Goal: Information Seeking & Learning: Learn about a topic

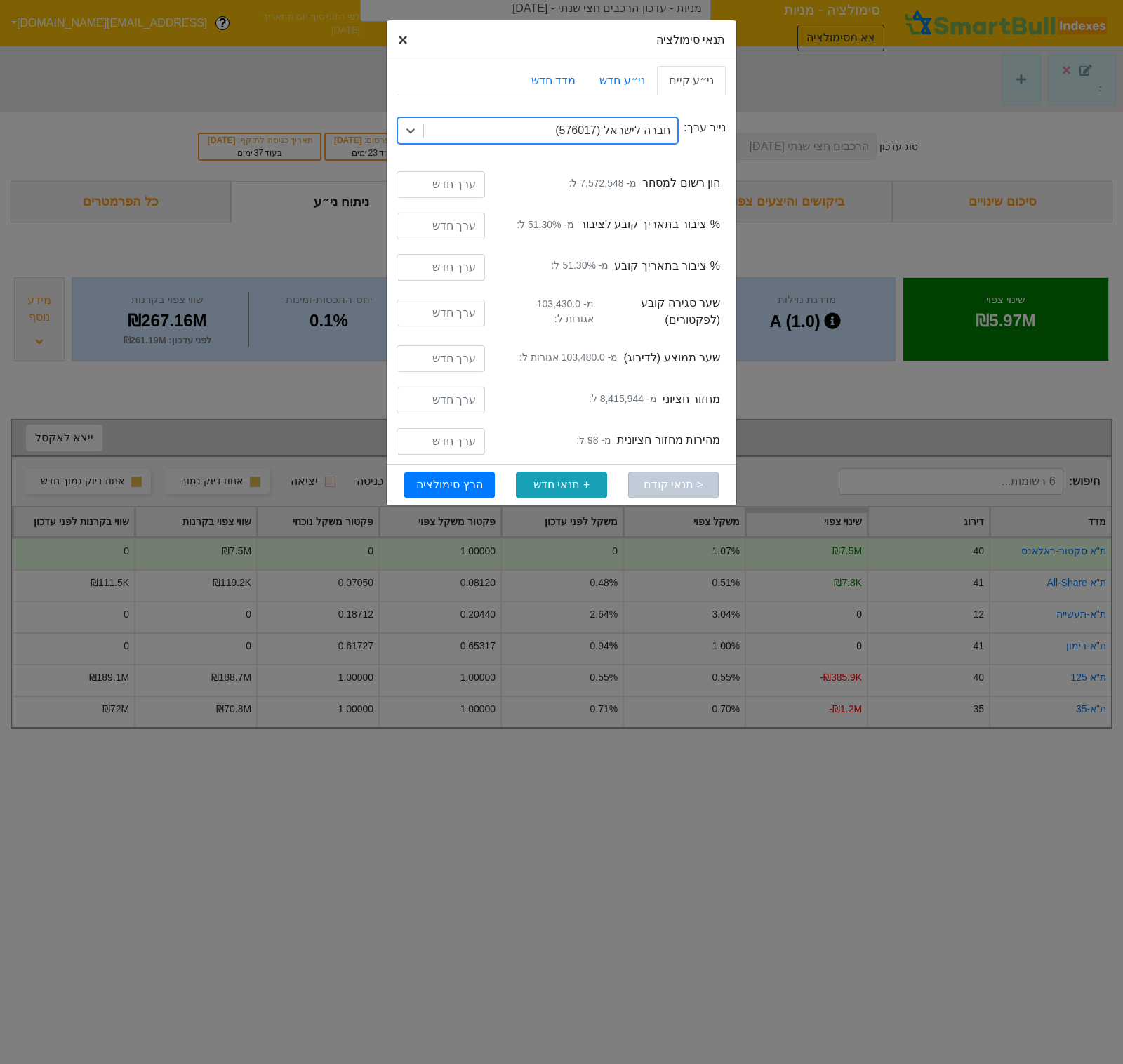
click at [413, 38] on button "× Close" at bounding box center [403, 40] width 32 height 39
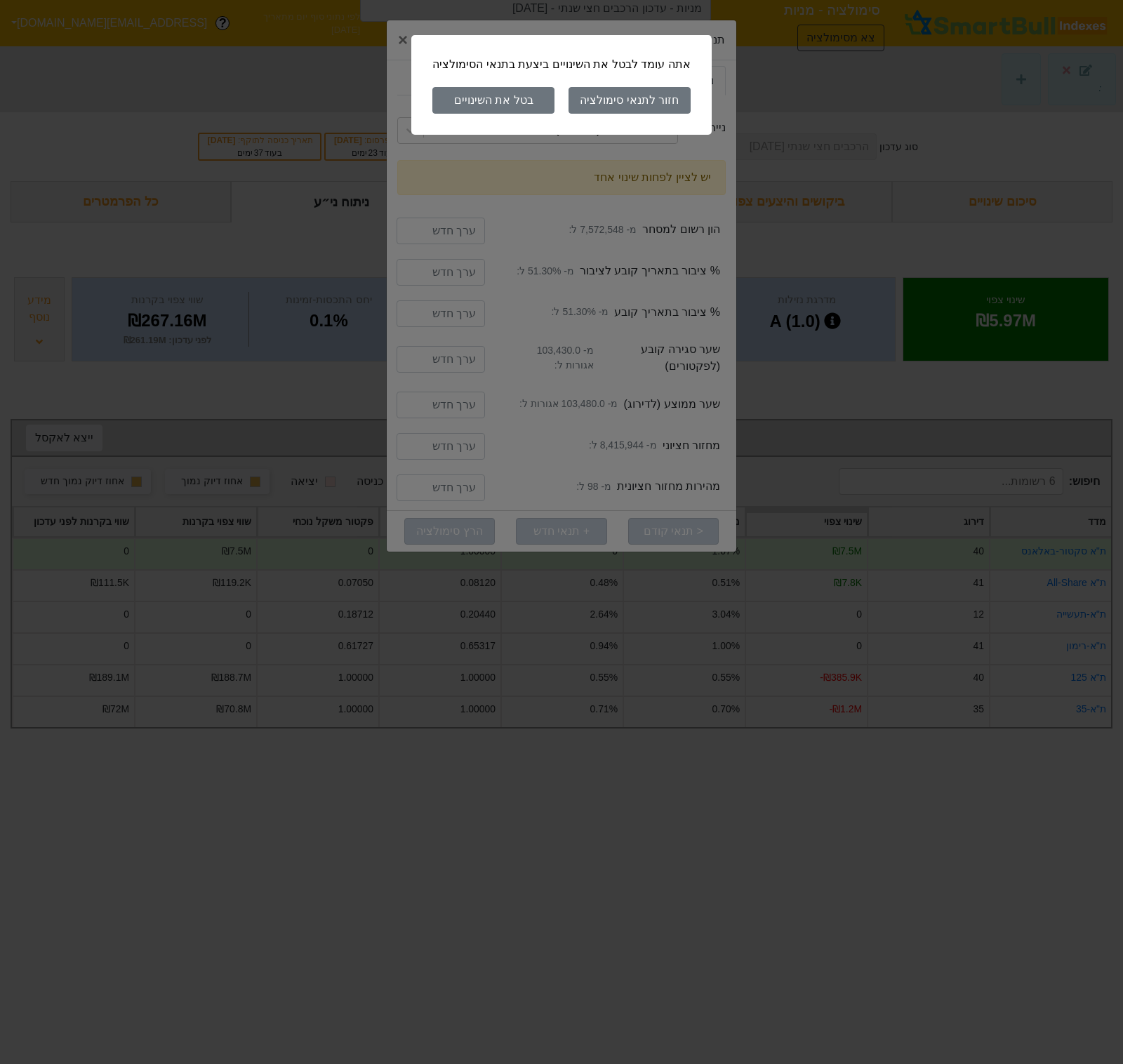
click at [506, 87] on button "בטל את השינויים" at bounding box center [493, 100] width 122 height 27
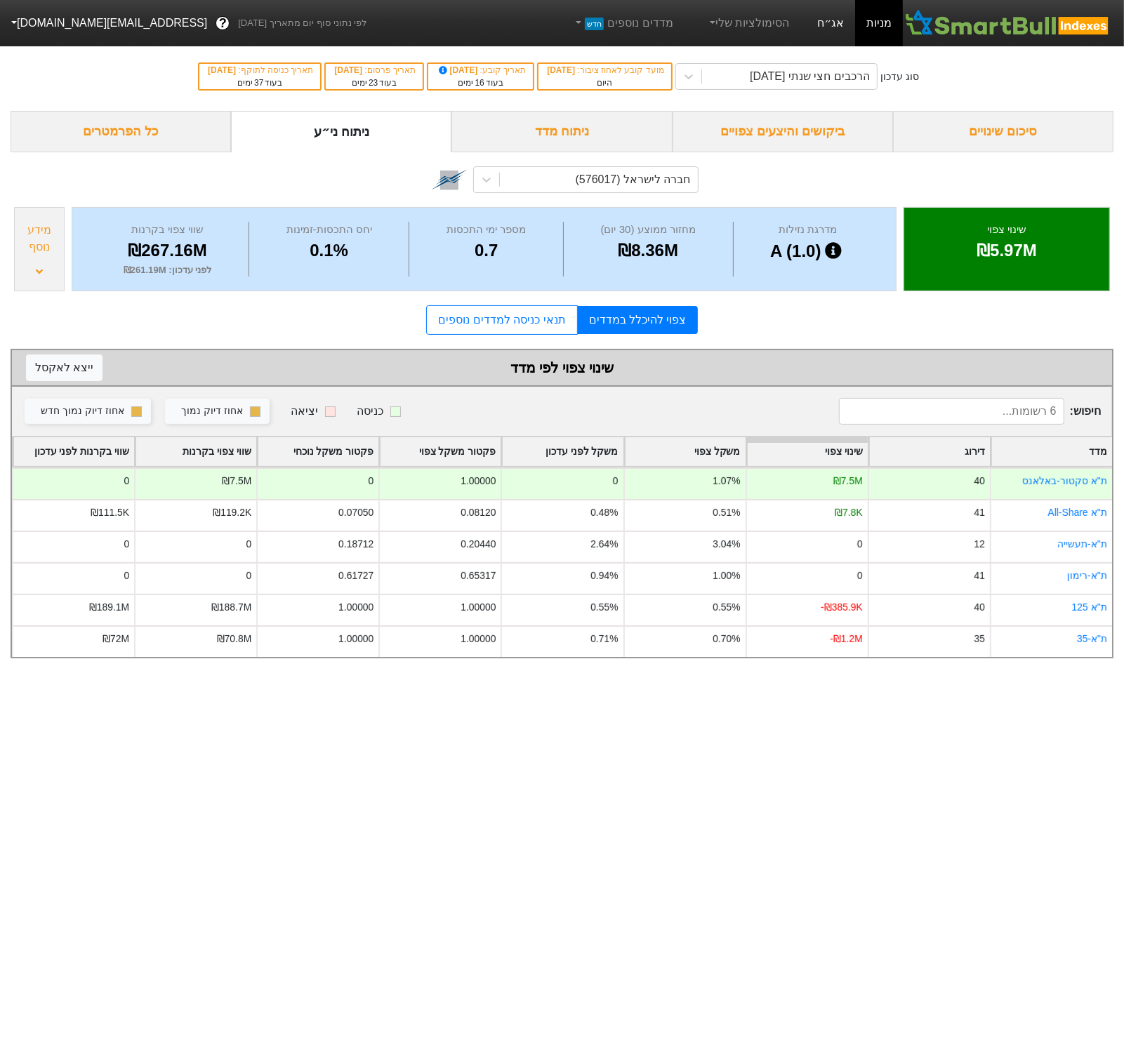
click at [825, 24] on link "אג״ח" at bounding box center [830, 23] width 49 height 47
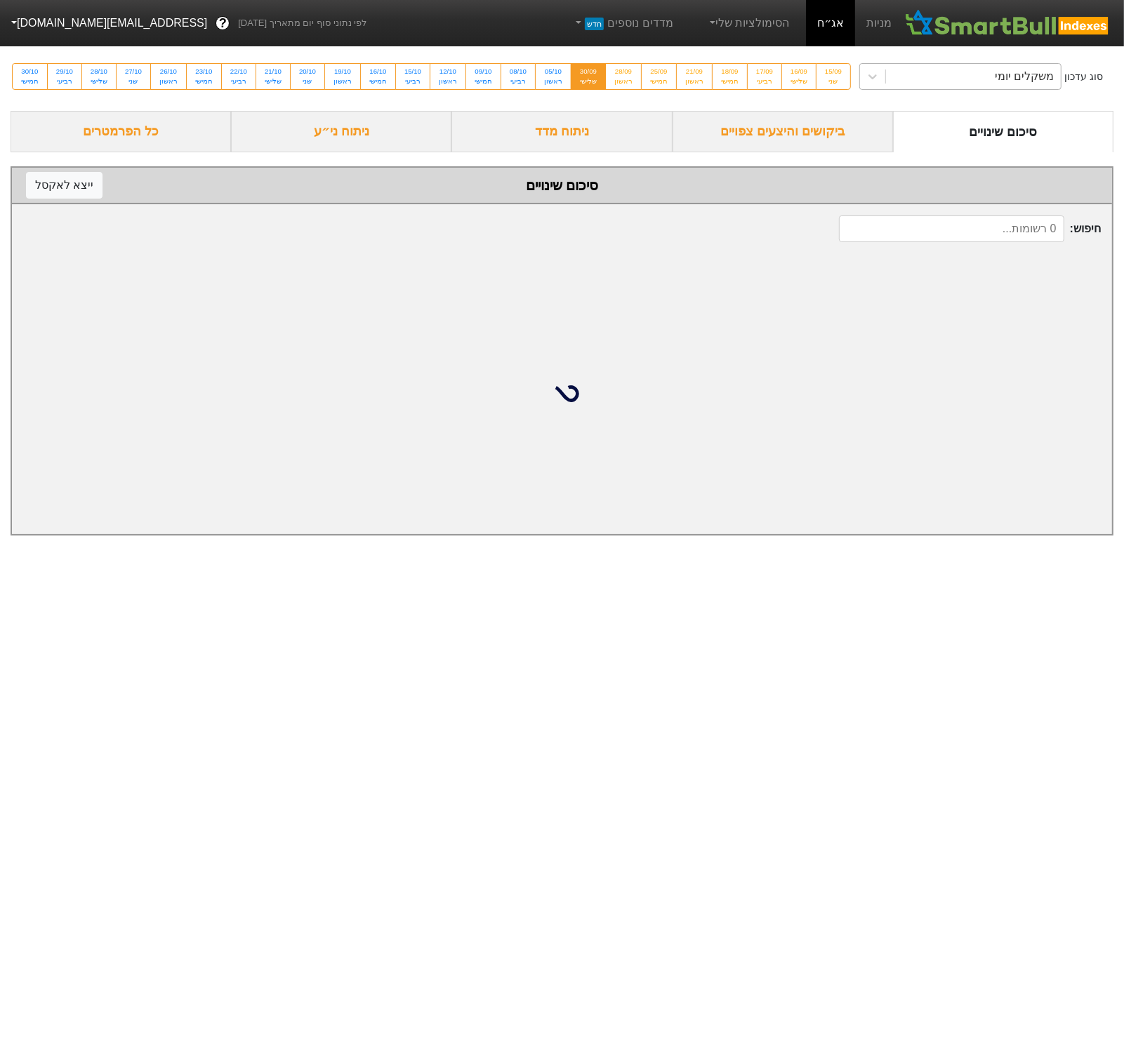
click at [995, 84] on div "משקלים יומי" at bounding box center [1025, 76] width 59 height 17
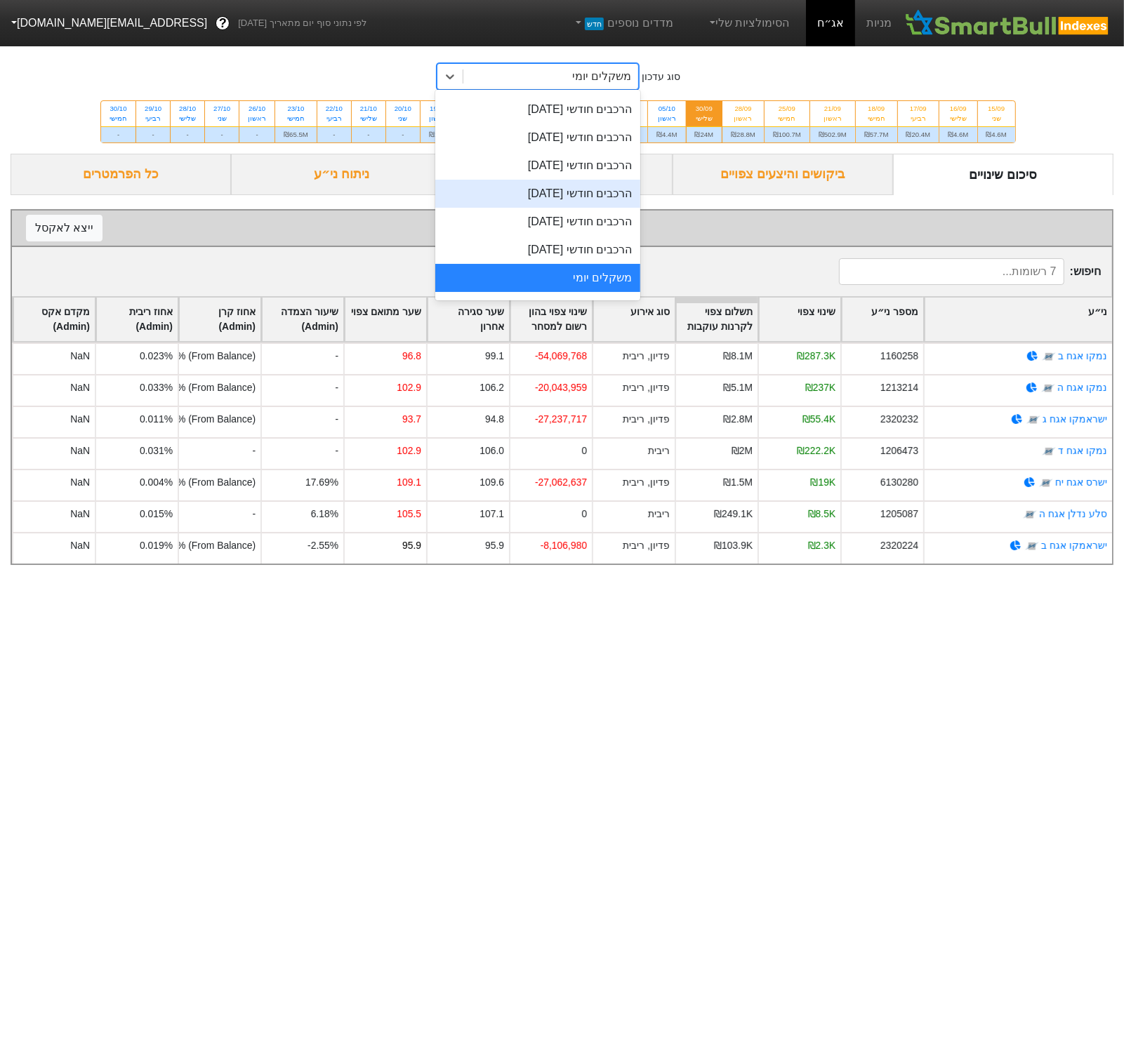
scroll to position [451, 0]
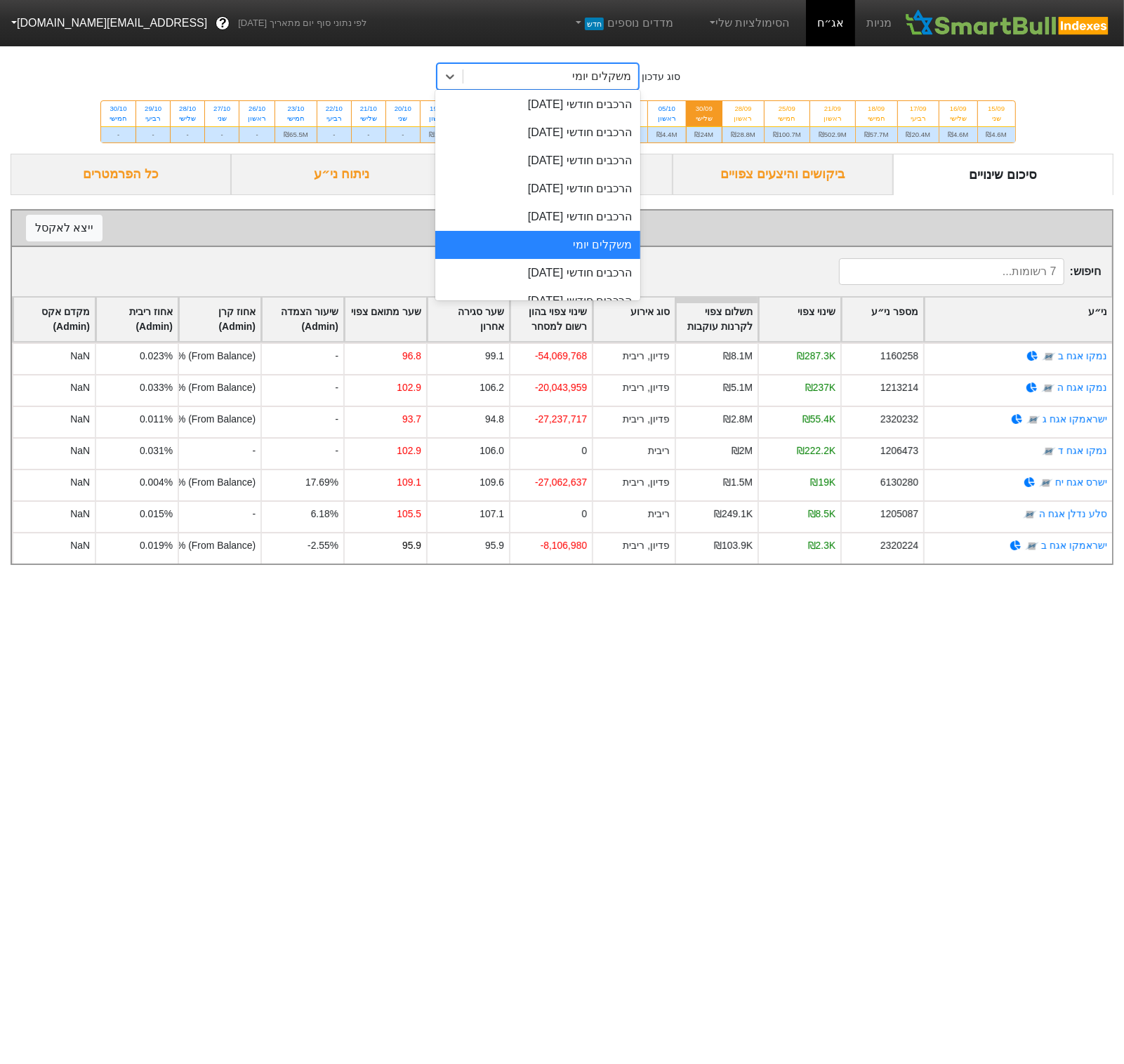
click at [572, 268] on div "הרכבים חודשי [DATE]" at bounding box center [537, 272] width 205 height 28
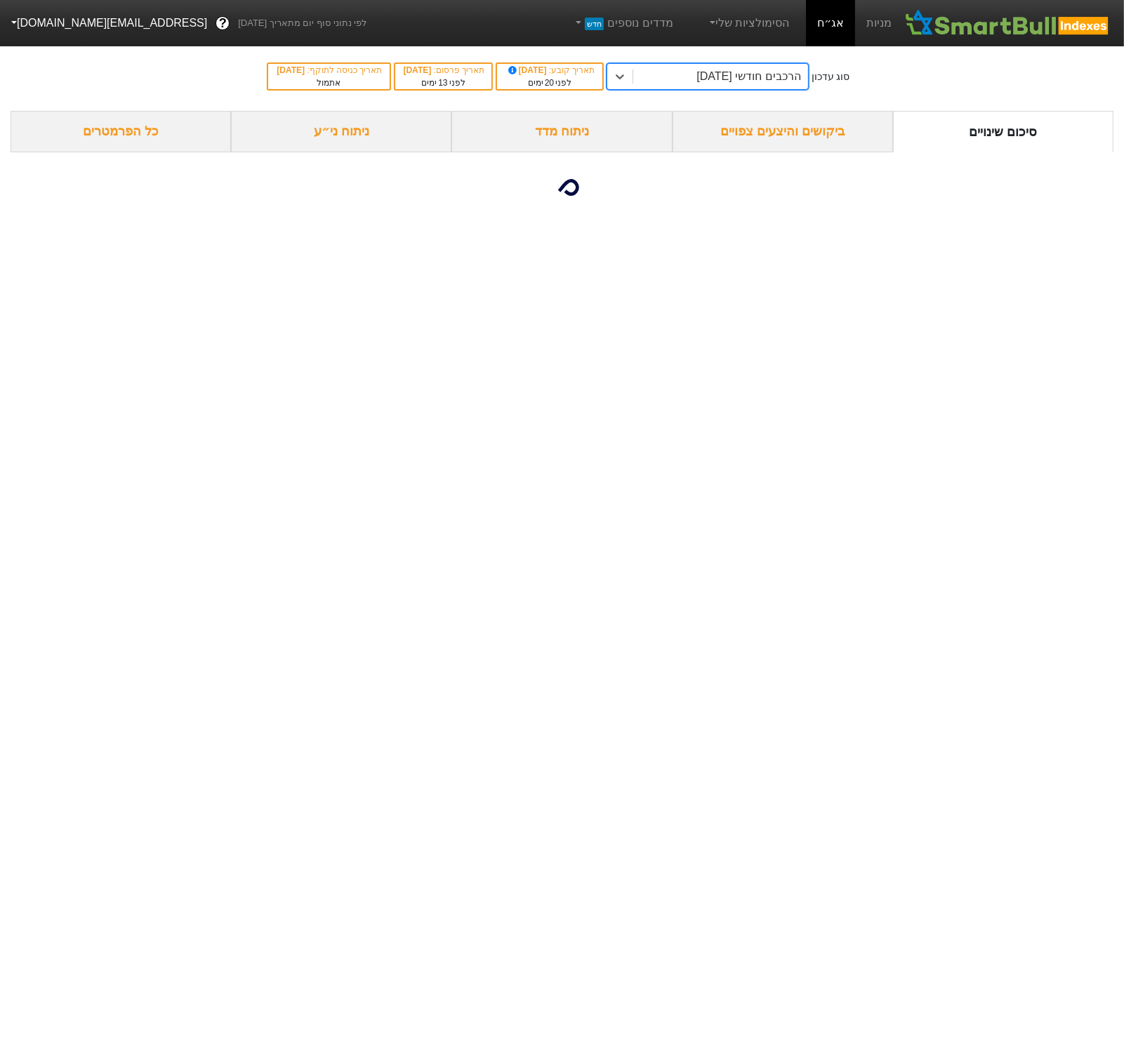
click at [303, 132] on div "ניתוח ני״ע" at bounding box center [341, 132] width 220 height 41
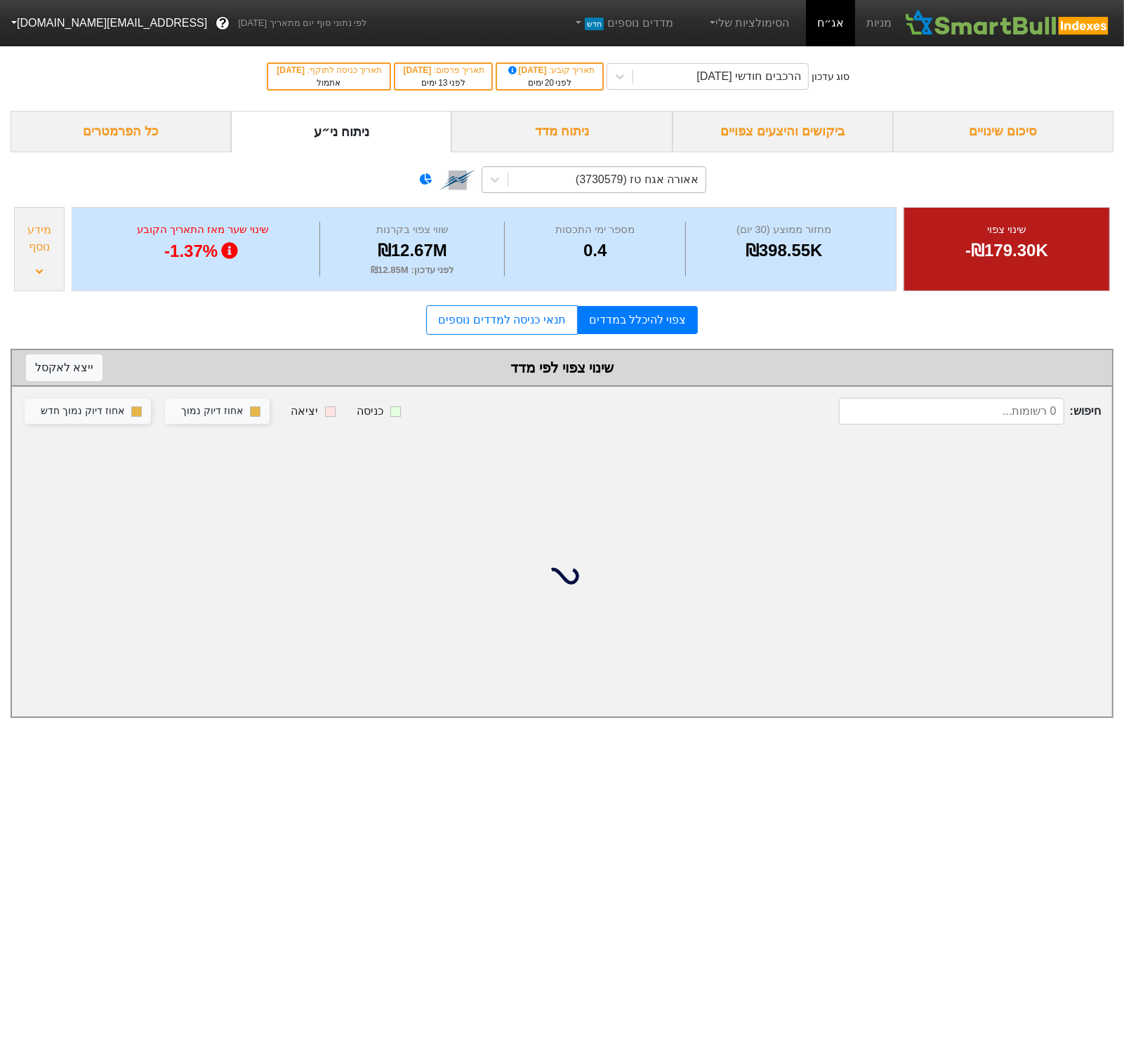
click at [608, 174] on div "אאורה אגח טז (3730579)" at bounding box center [636, 179] width 123 height 17
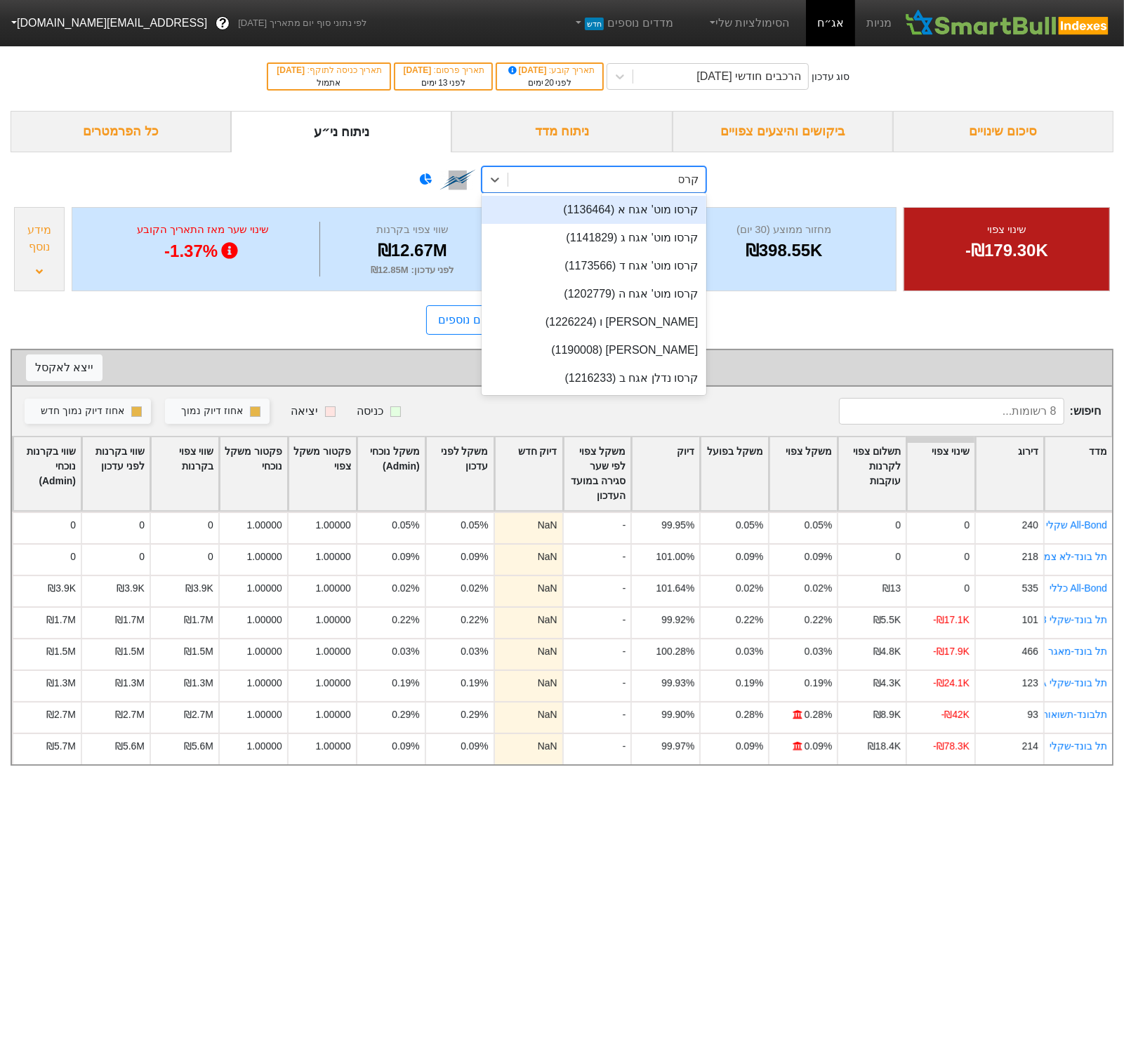
type input "קרסו"
click at [647, 318] on div "קרסו מוט' אגח ו (1226224)" at bounding box center [593, 321] width 225 height 28
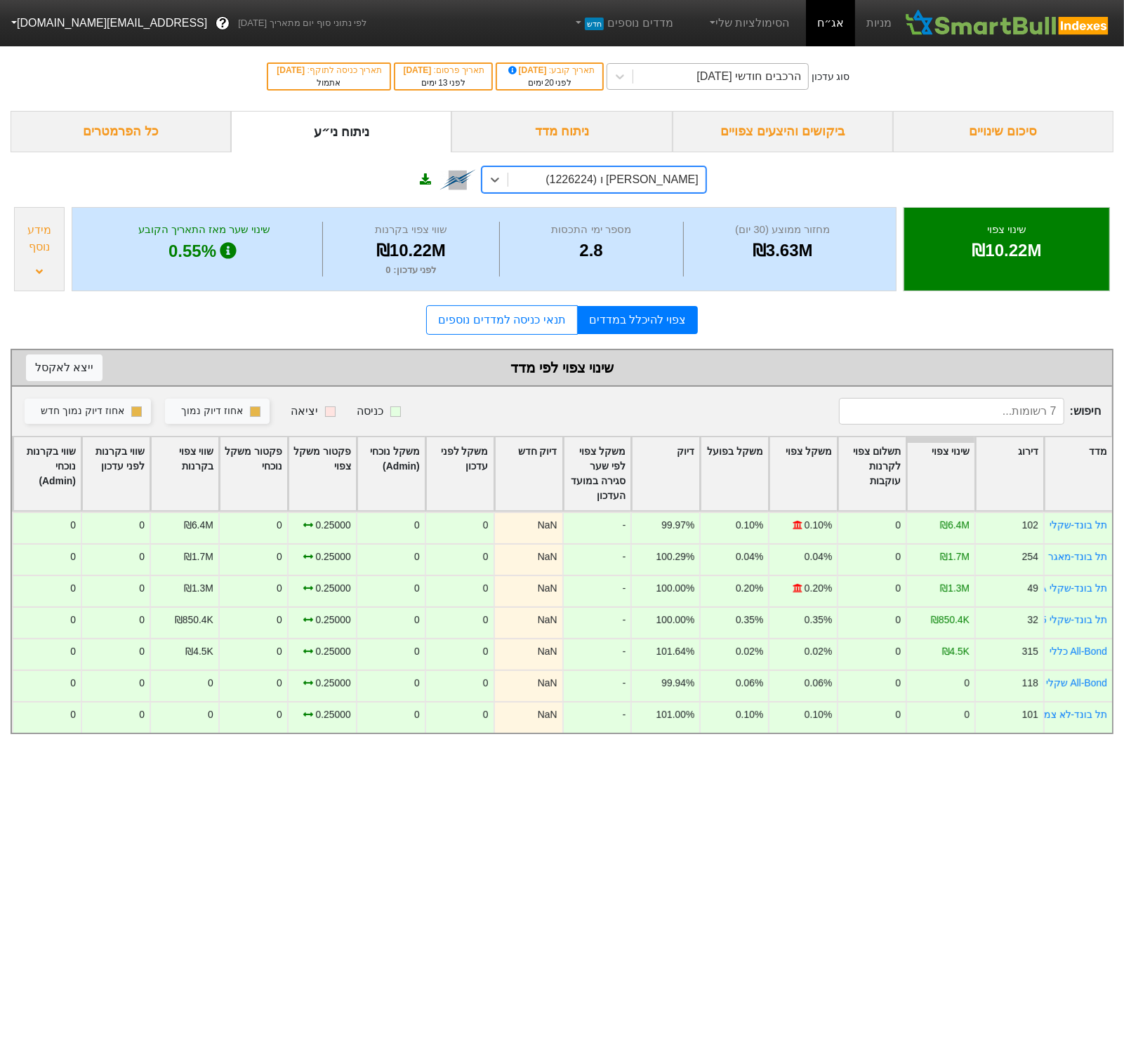
click at [726, 85] on div "הרכבים חודשי [DATE]" at bounding box center [720, 76] width 175 height 25
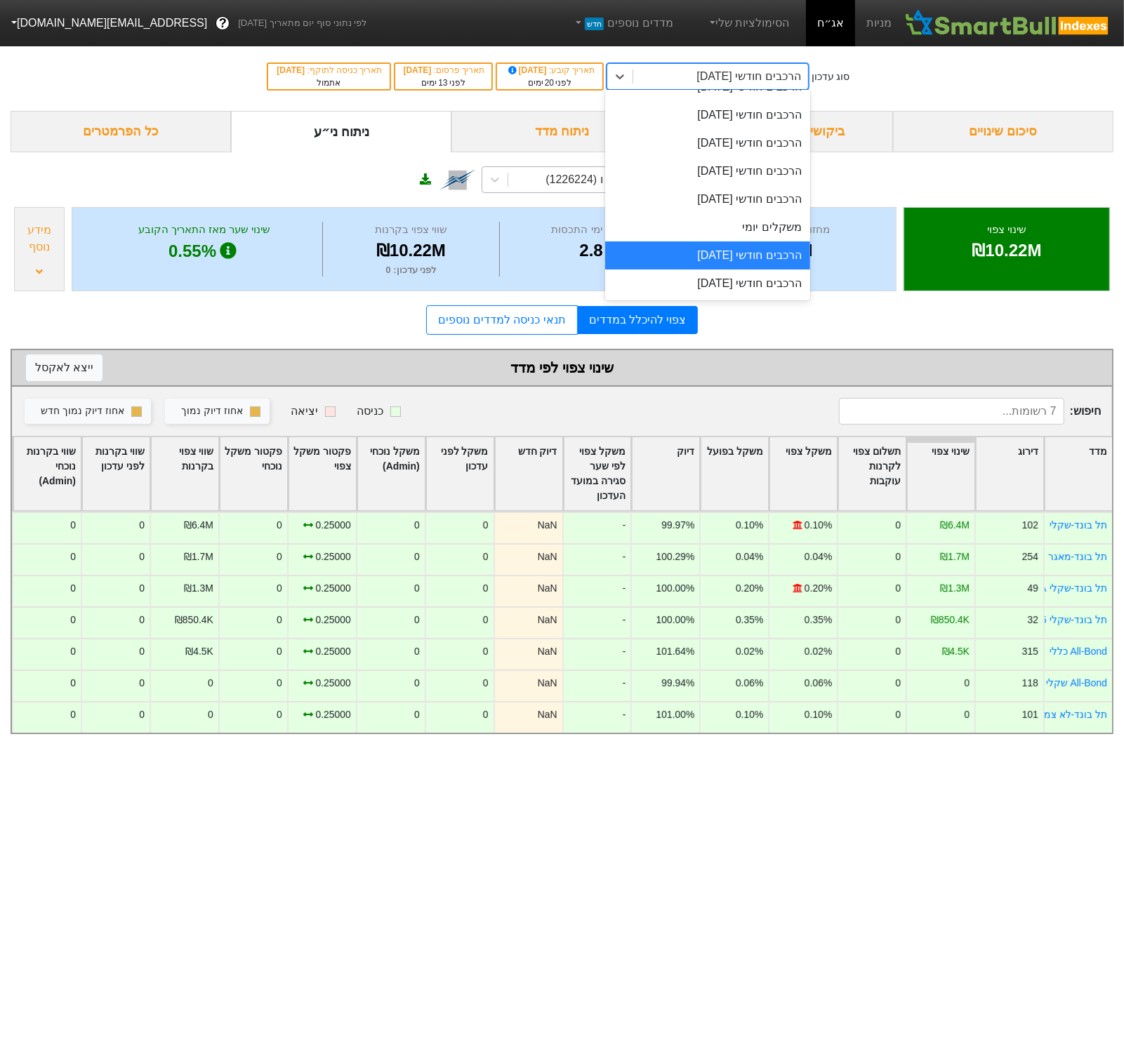
scroll to position [481, 0]
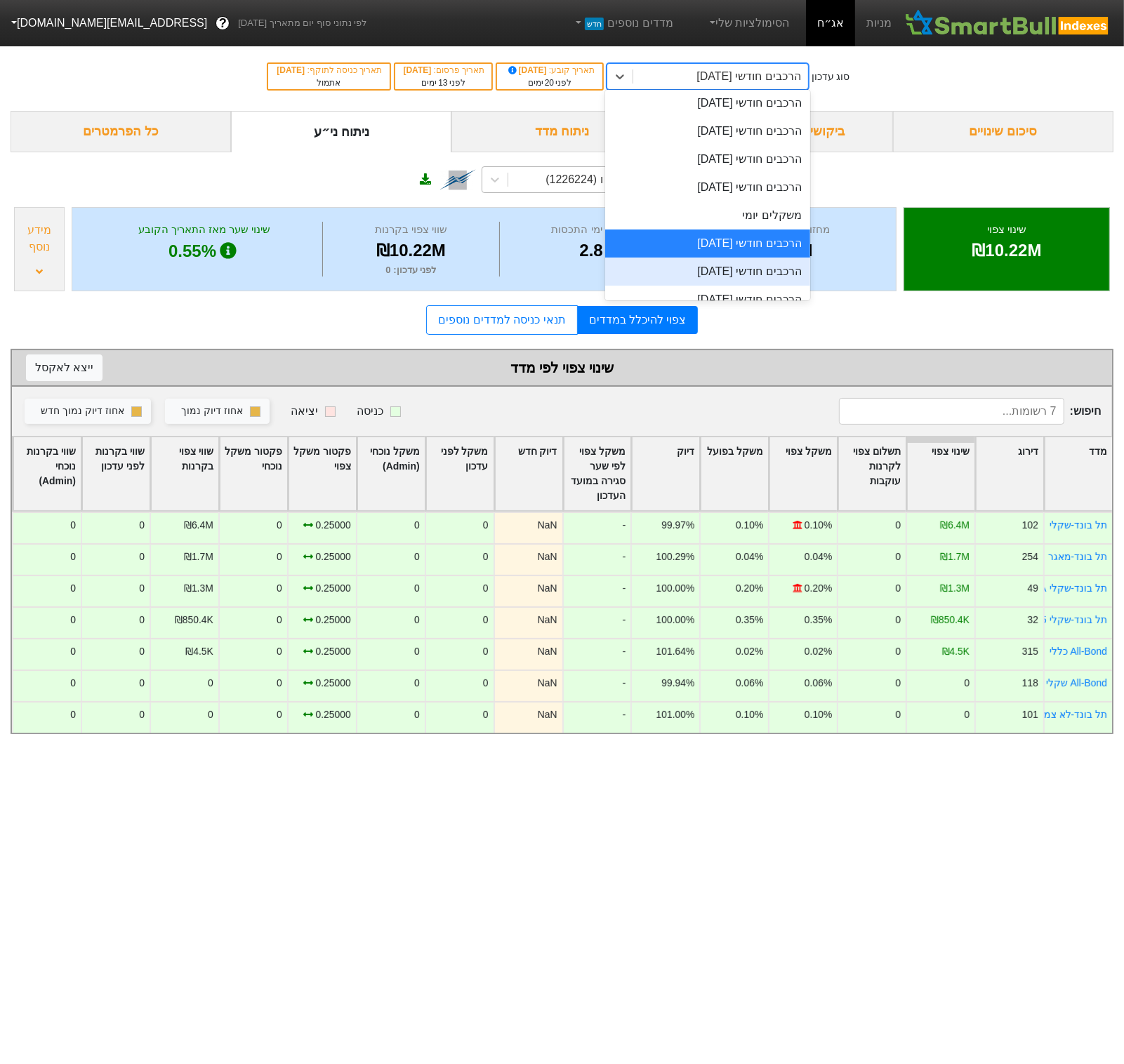
click at [722, 267] on div "הרכבים חודשי [DATE]" at bounding box center [707, 271] width 205 height 28
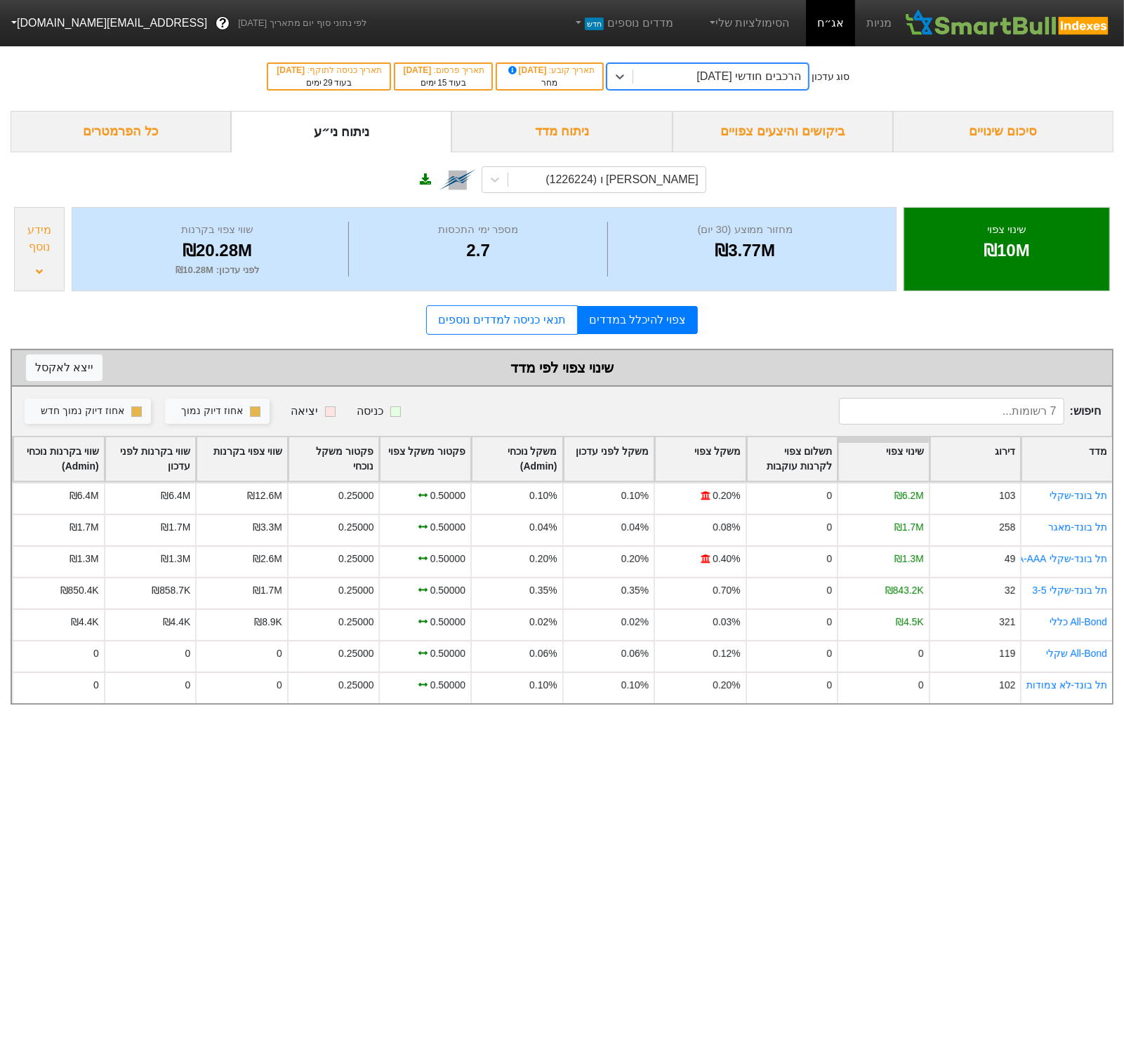
click at [735, 68] on div "הרכבים חודשי [DATE]" at bounding box center [748, 76] width 104 height 17
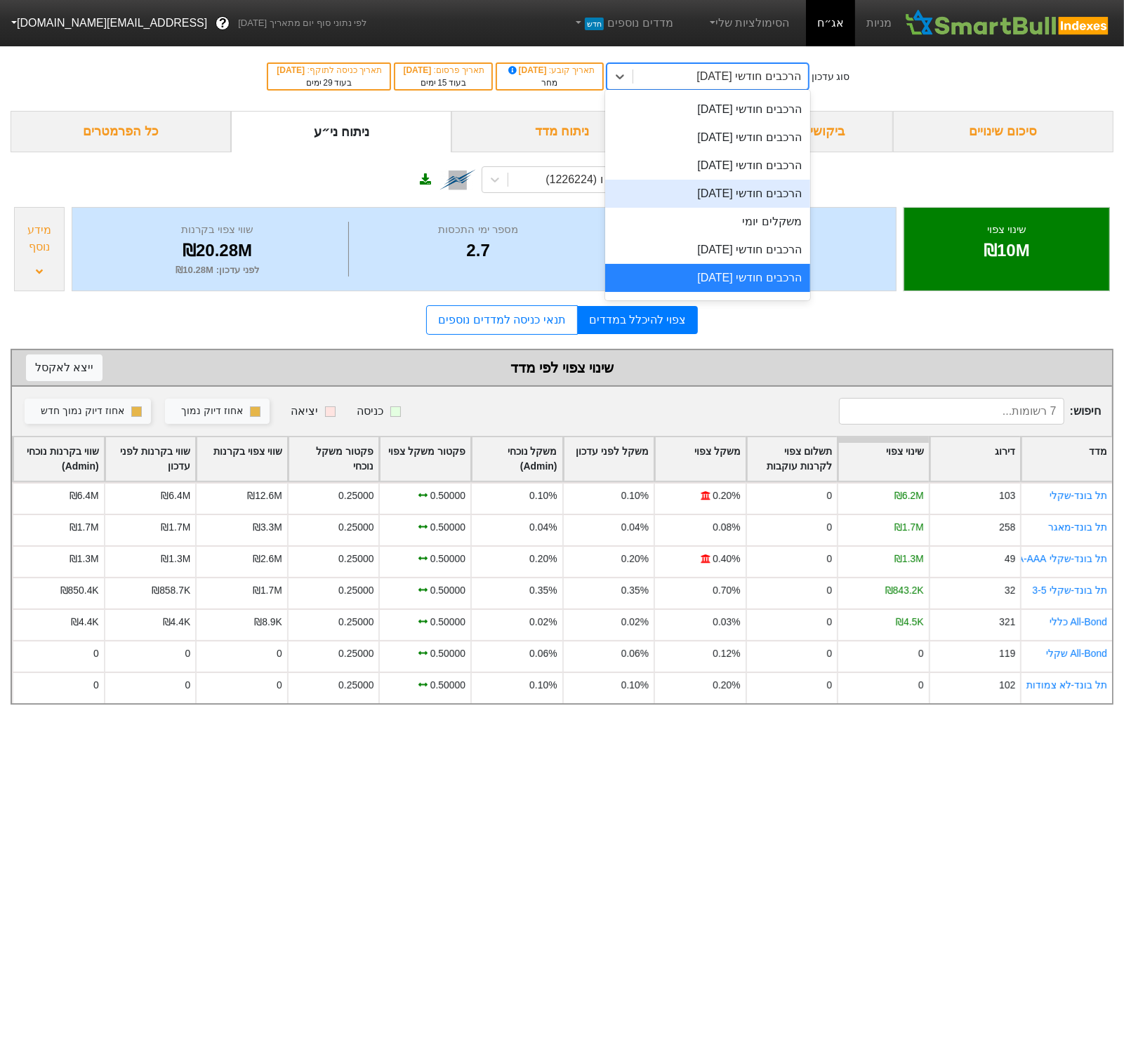
scroll to position [636, 0]
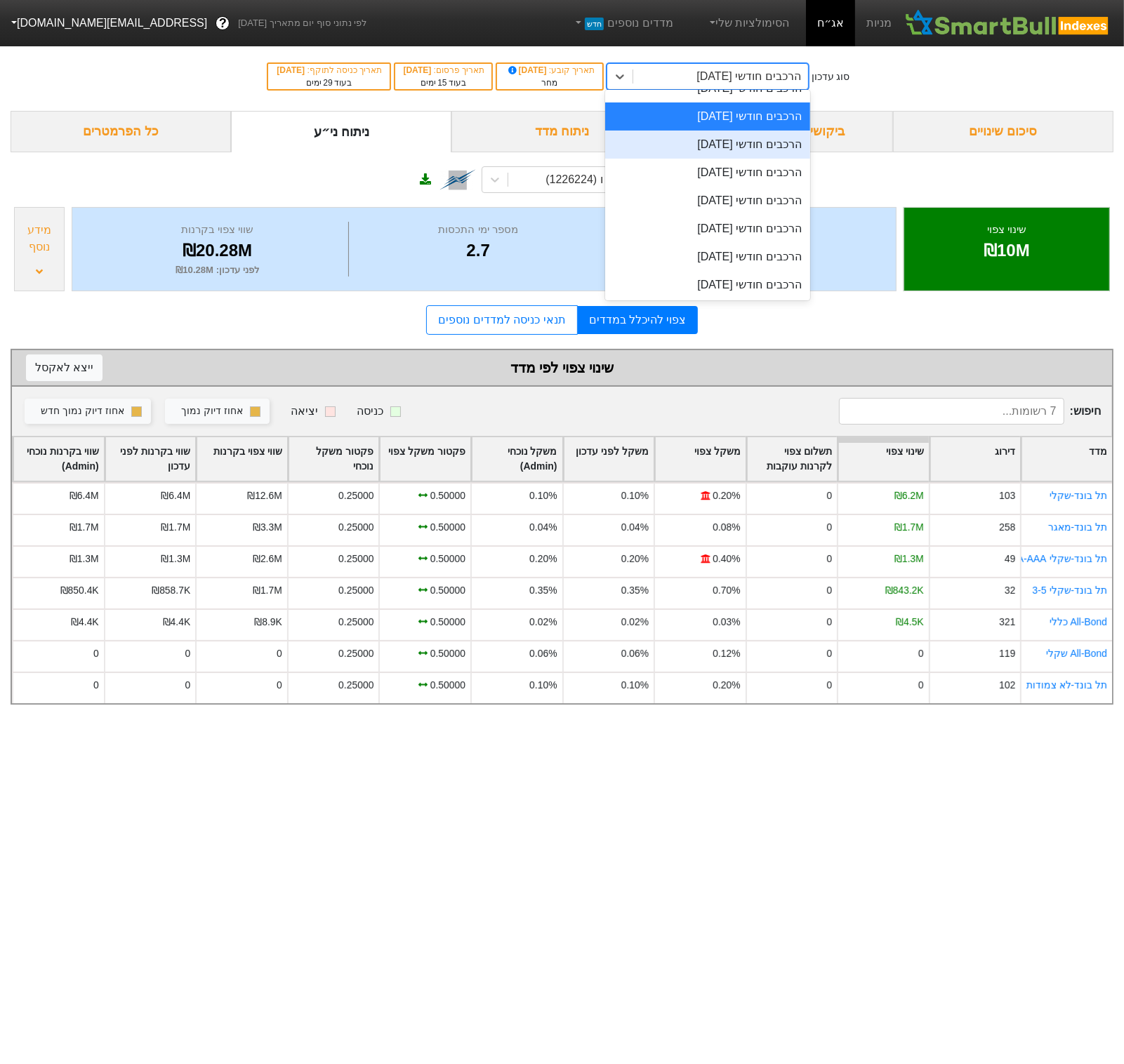
click at [755, 137] on div "הרכבים חודשי [DATE]" at bounding box center [707, 144] width 205 height 28
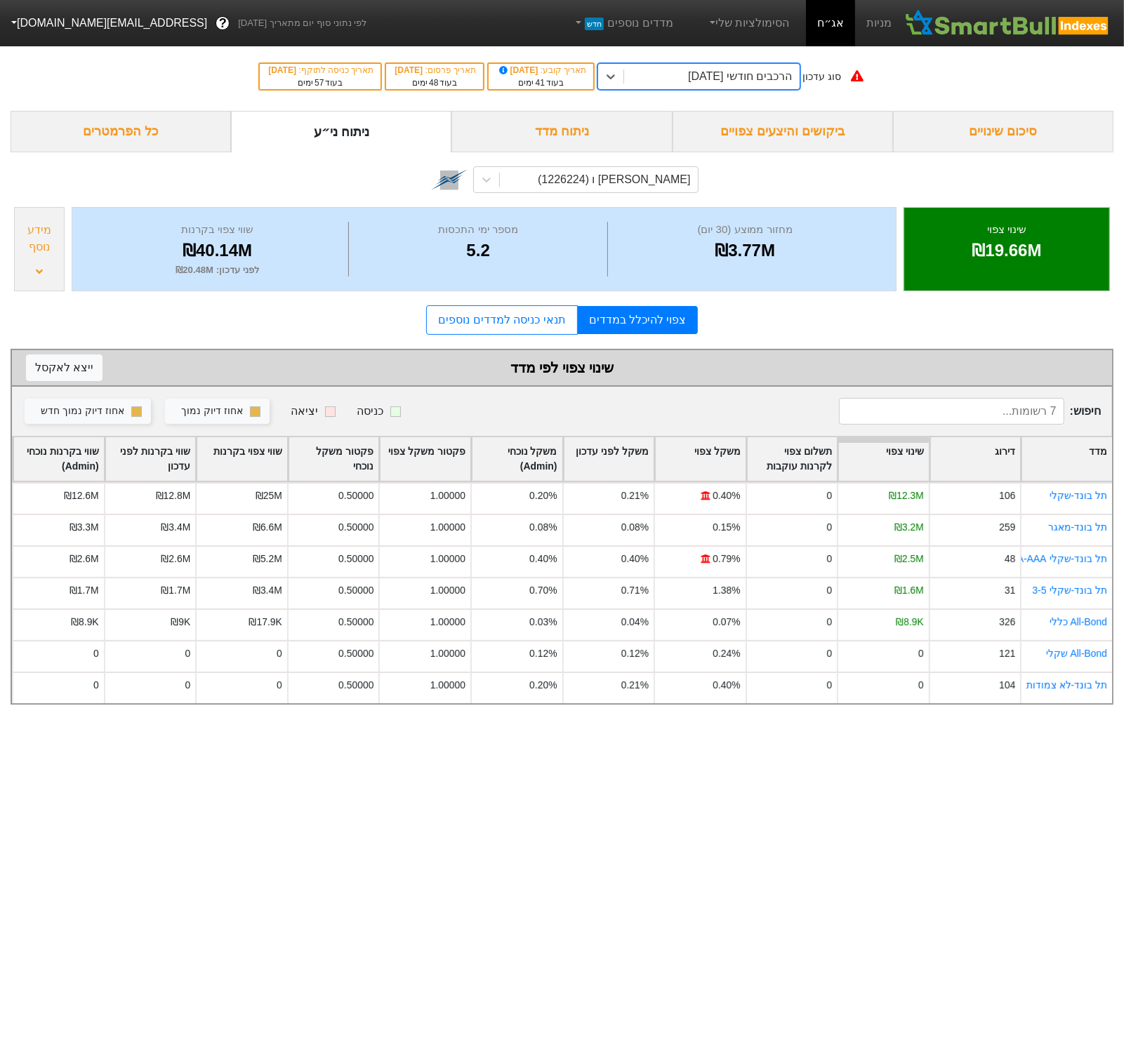
click at [767, 88] on div "הרכבים חודשי [DATE]" at bounding box center [711, 76] width 175 height 25
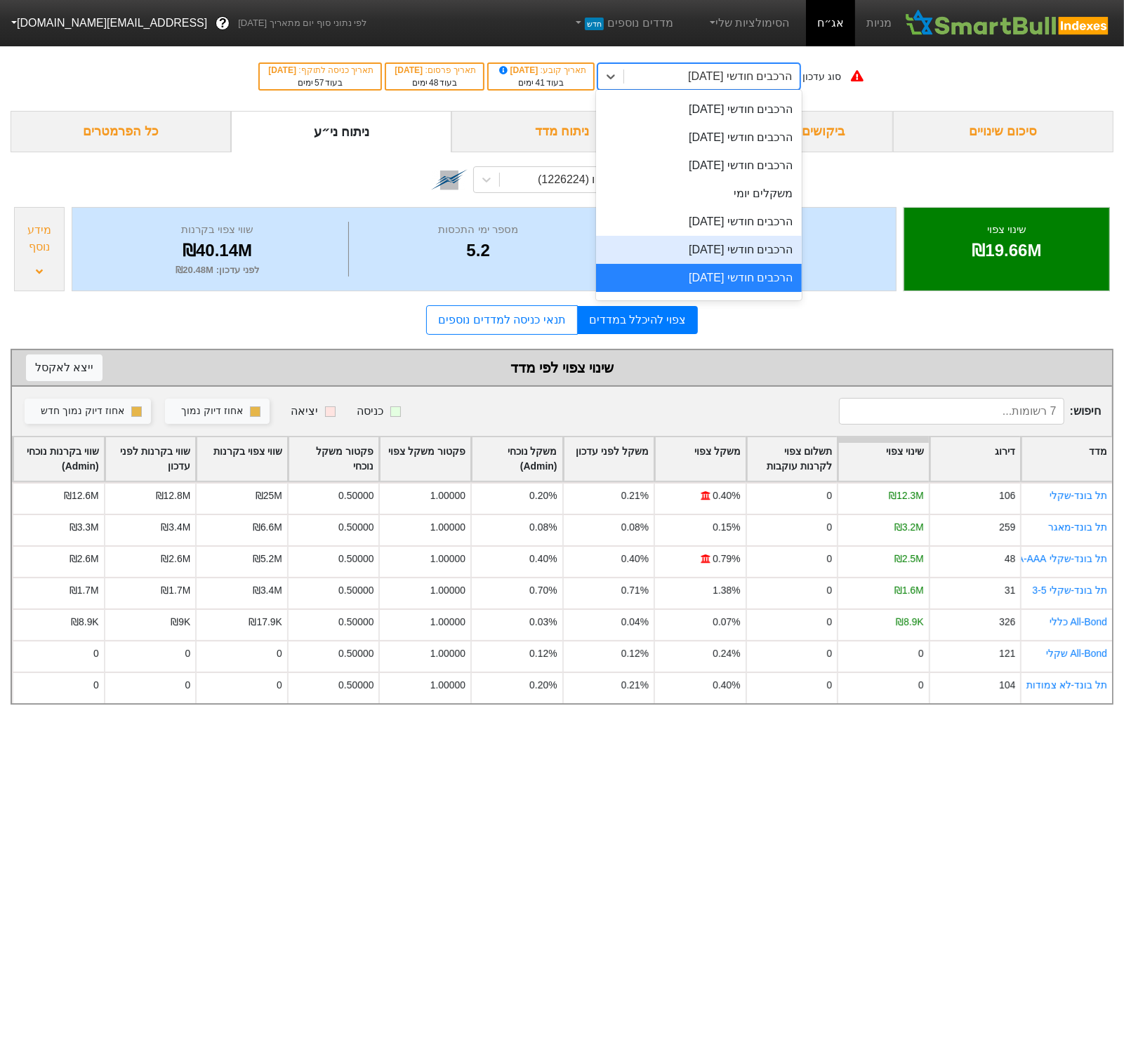
scroll to position [531, 0]
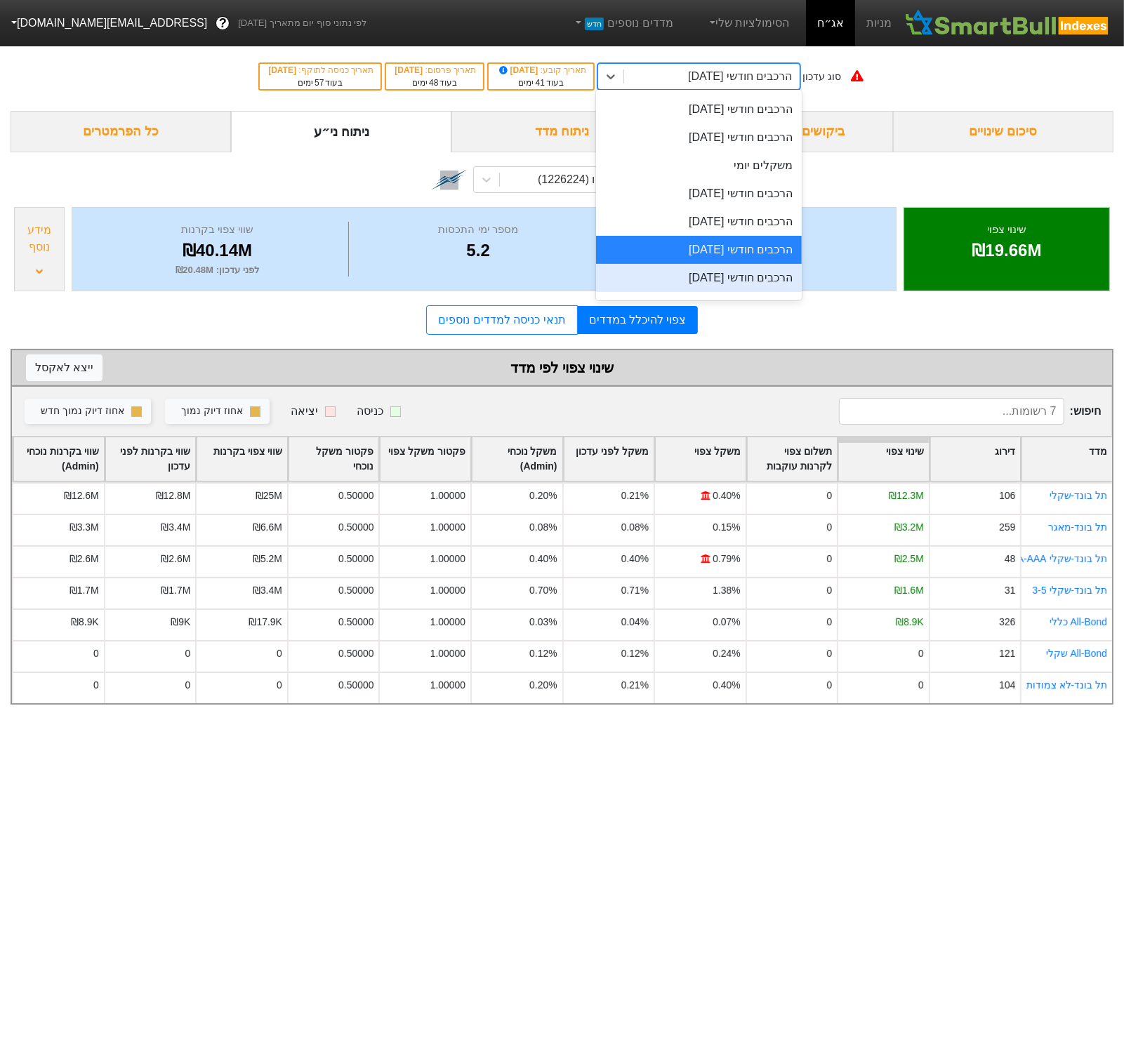
click at [733, 278] on div "הרכבים חודשי [DATE]" at bounding box center [698, 277] width 205 height 28
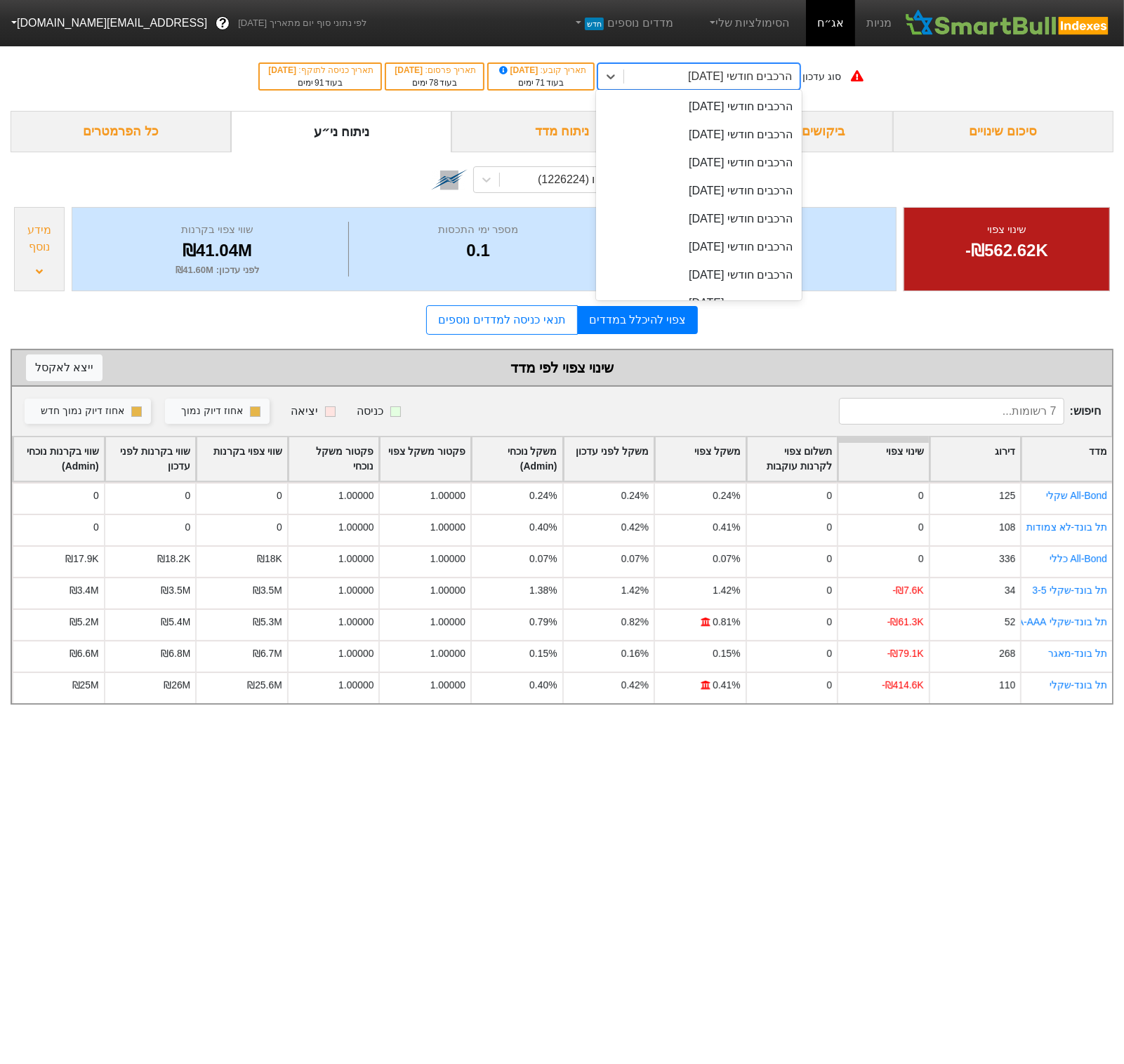
click at [720, 77] on div "הרכבים חודשי [DATE]" at bounding box center [740, 76] width 104 height 17
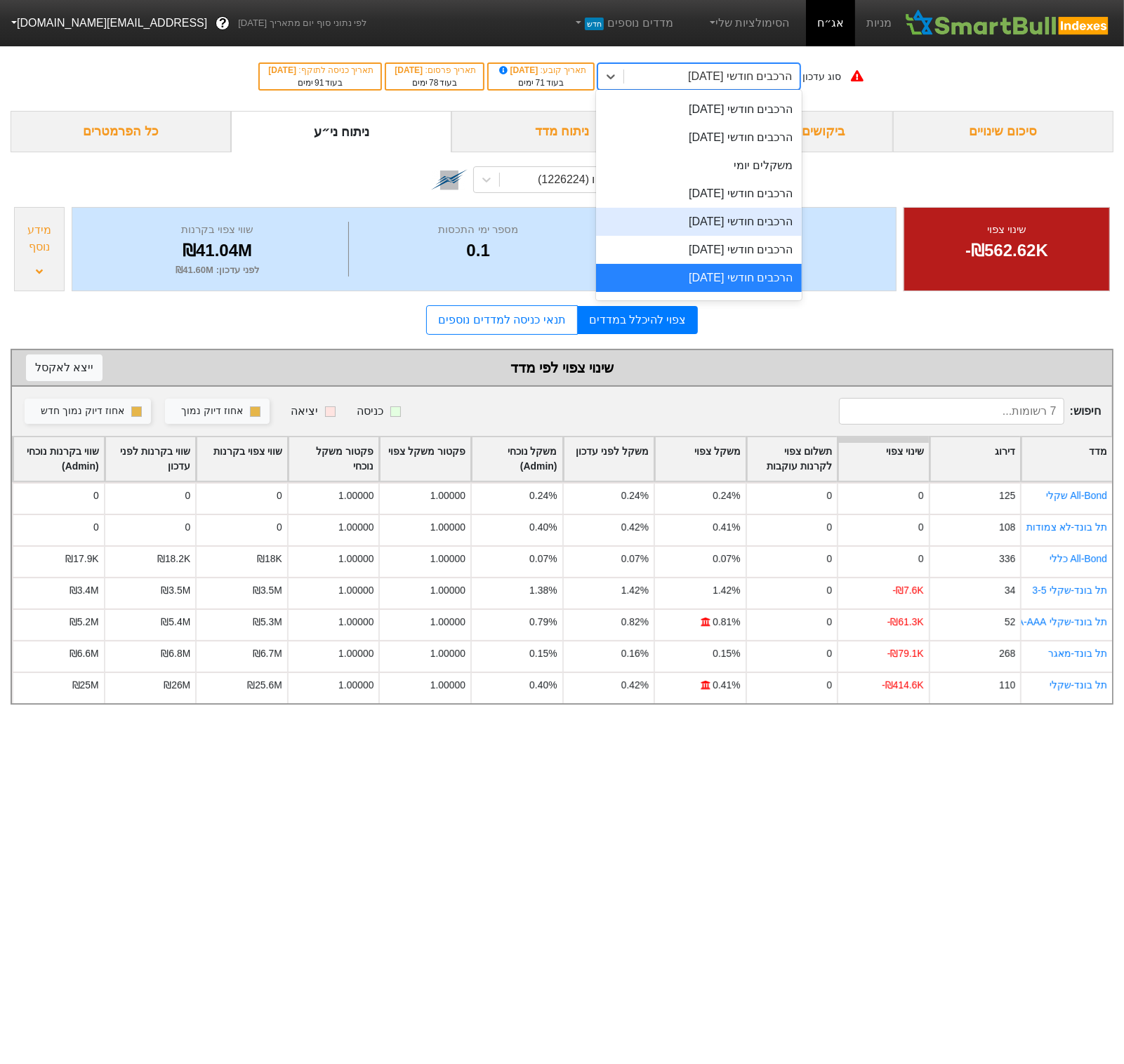
scroll to position [636, 0]
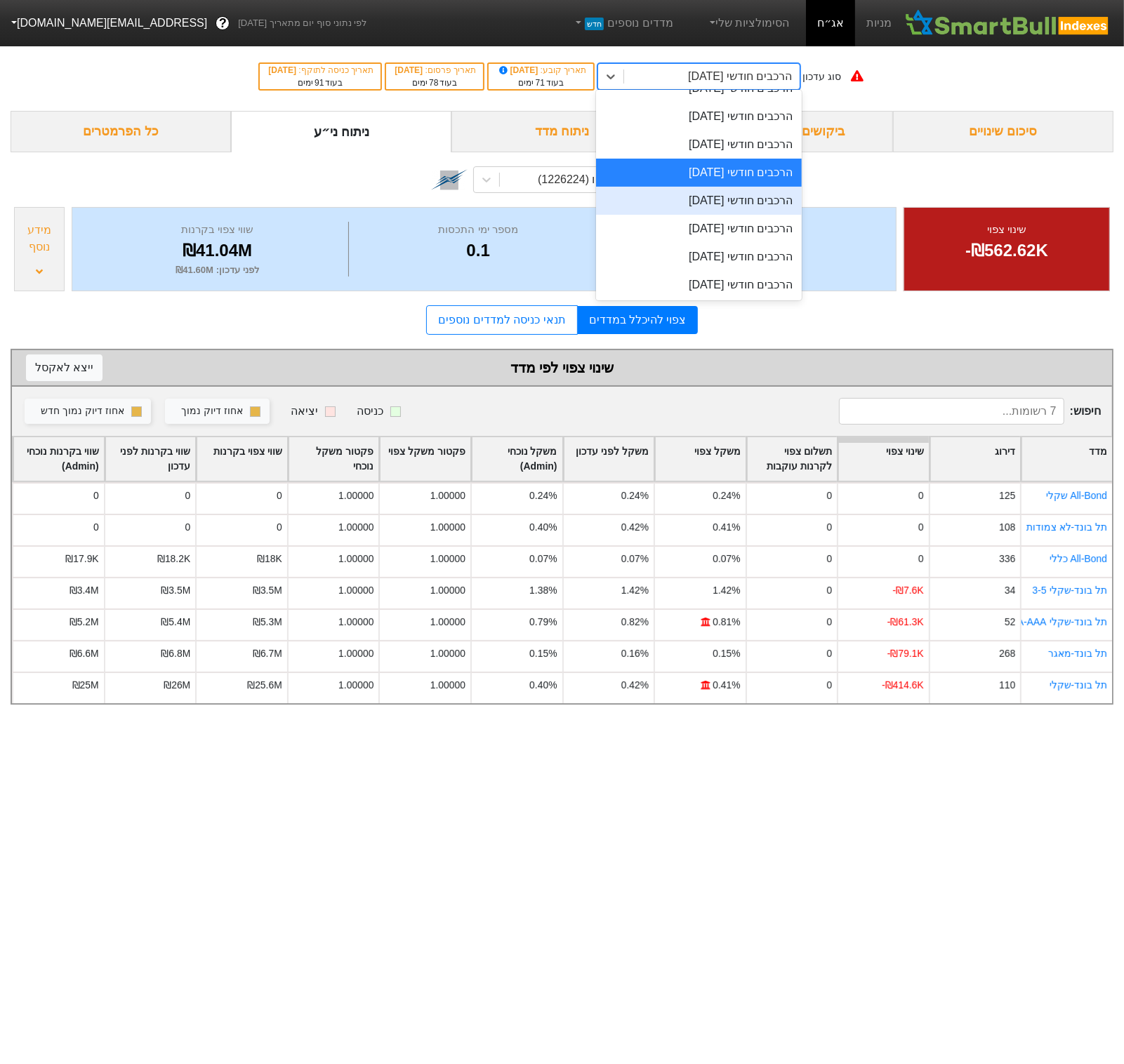
click at [737, 188] on div "הרכבים חודשי [DATE]" at bounding box center [698, 200] width 205 height 28
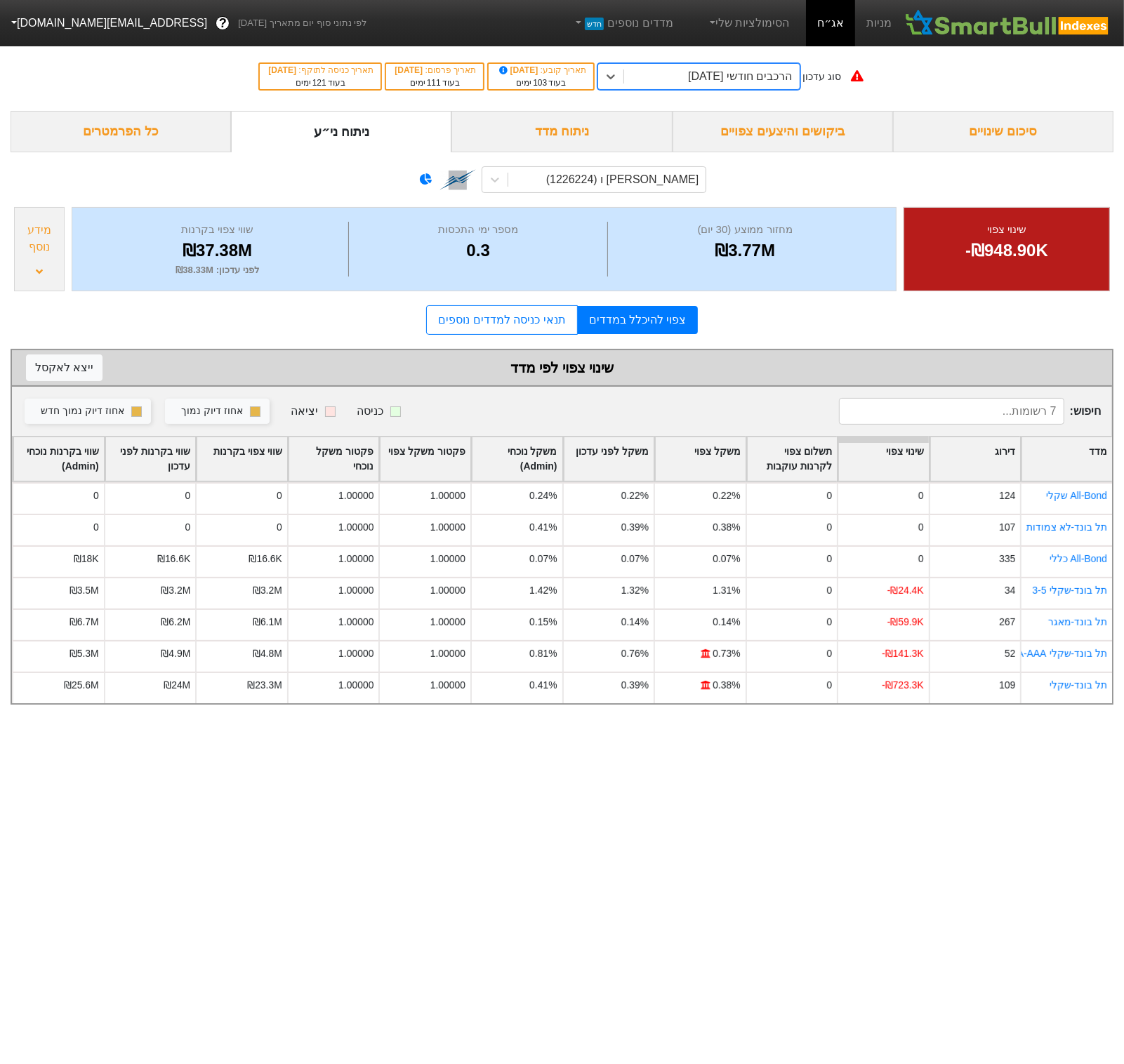
click at [755, 76] on div "הרכבים חודשי [DATE]" at bounding box center [740, 76] width 104 height 17
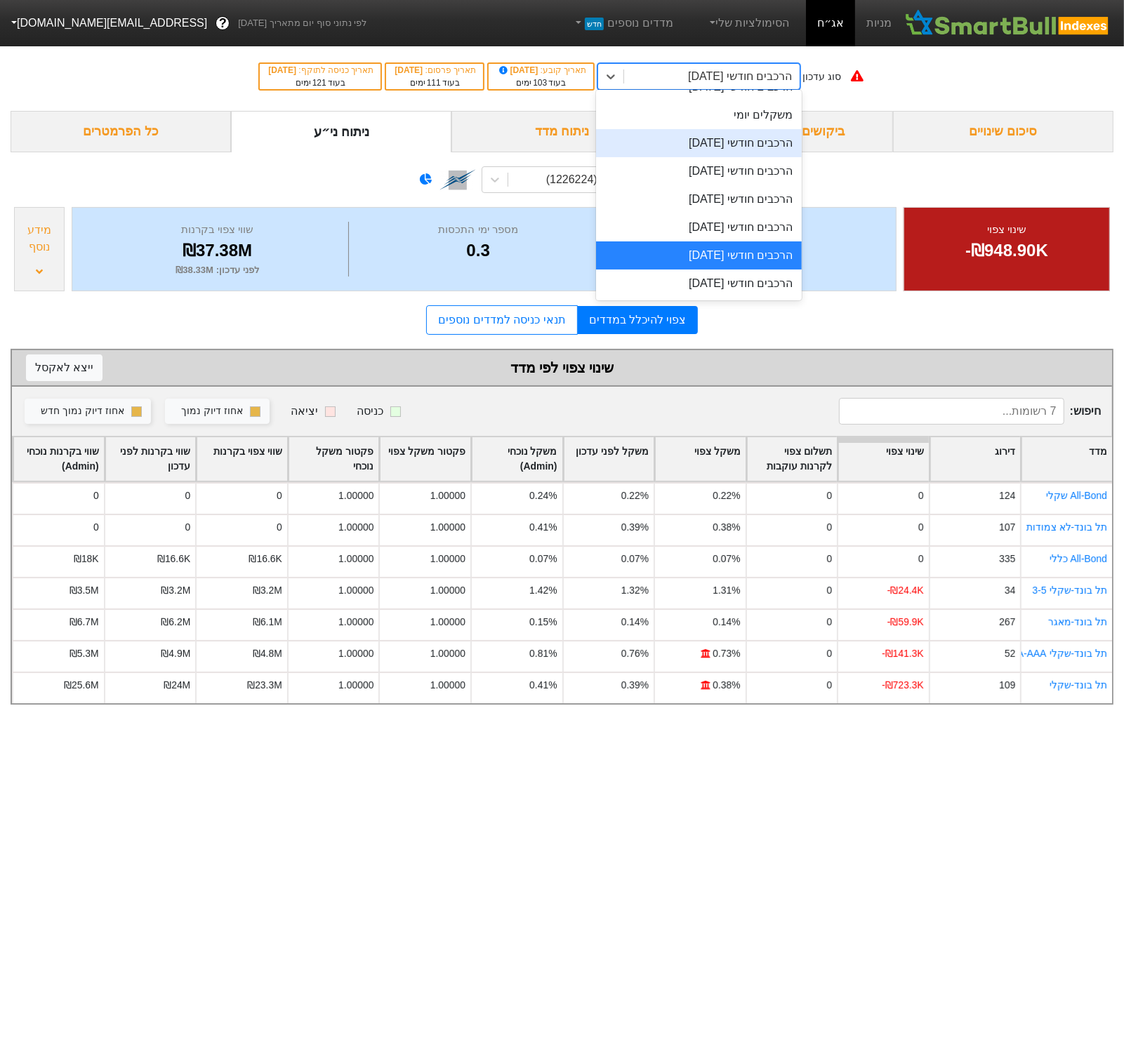
scroll to position [593, 0]
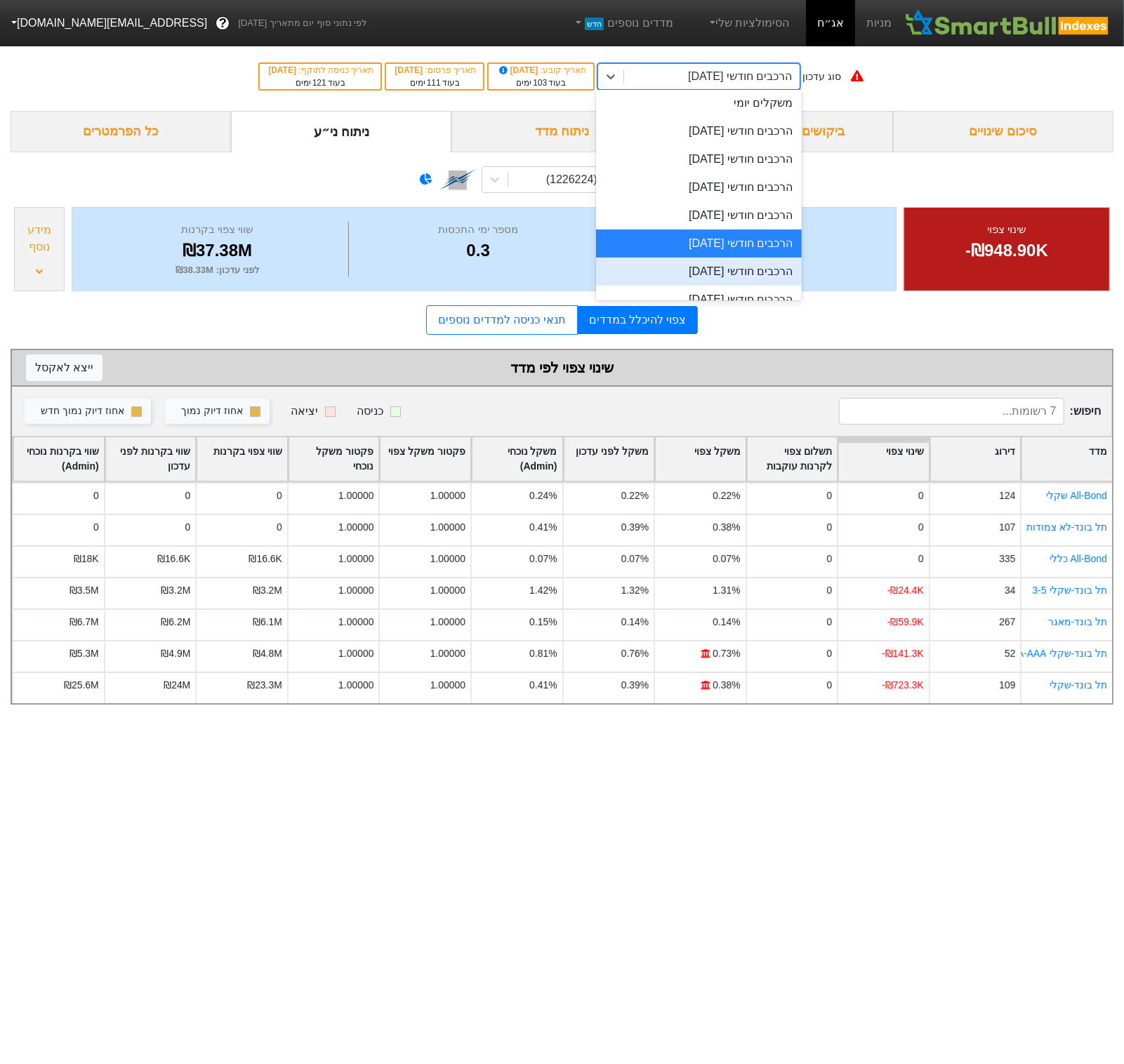
click at [762, 267] on div "הרכבים חודשי [DATE]" at bounding box center [698, 271] width 205 height 28
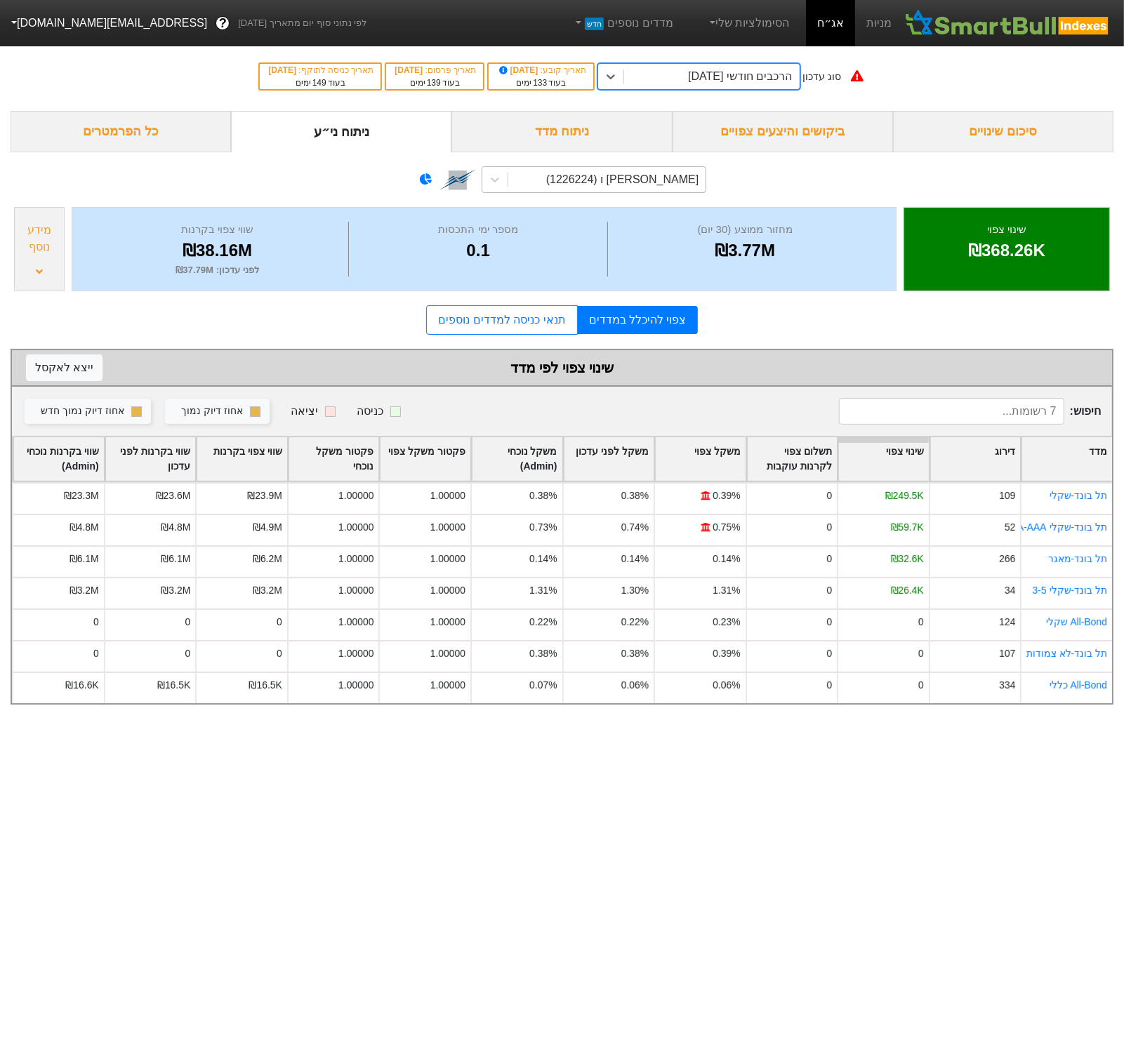
click at [661, 174] on div "קרסו מוט' אגח ו (1226224)" at bounding box center [622, 179] width 152 height 17
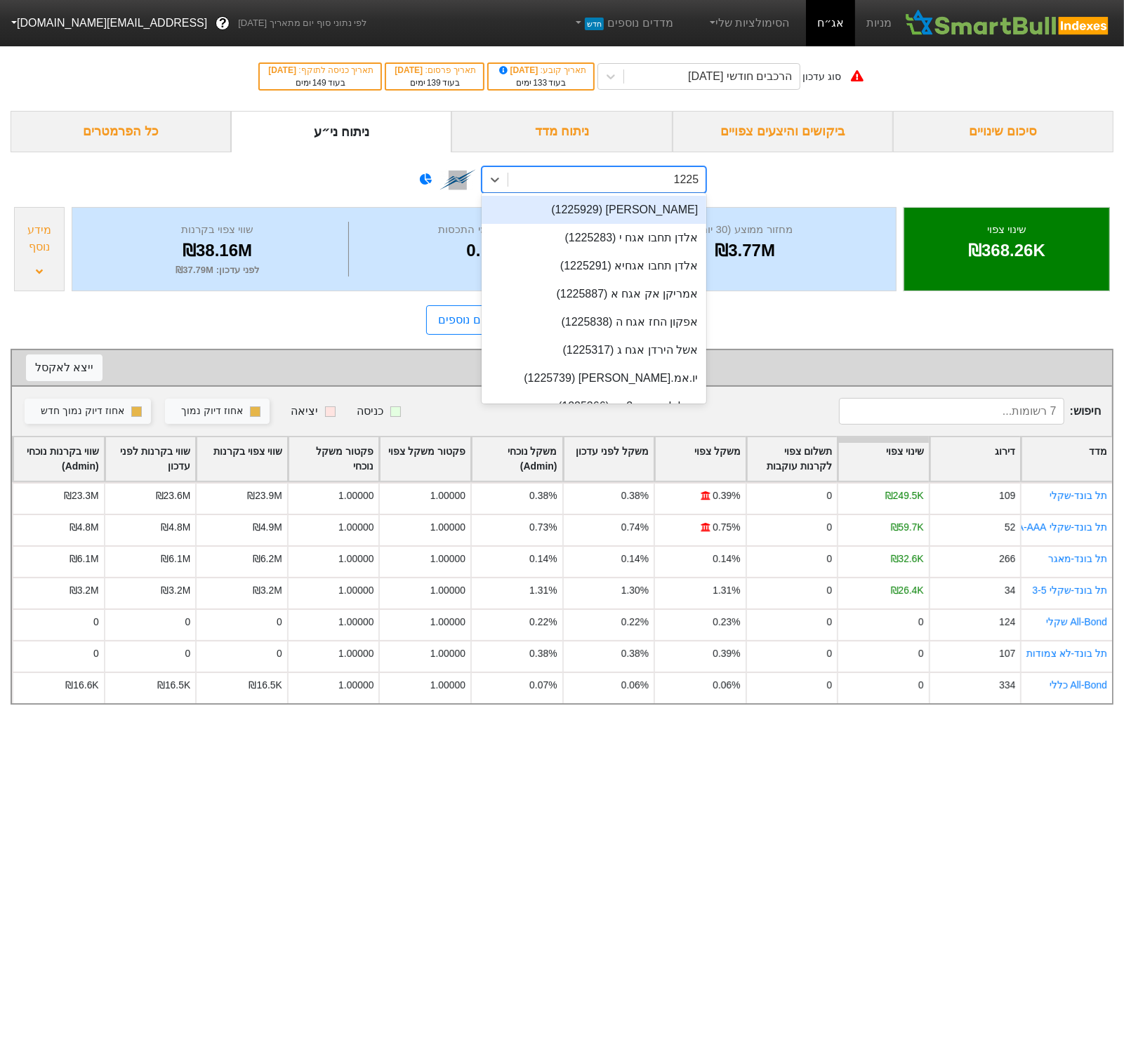
type input "12258"
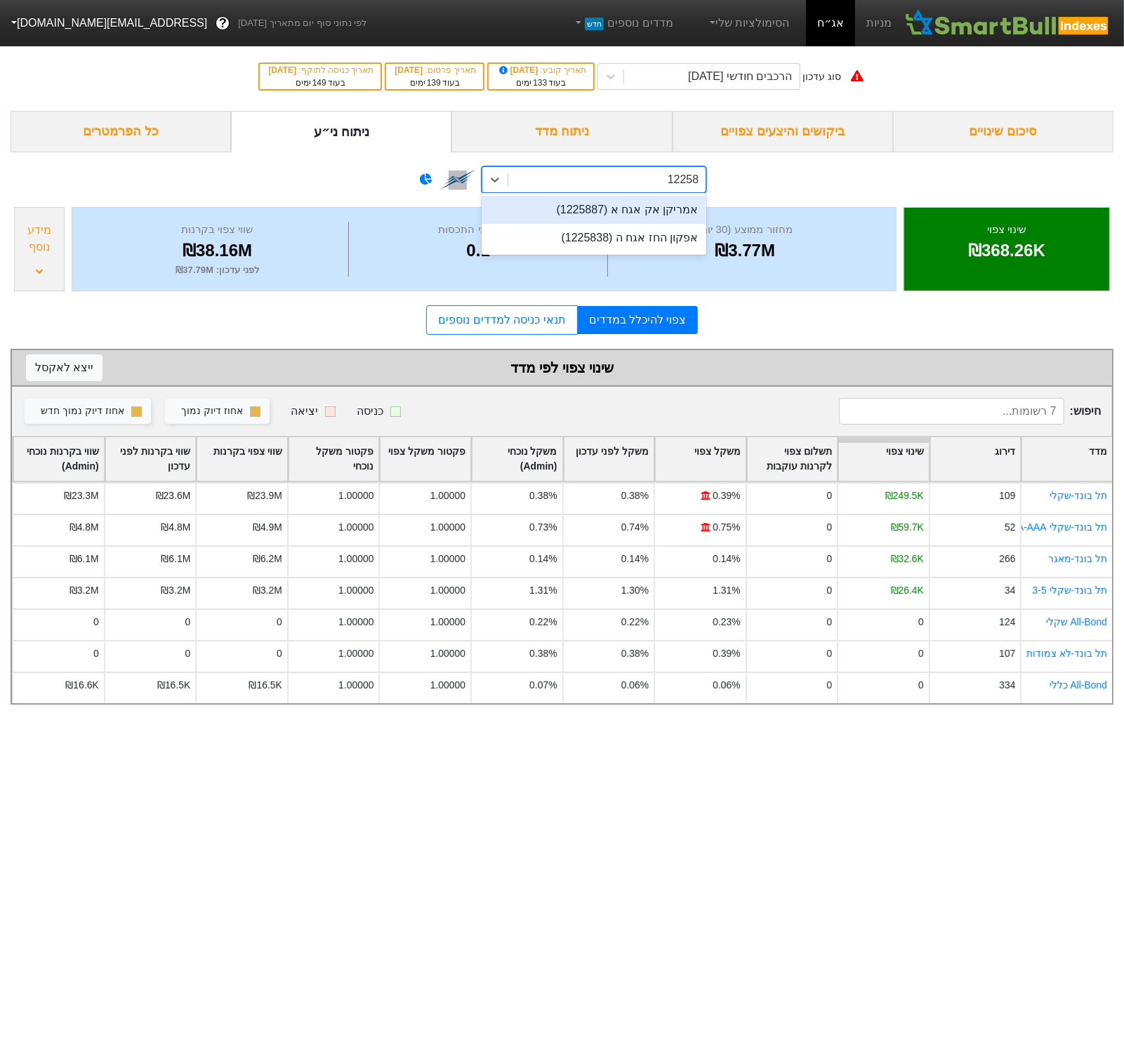
click at [640, 212] on div "אמריקן אק אגח א (1225887)" at bounding box center [593, 209] width 225 height 28
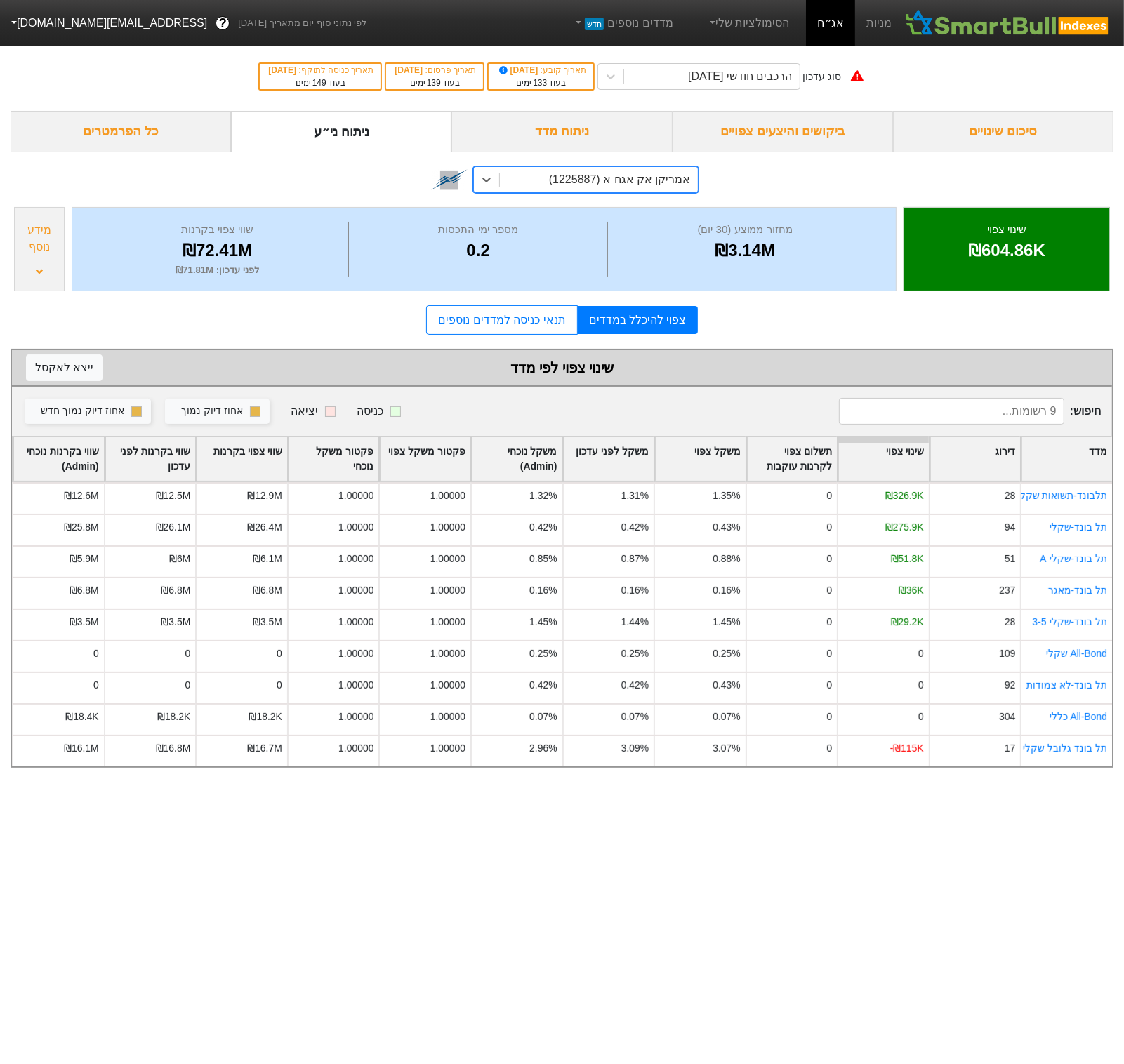
click at [700, 90] on div "סוג עדכון הרכבים חודשי 26/02/2026 תאריך קובע : 10/02/2026 בעוד 133 ימים תאריך פ…" at bounding box center [562, 76] width 1124 height 69
click at [702, 76] on div "הרכבים חודשי [DATE]" at bounding box center [711, 76] width 175 height 25
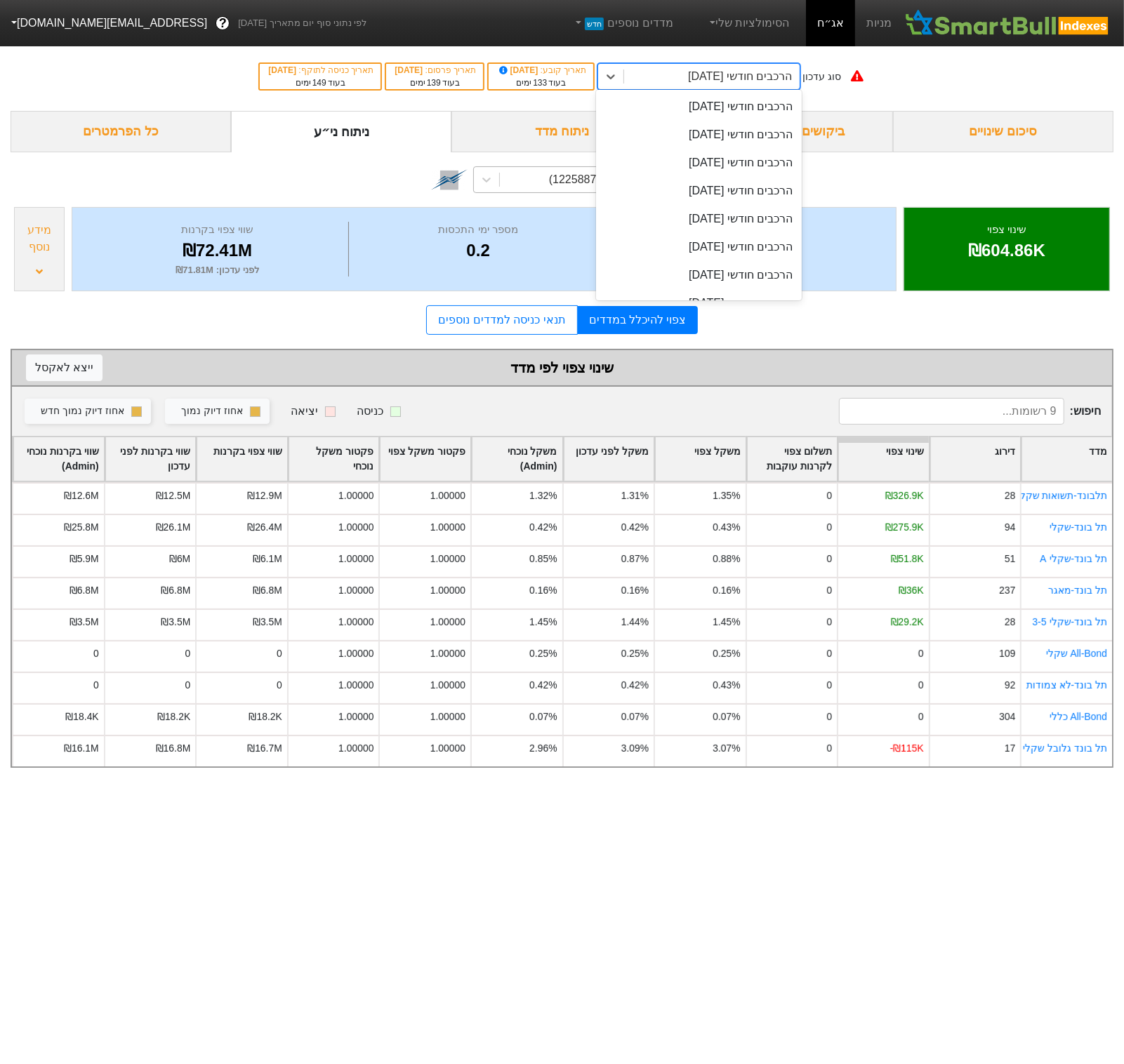
scroll to position [587, 0]
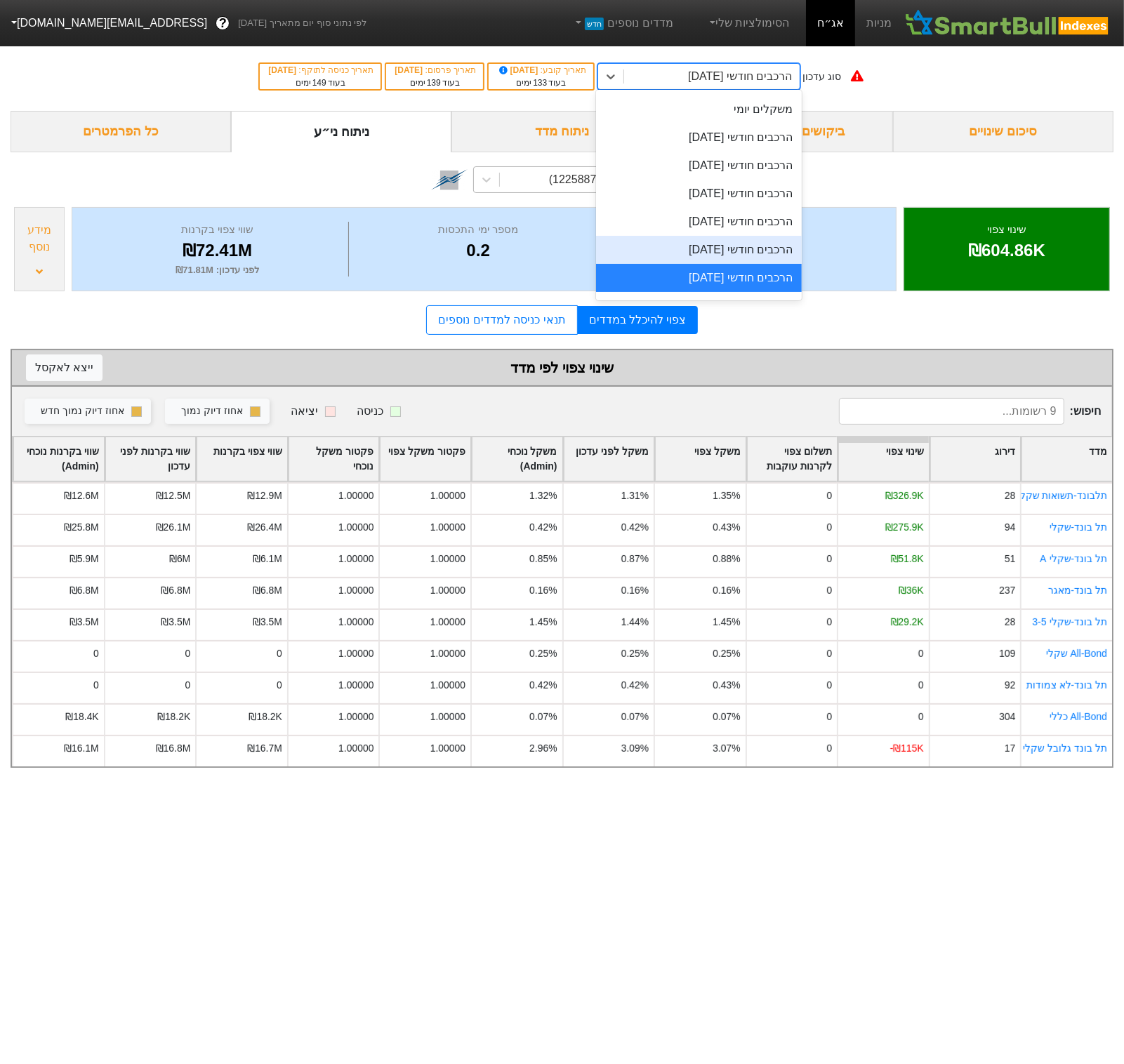
click at [726, 246] on div "הרכבים חודשי [DATE]" at bounding box center [698, 250] width 205 height 28
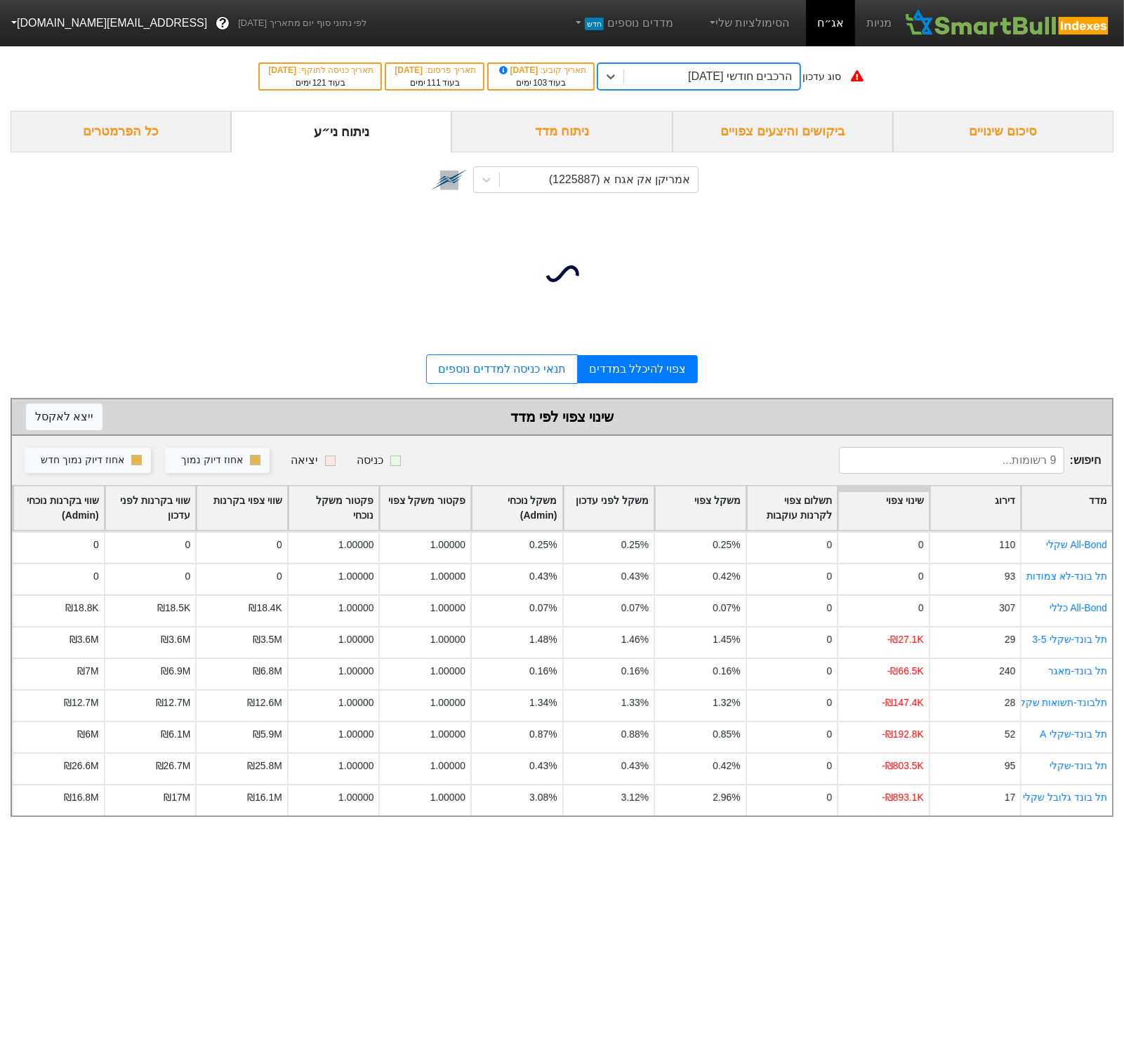
click at [724, 73] on div "הרכבים חודשי [DATE]" at bounding box center [740, 76] width 104 height 17
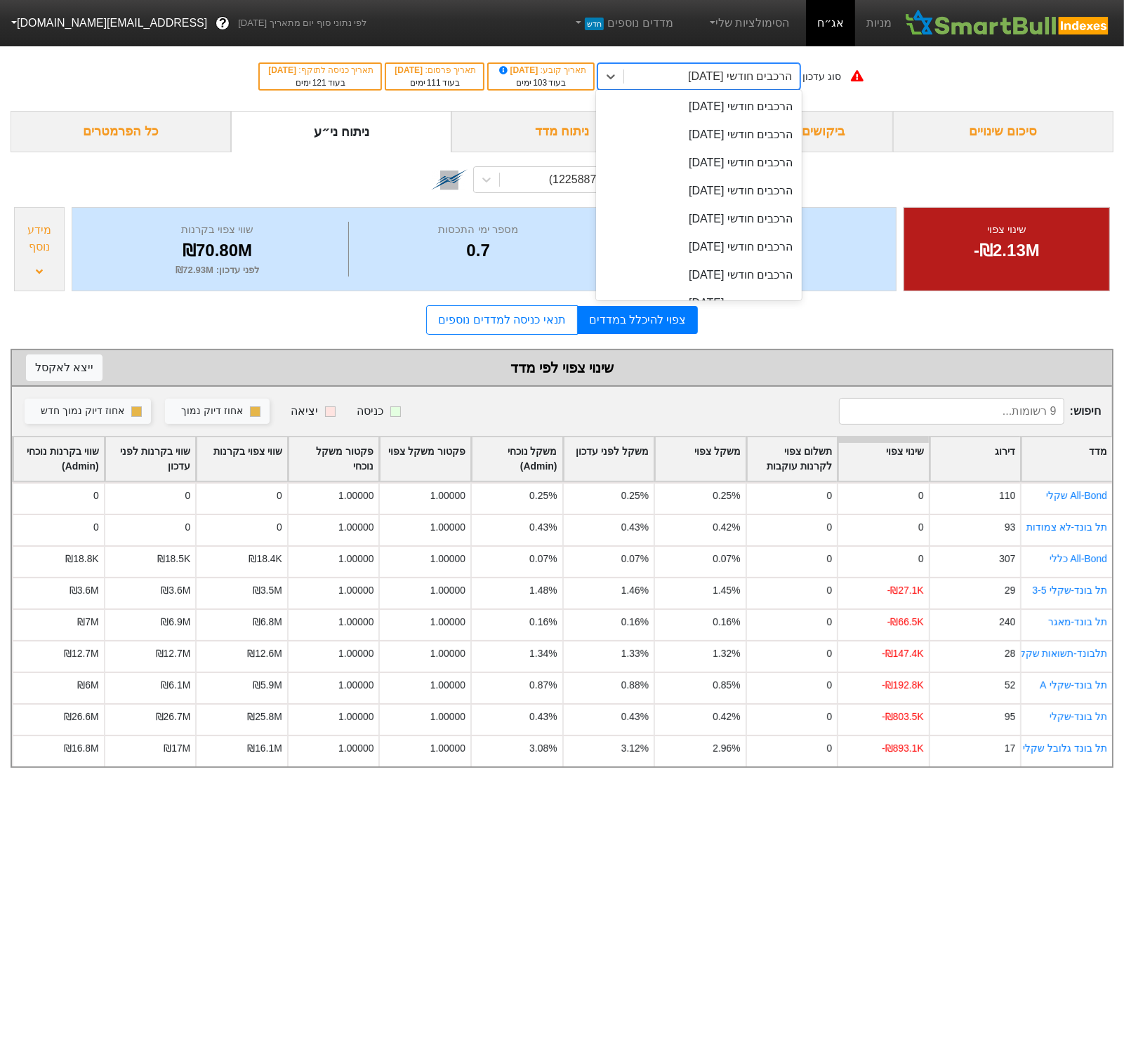
scroll to position [558, 0]
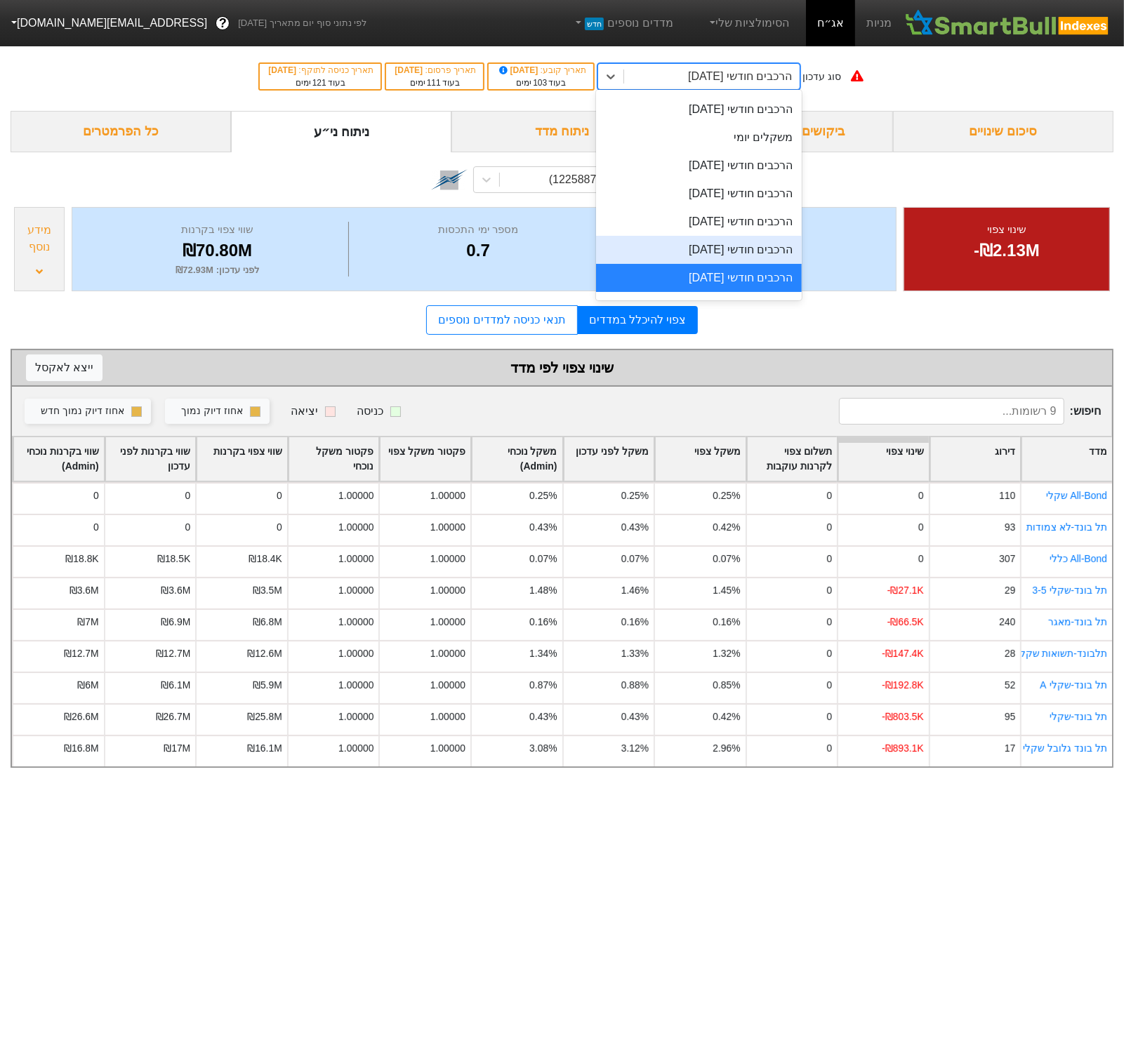
click at [721, 243] on div "הרכבים חודשי [DATE]" at bounding box center [698, 250] width 205 height 28
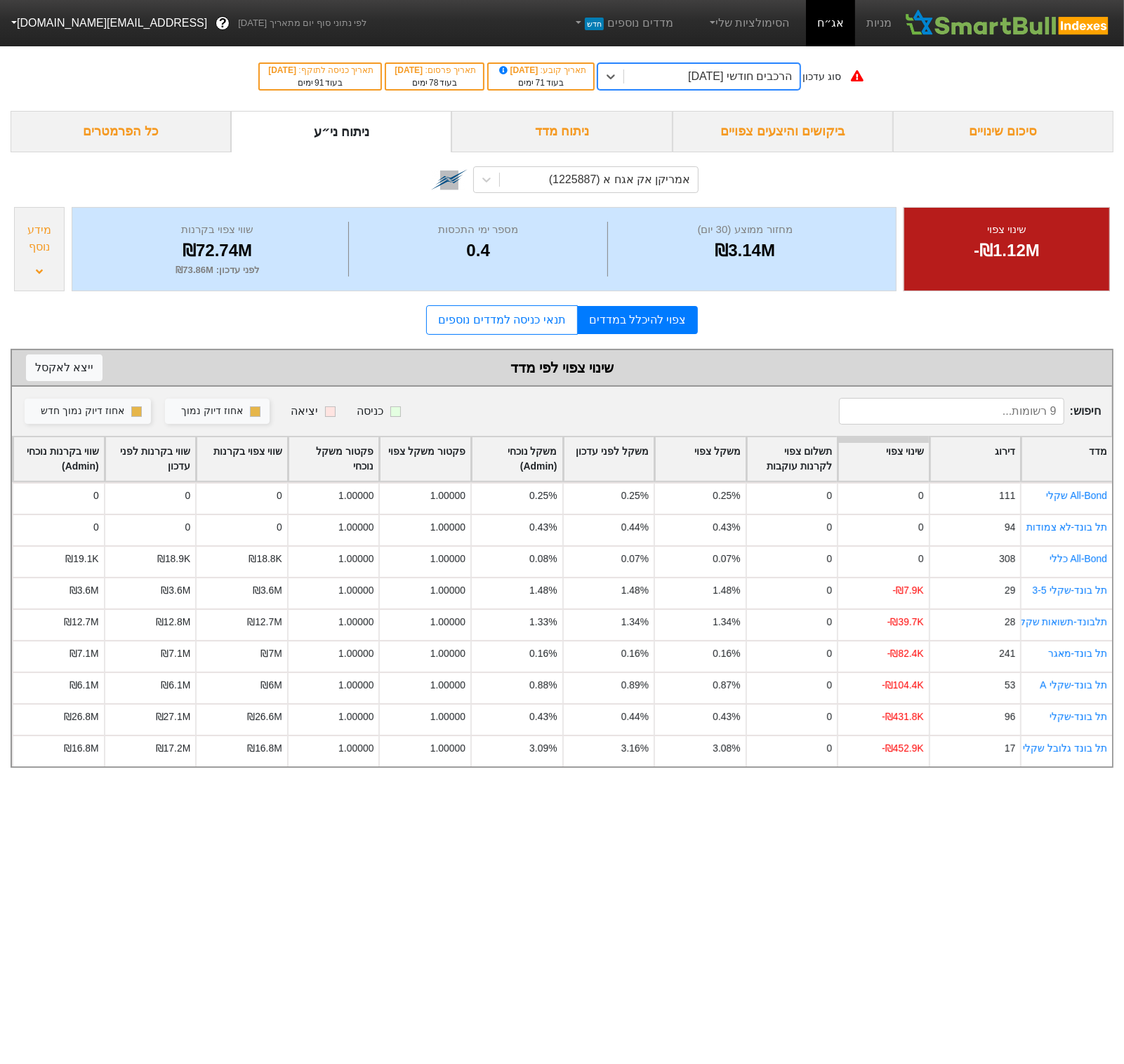
click at [745, 98] on div "סוג עדכון option הרכבים חודשי 30/12/2025, selected. 0 results available. Select…" at bounding box center [562, 76] width 1124 height 69
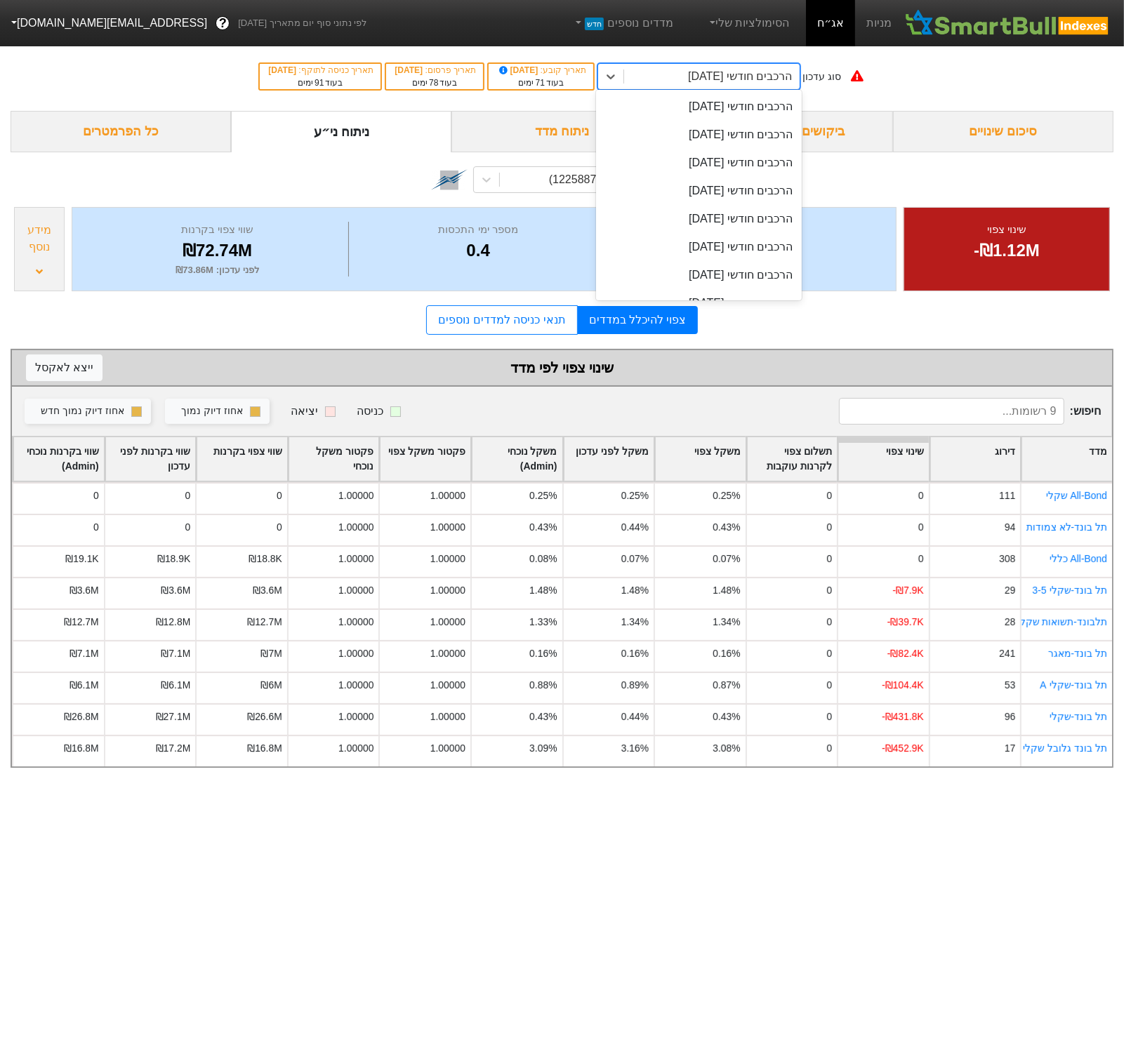
click at [746, 87] on div "הרכבים חודשי [DATE]" at bounding box center [711, 76] width 175 height 25
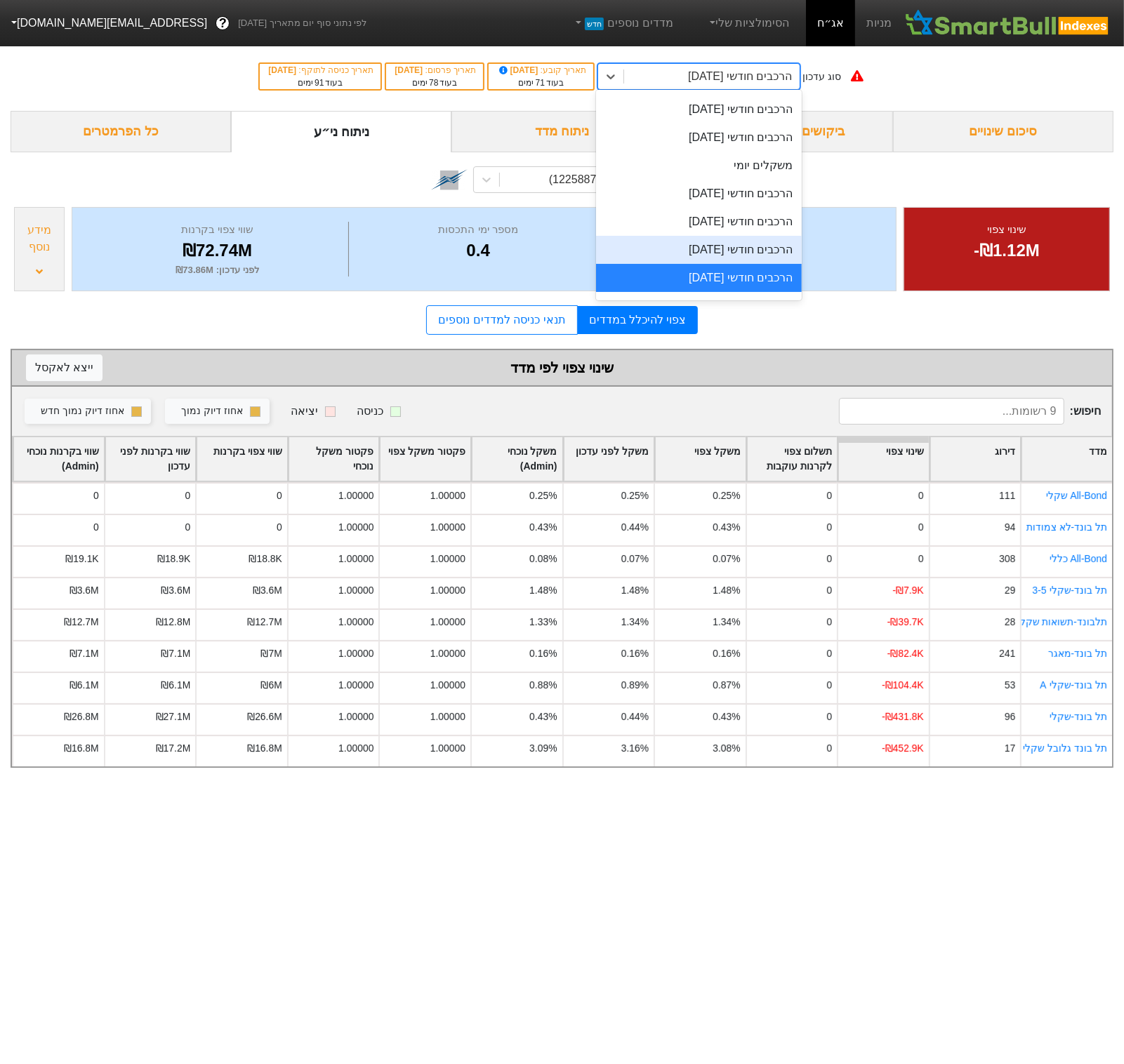
click at [745, 252] on div "הרכבים חודשי [DATE]" at bounding box center [698, 250] width 205 height 28
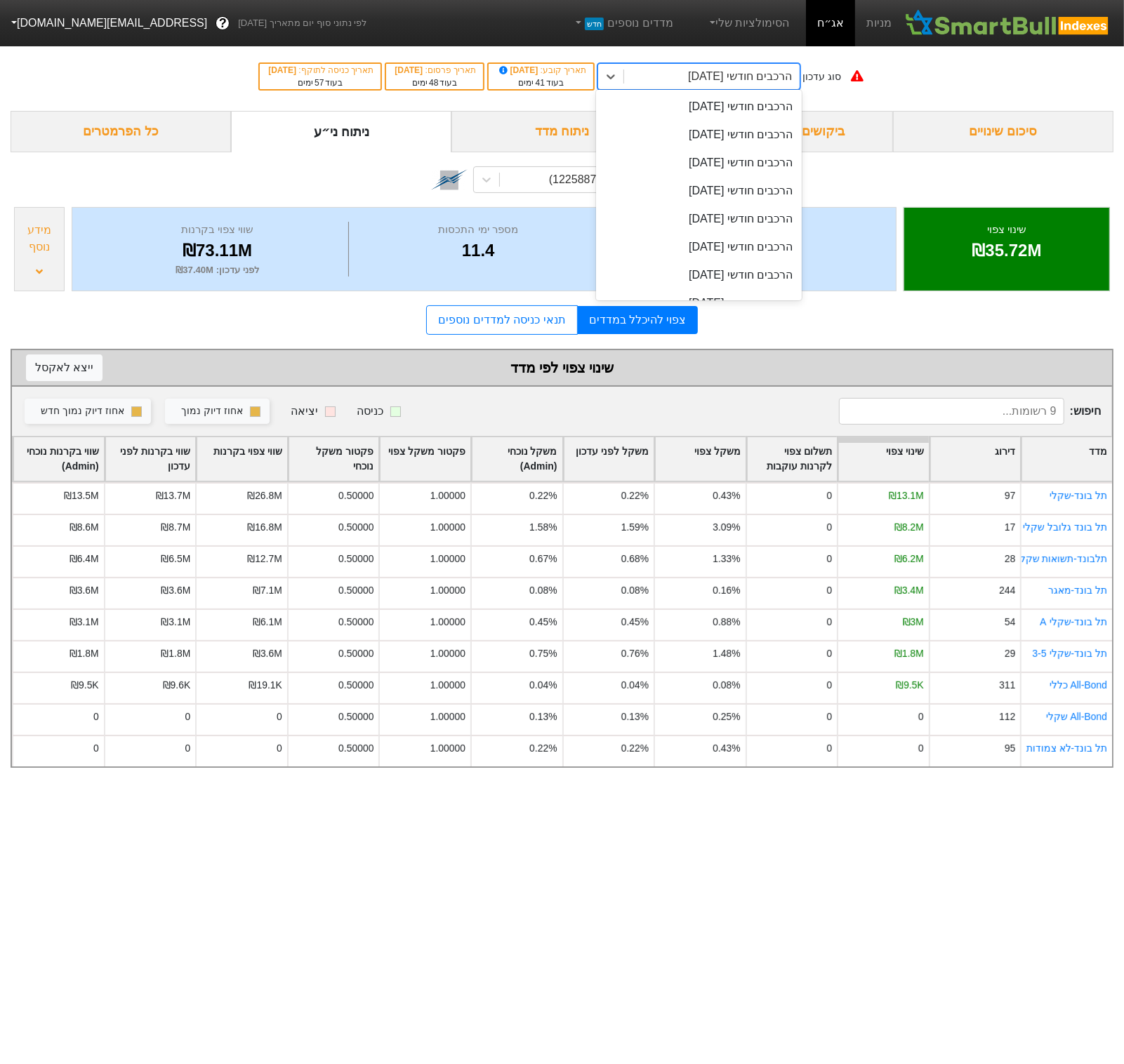
click at [762, 73] on div "הרכבים חודשי [DATE]" at bounding box center [740, 76] width 104 height 17
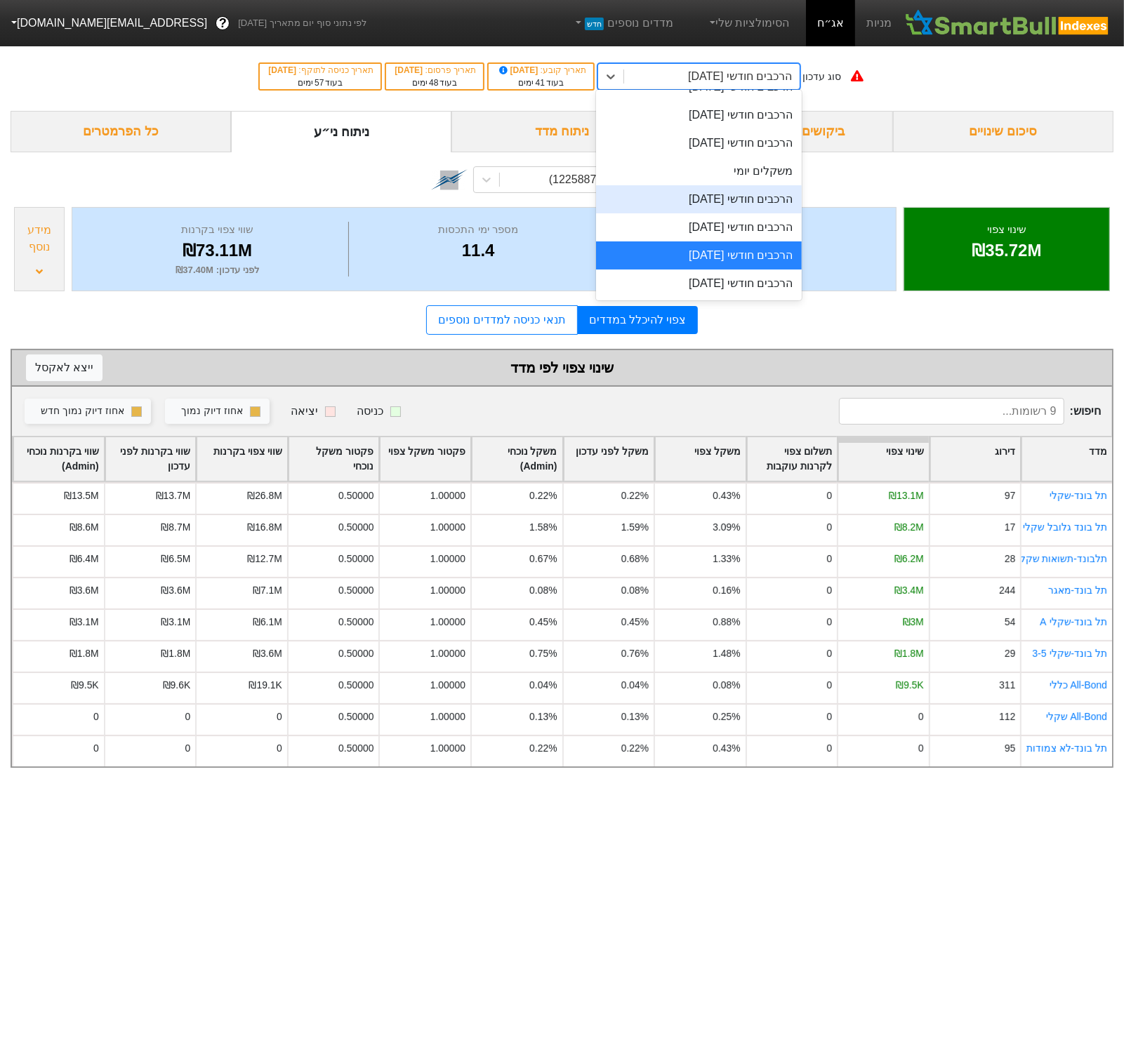
scroll to position [537, 0]
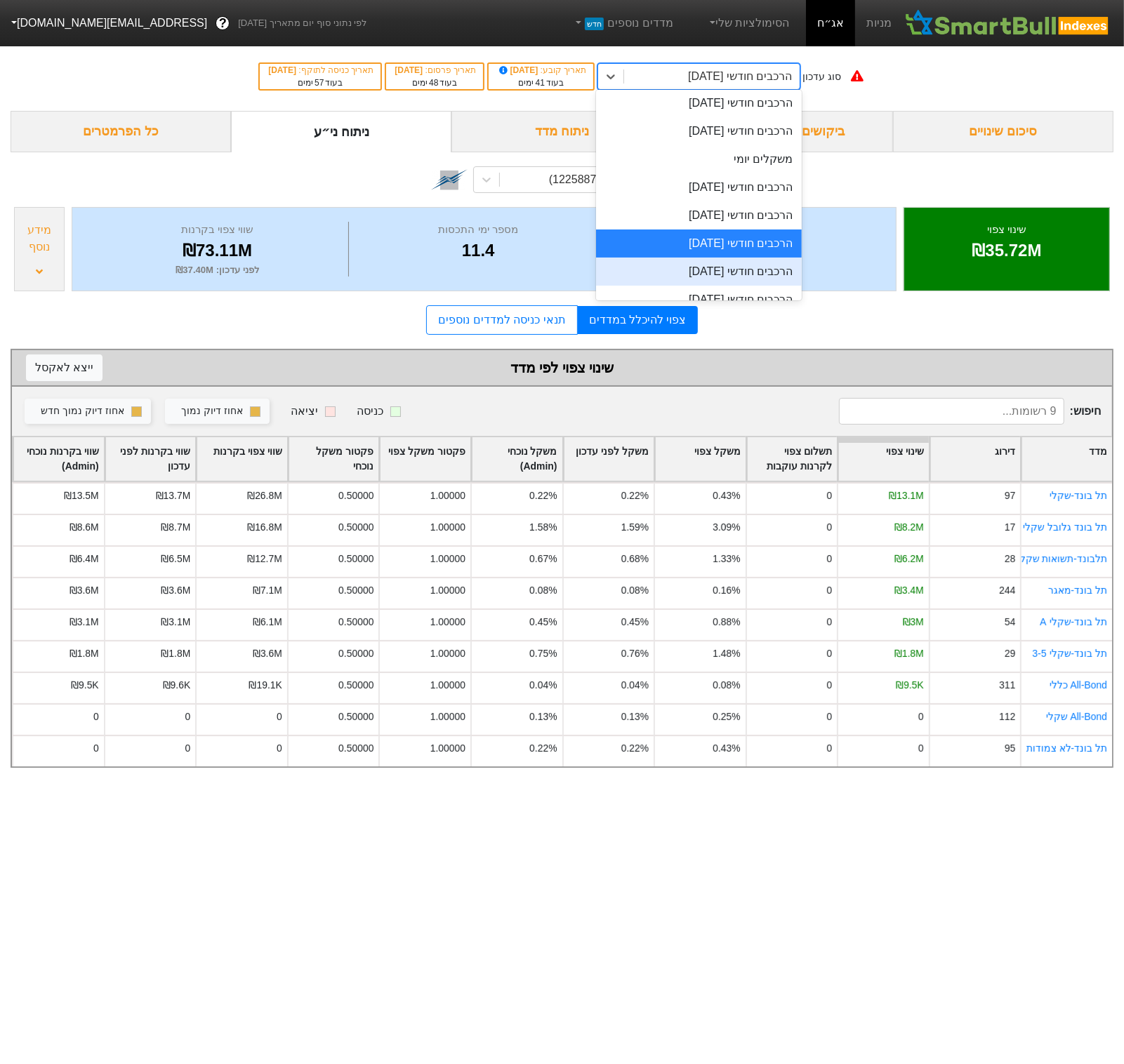
click at [736, 266] on div "הרכבים חודשי [DATE]" at bounding box center [698, 271] width 205 height 28
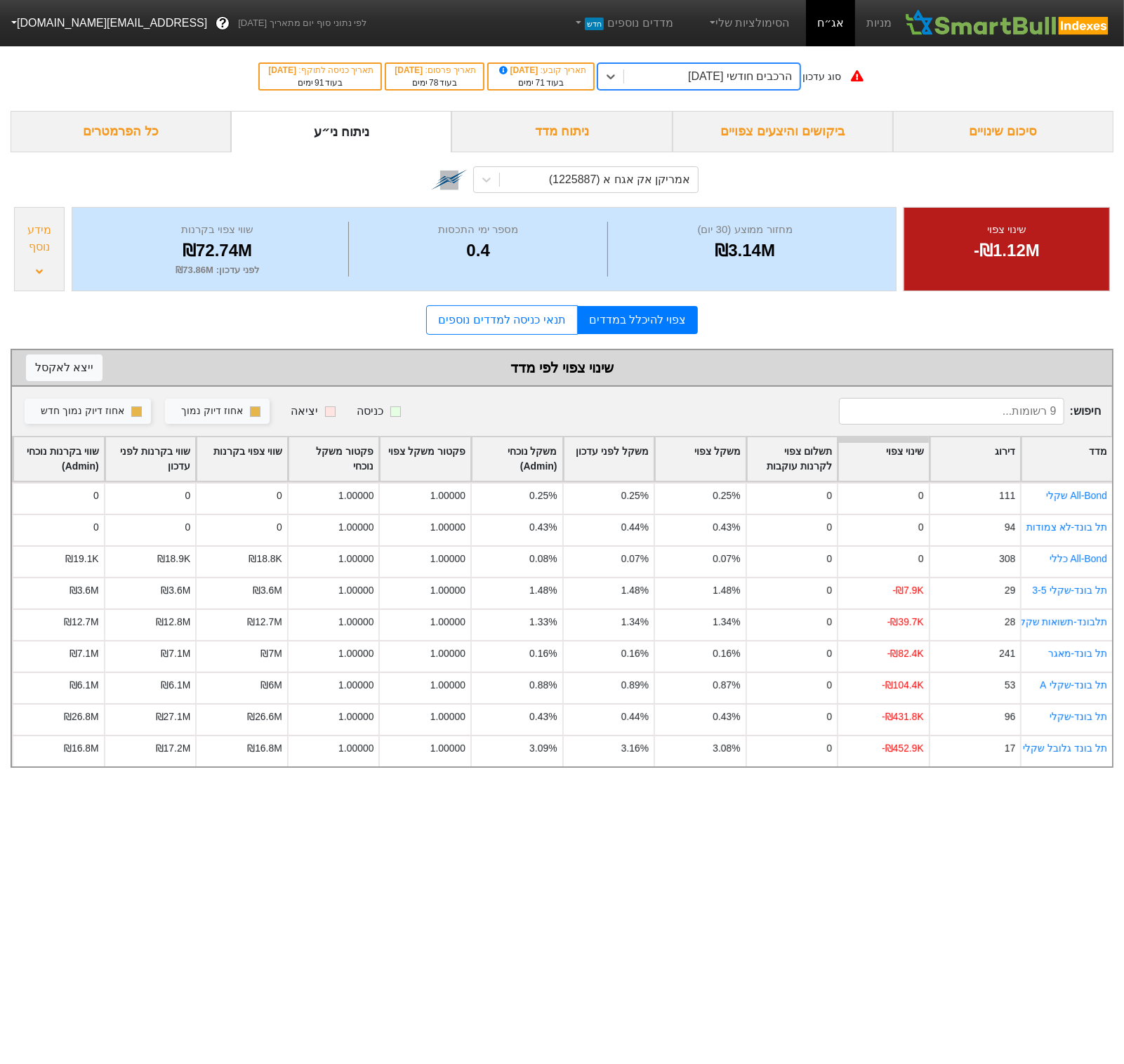
click at [713, 72] on div "הרכבים חודשי [DATE]" at bounding box center [740, 76] width 104 height 17
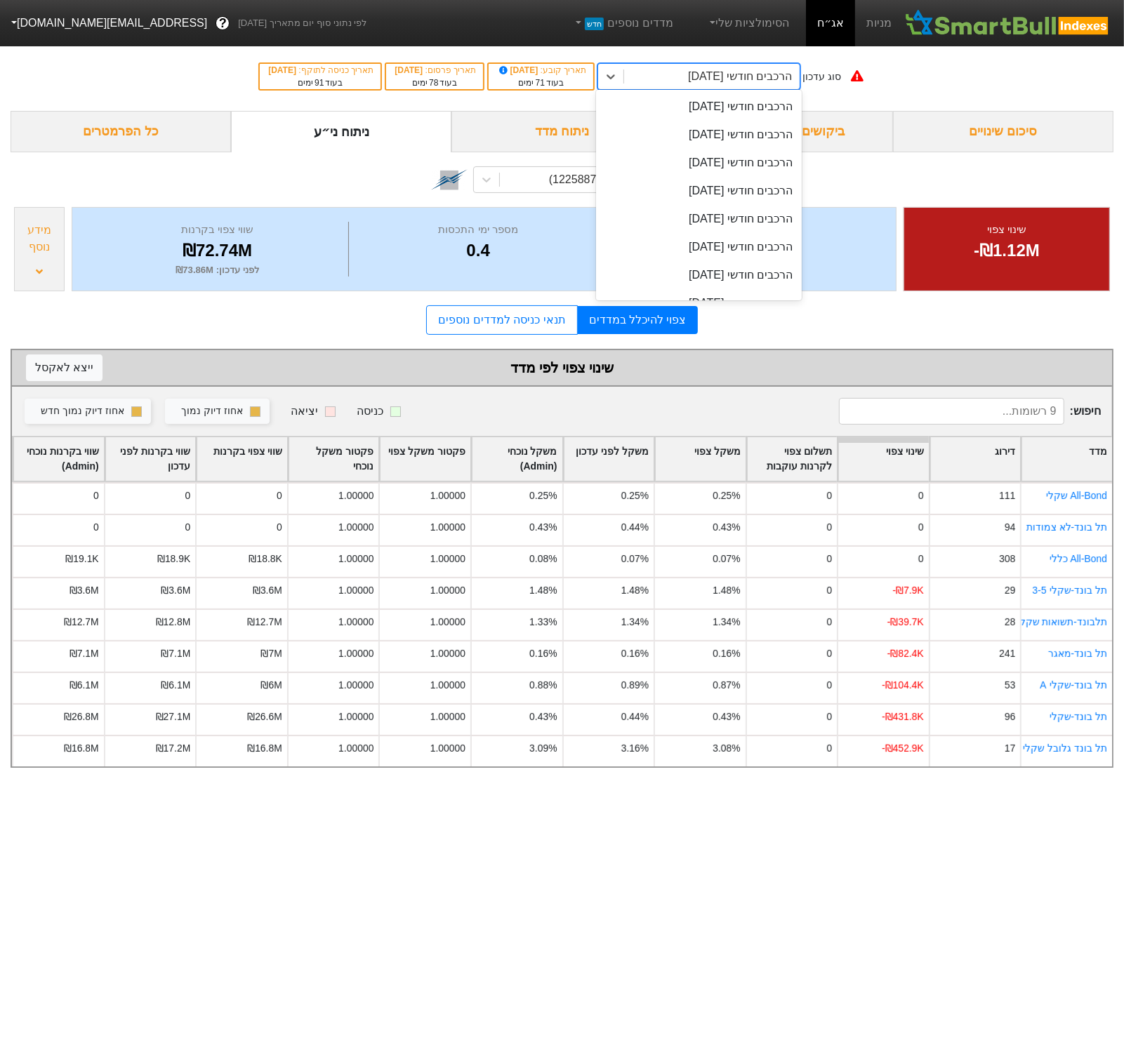
scroll to position [531, 0]
click at [112, 104] on div "סוג עדכון option הרכבים חודשי 30/12/2025, selected. option הרכבים חודשי 26/06/2…" at bounding box center [562, 76] width 1124 height 69
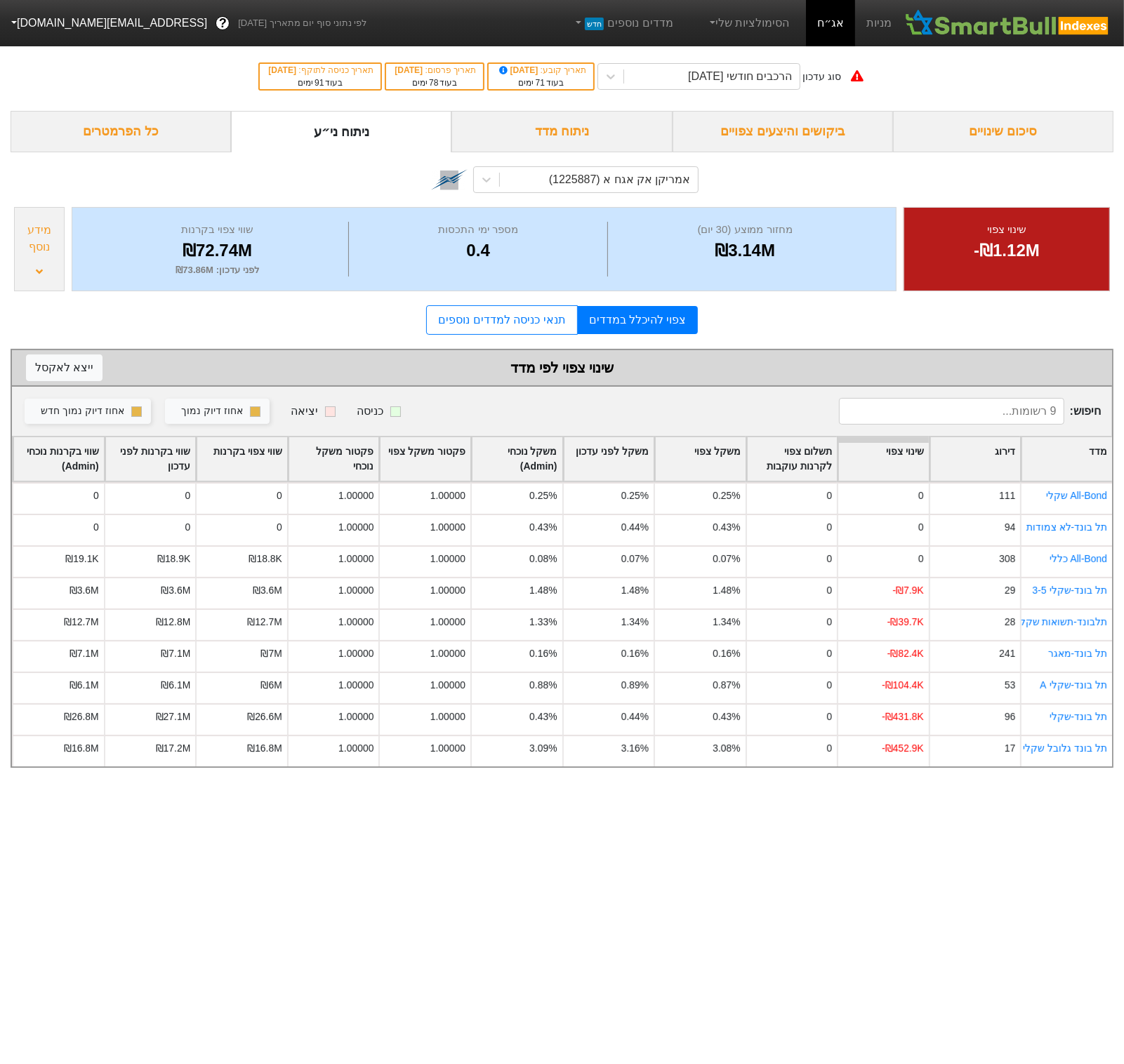
click at [108, 142] on div "כל הפרמטרים" at bounding box center [121, 132] width 220 height 41
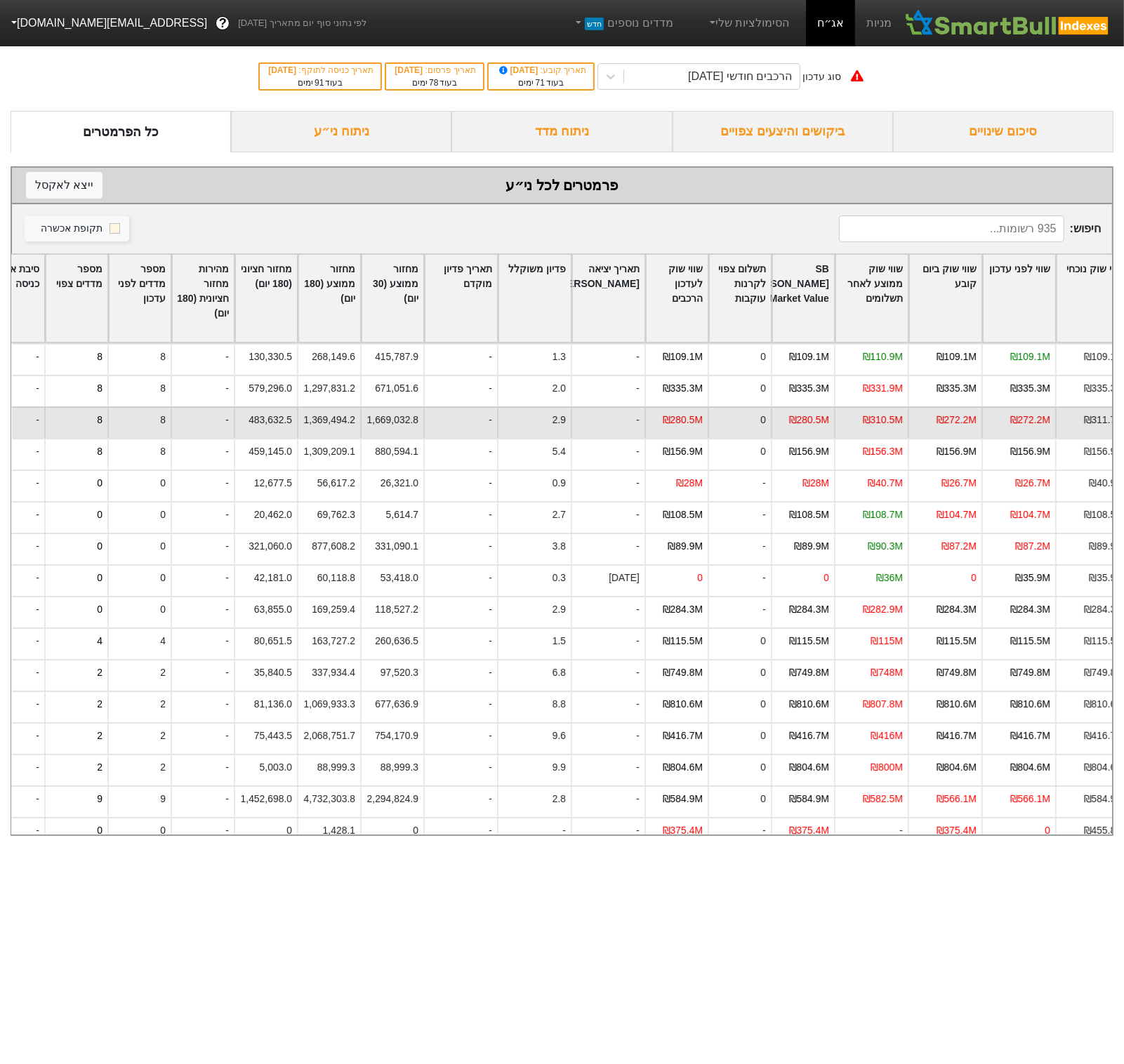
scroll to position [0, -1391]
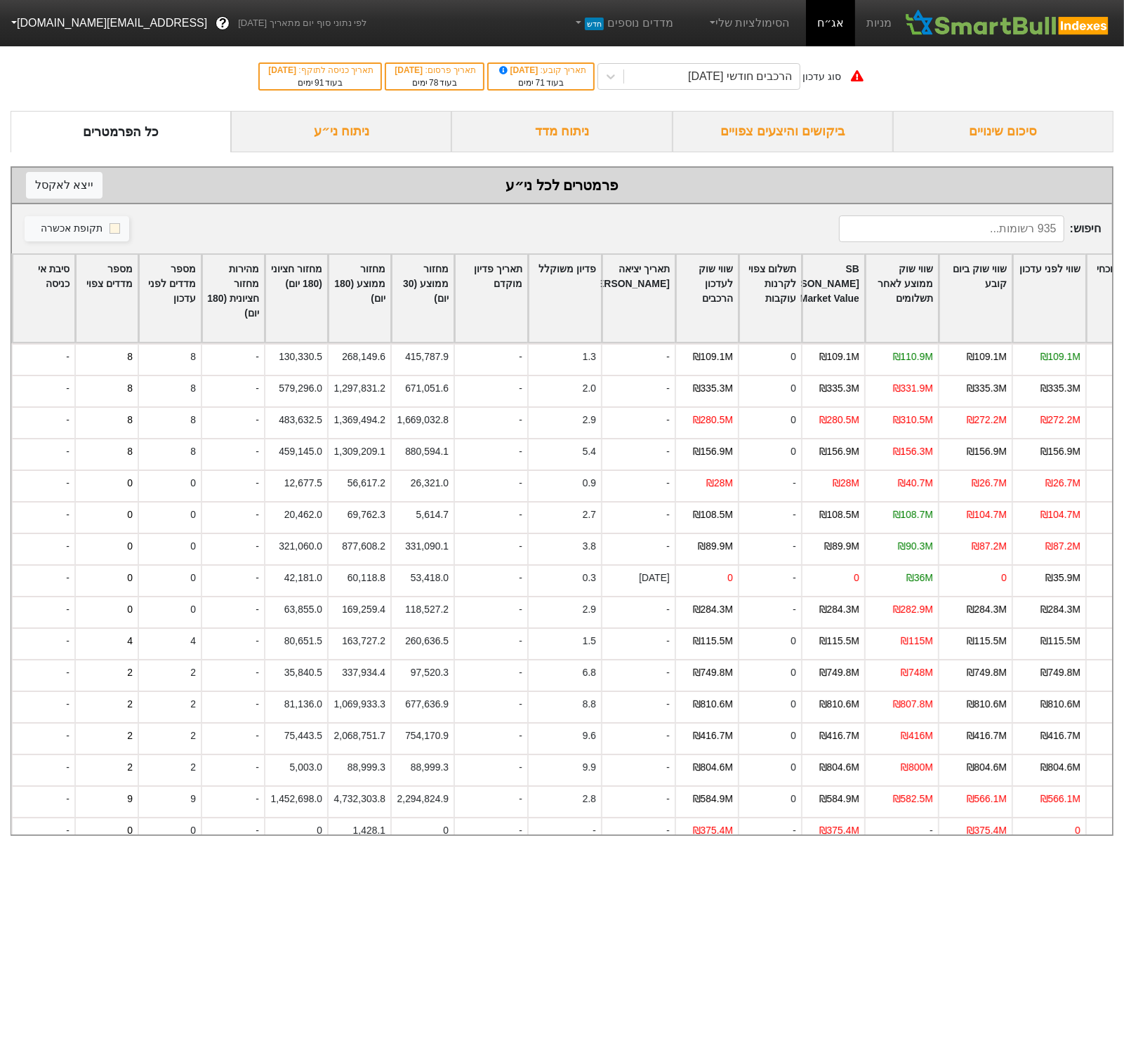
click at [28, 5] on nav "מניות אג״ח הסימולציות שלי מדדים נוספים חדש לפי נתוני סוף יום מתאריך 29/09/2025 …" at bounding box center [562, 23] width 1124 height 47
click at [33, 11] on button "[EMAIL_ADDRESS][DOMAIN_NAME]" at bounding box center [107, 23] width 216 height 25
click at [68, 167] on div "תפריט ניהול" at bounding box center [56, 166] width 111 height 22
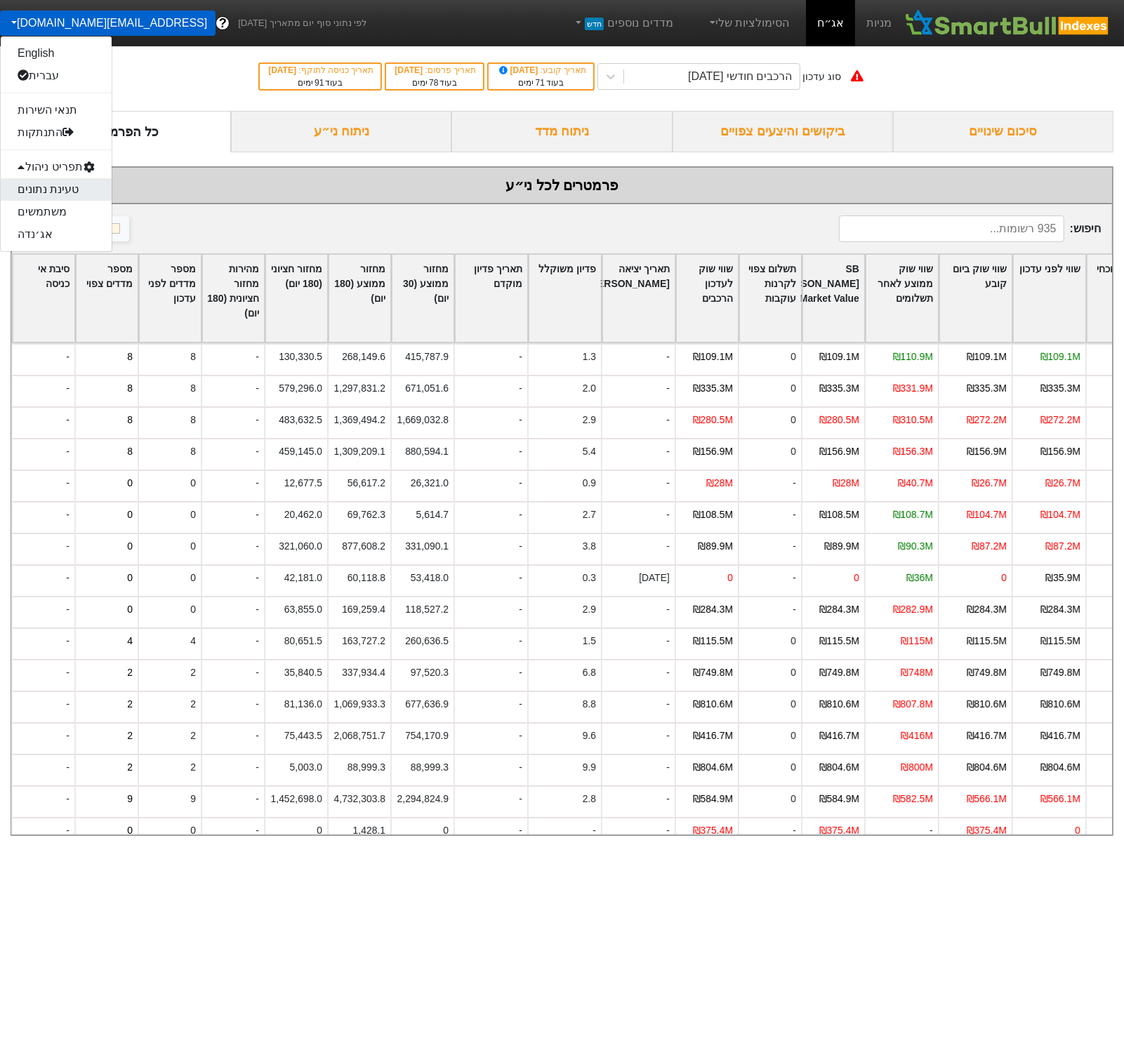
click at [66, 182] on link "טעינת נתונים" at bounding box center [56, 189] width 111 height 22
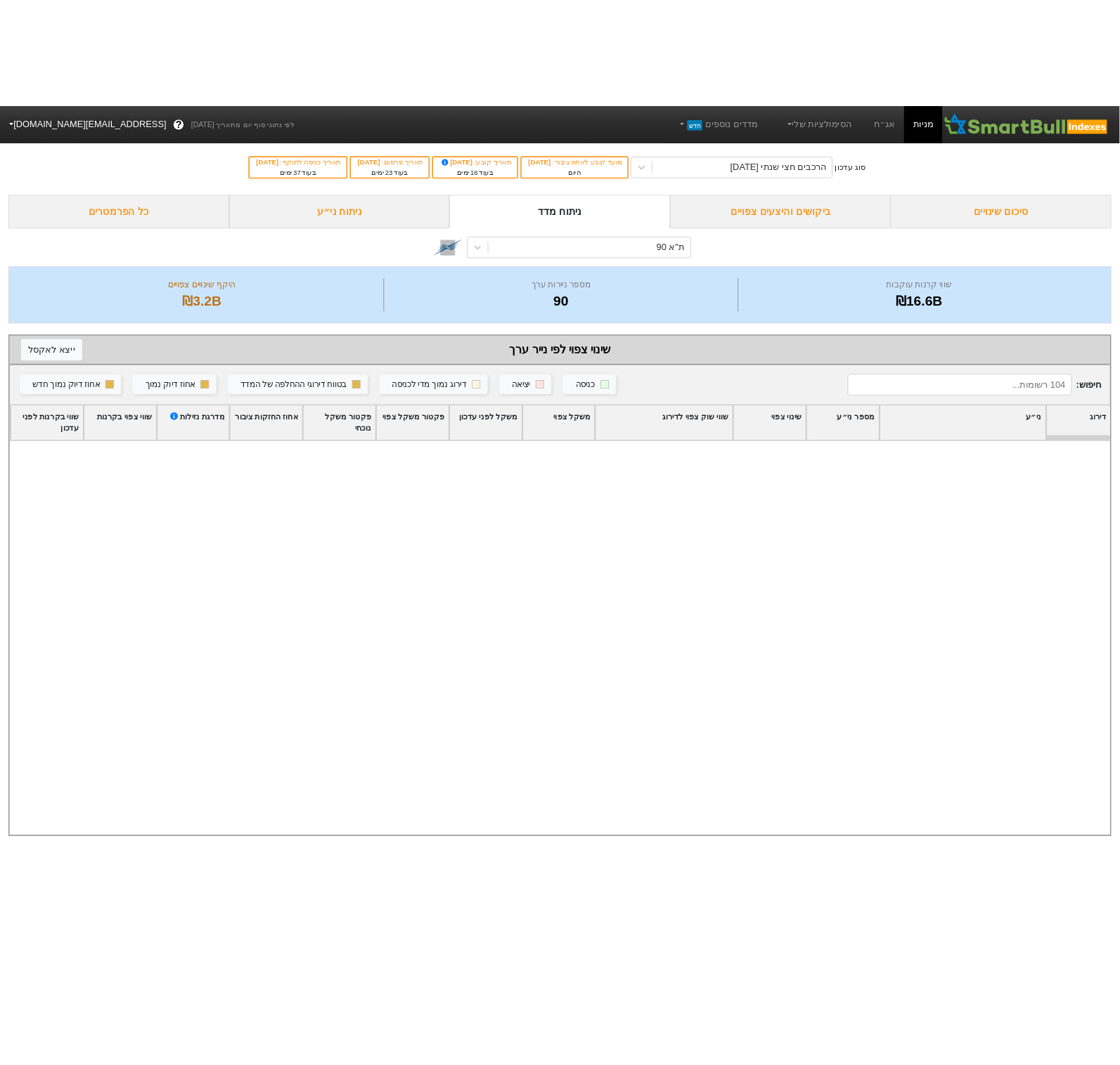
scroll to position [2774, 0]
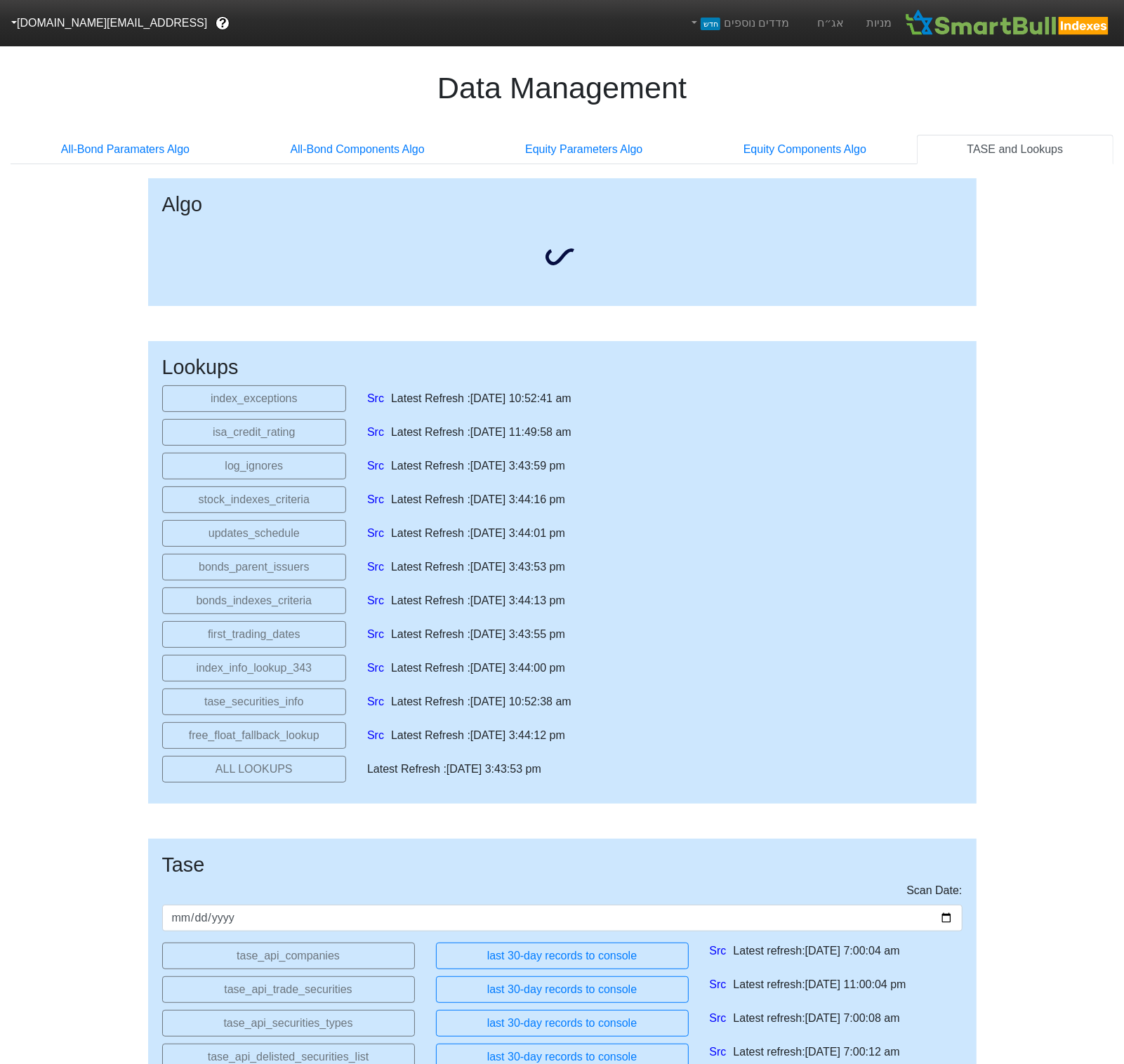
select select "2025-11-06T00:00:00.000Z"
select select "2025-10-29T00:00:00.000Z"
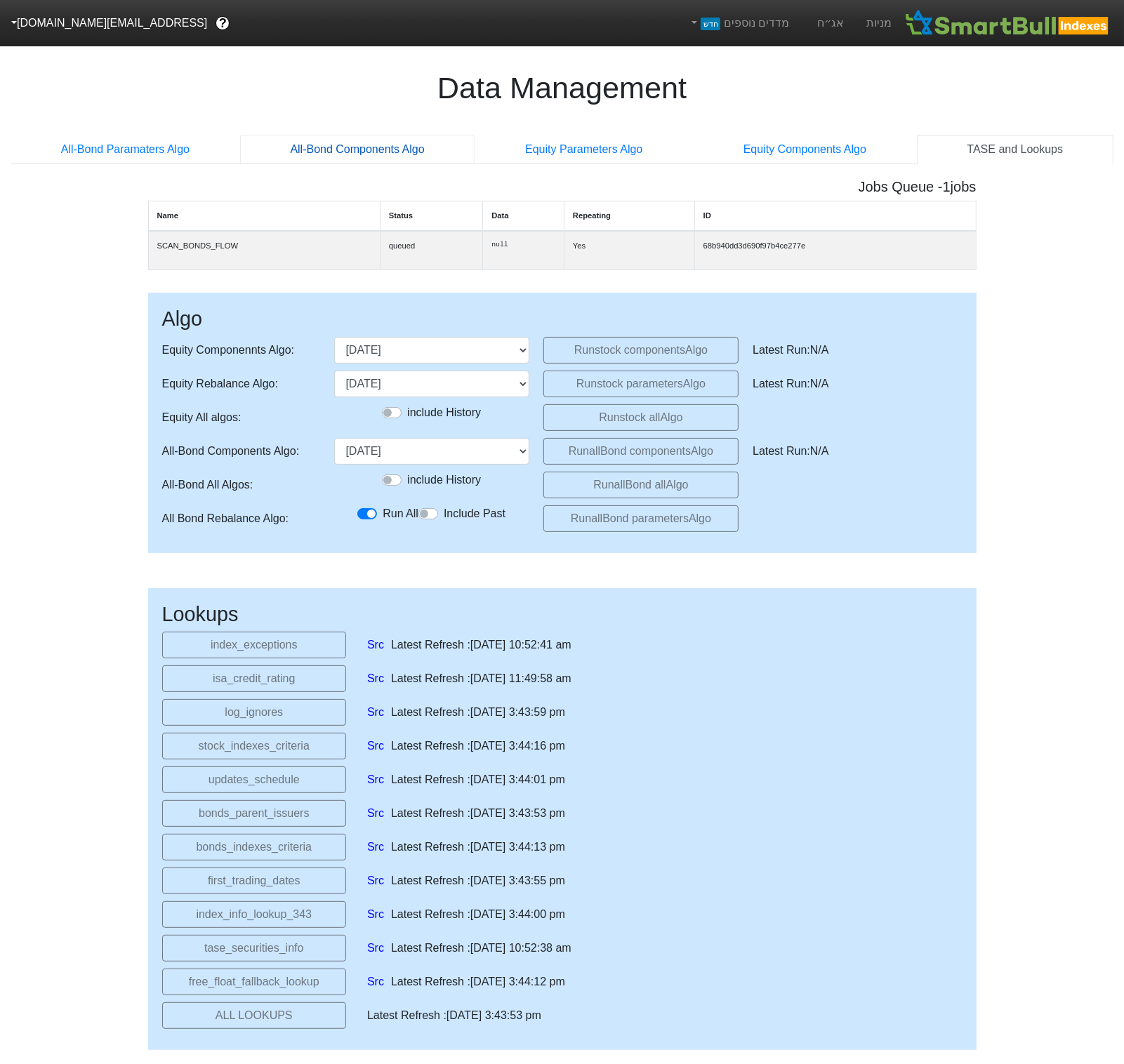
click at [350, 142] on link "All-Bond Components Algo" at bounding box center [357, 149] width 235 height 30
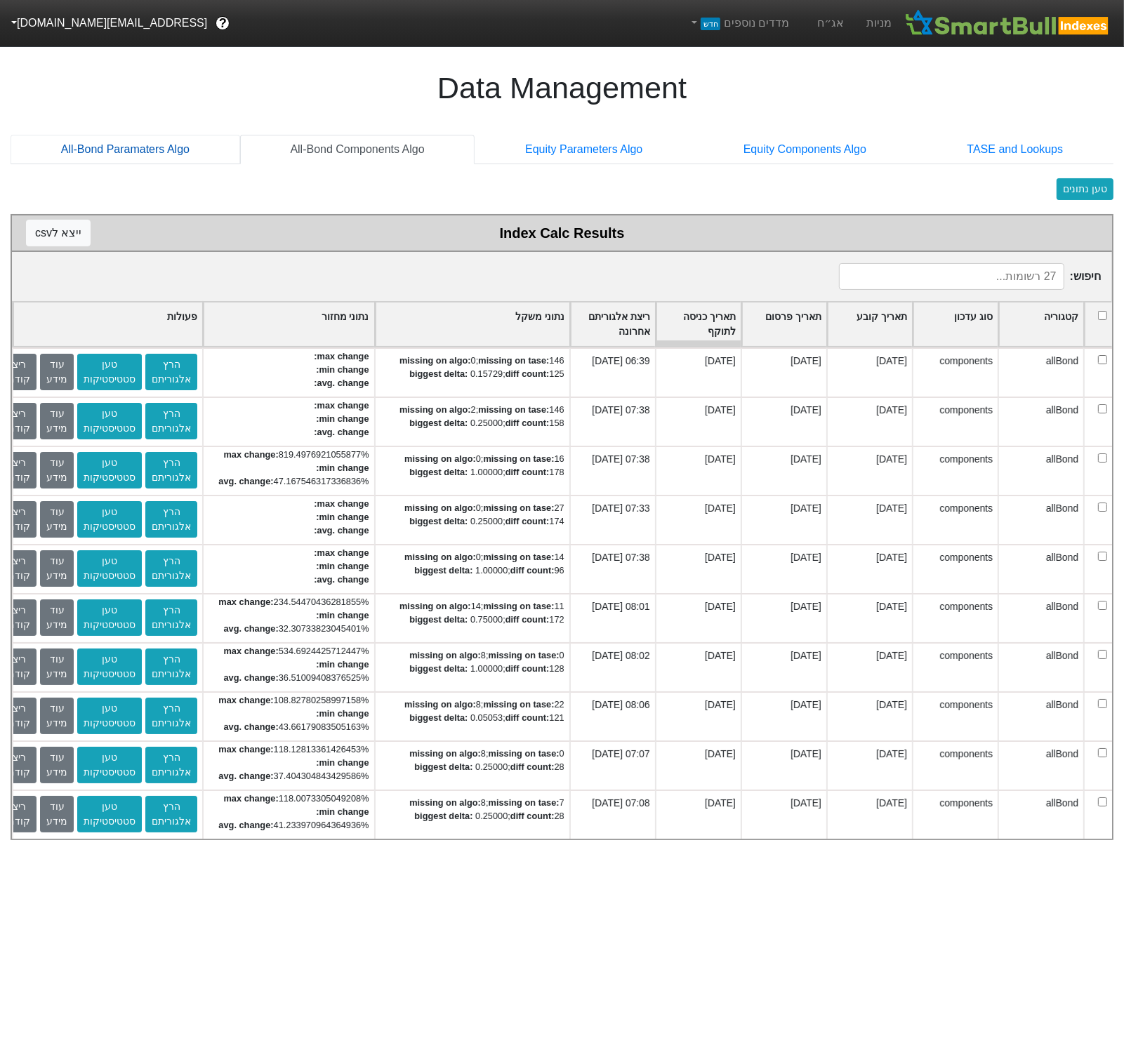
click at [159, 161] on link "All-Bond Paramaters Algo" at bounding box center [125, 149] width 230 height 30
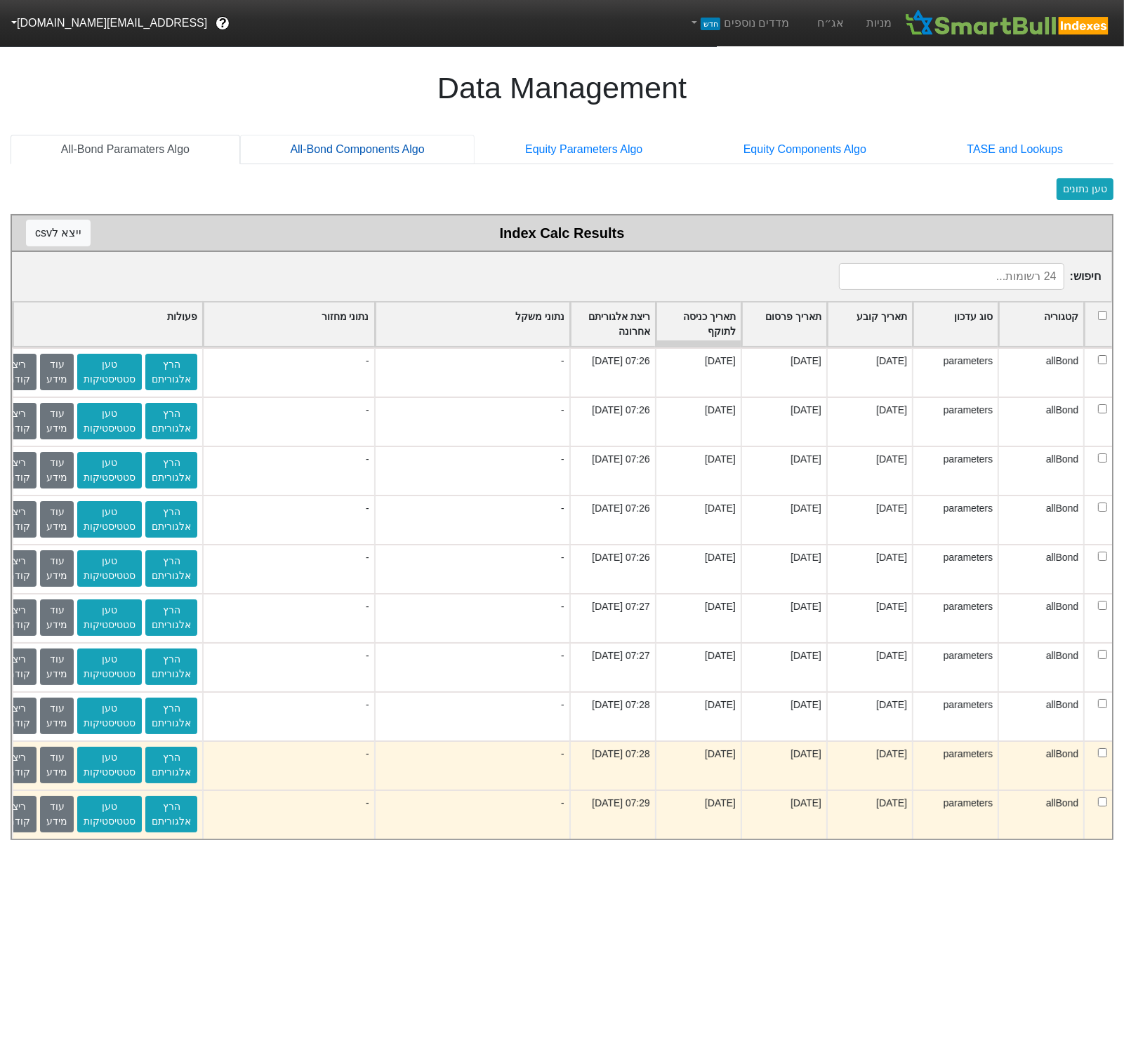
click at [345, 155] on link "All-Bond Components Algo" at bounding box center [357, 149] width 235 height 30
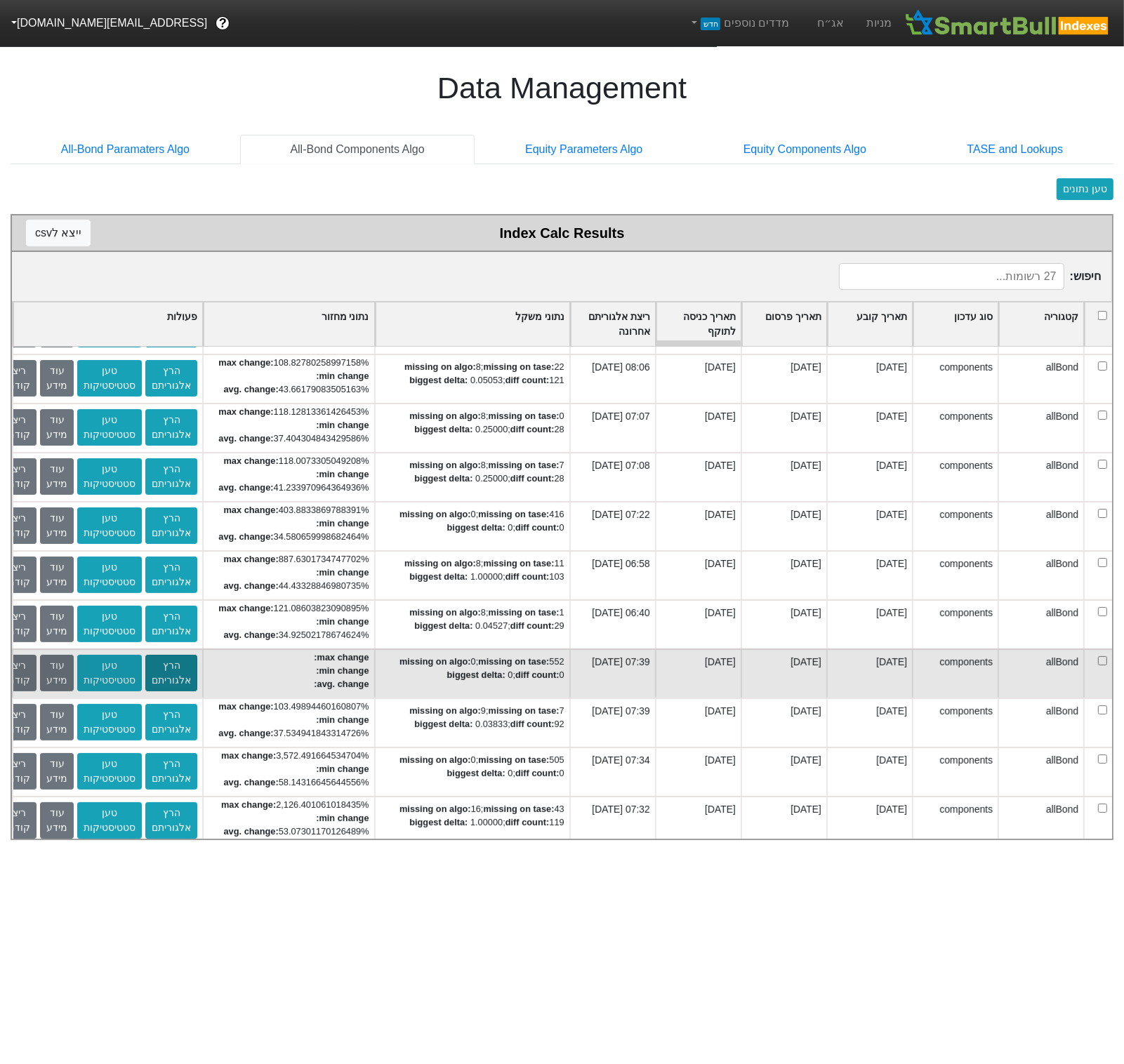
scroll to position [0, -14]
click at [125, 663] on button "טען סטטיסטיקות" at bounding box center [125, 673] width 64 height 37
click at [72, 666] on button "עוד מידע" at bounding box center [72, 673] width 34 height 37
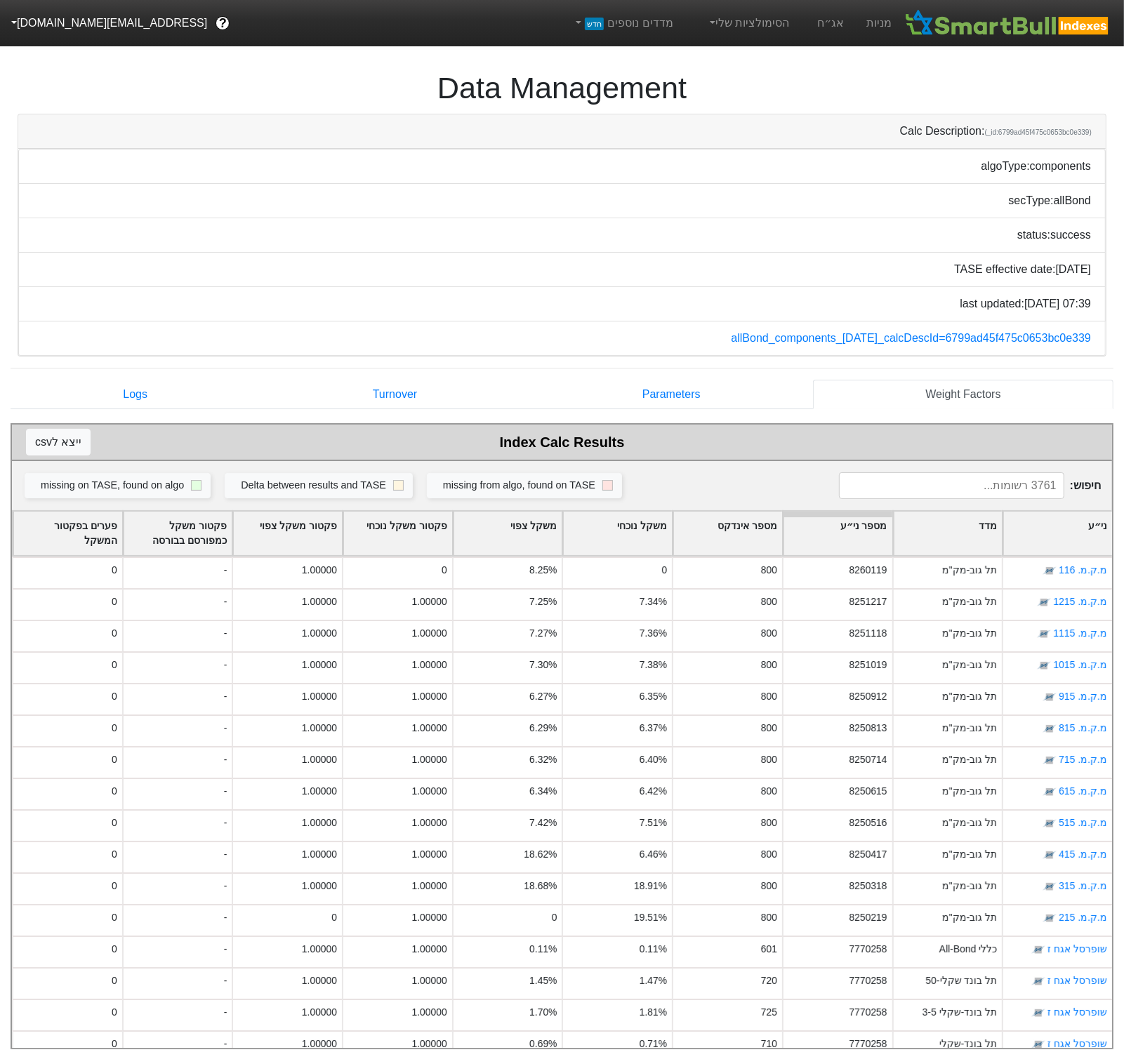
click at [372, 525] on div "פקטור משקל נוכחי" at bounding box center [398, 533] width 109 height 44
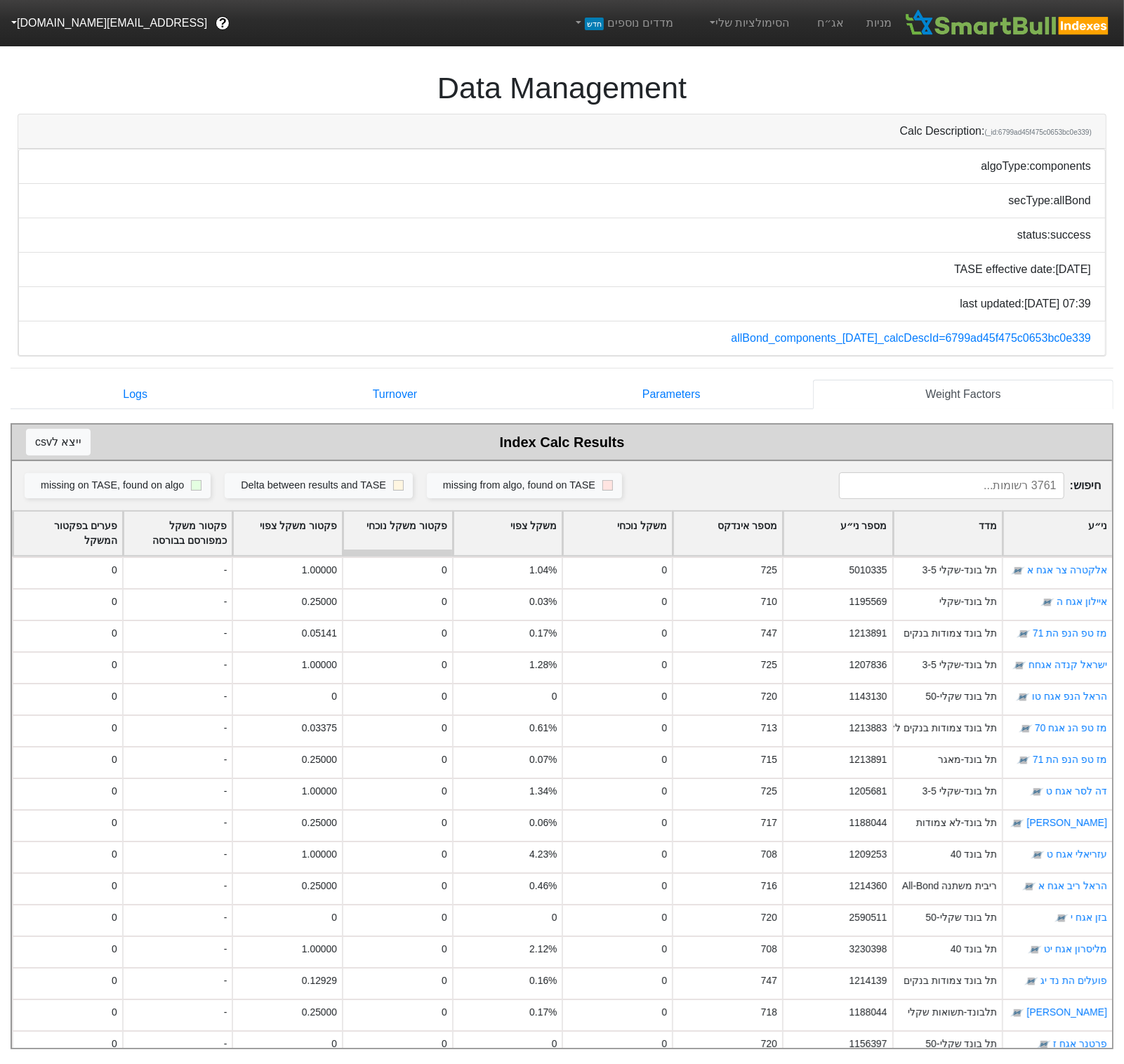
click at [372, 525] on div "פקטור משקל נוכחי" at bounding box center [398, 533] width 109 height 44
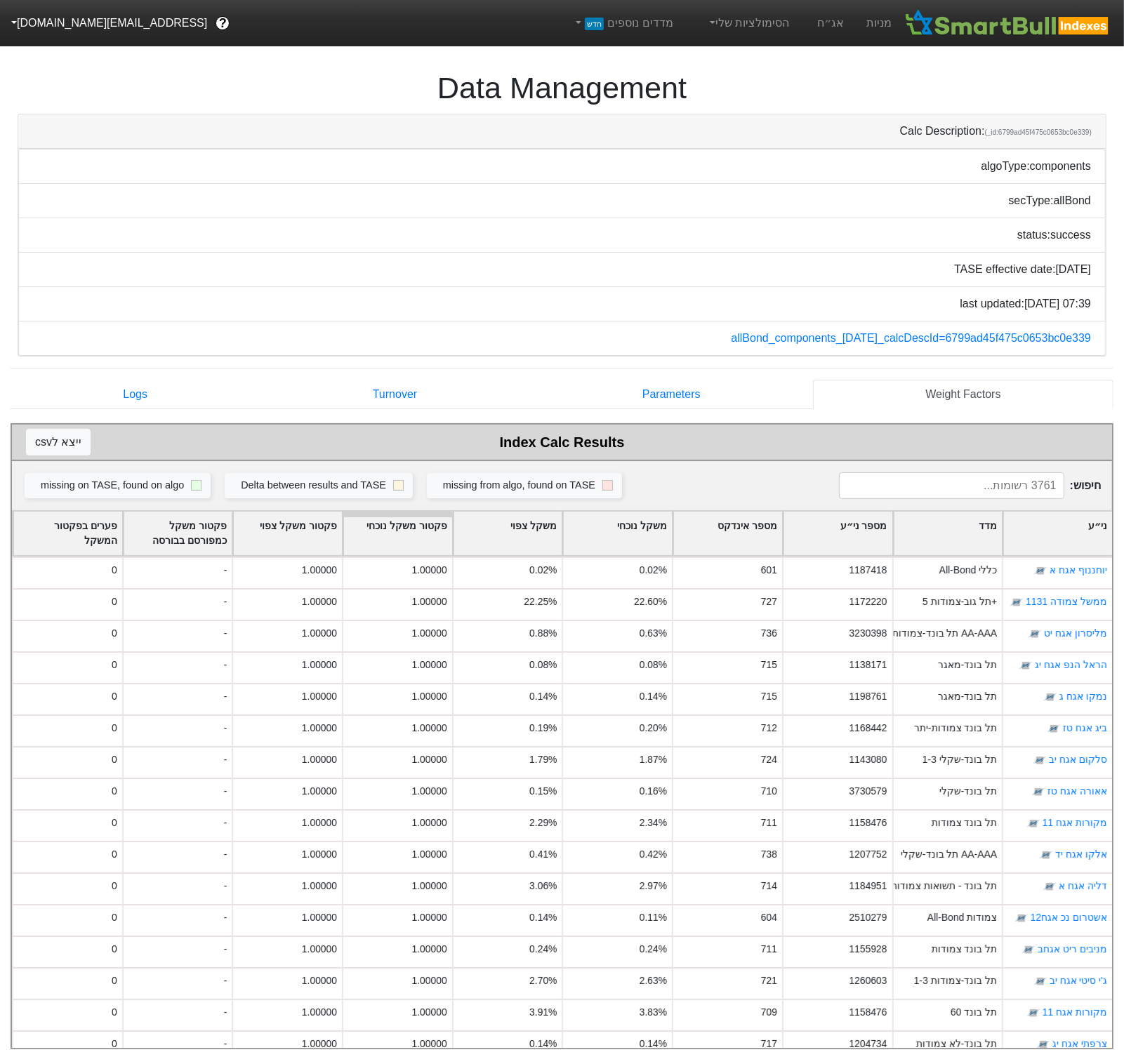
click at [320, 526] on div "פקטור משקל צפוי" at bounding box center [287, 533] width 109 height 44
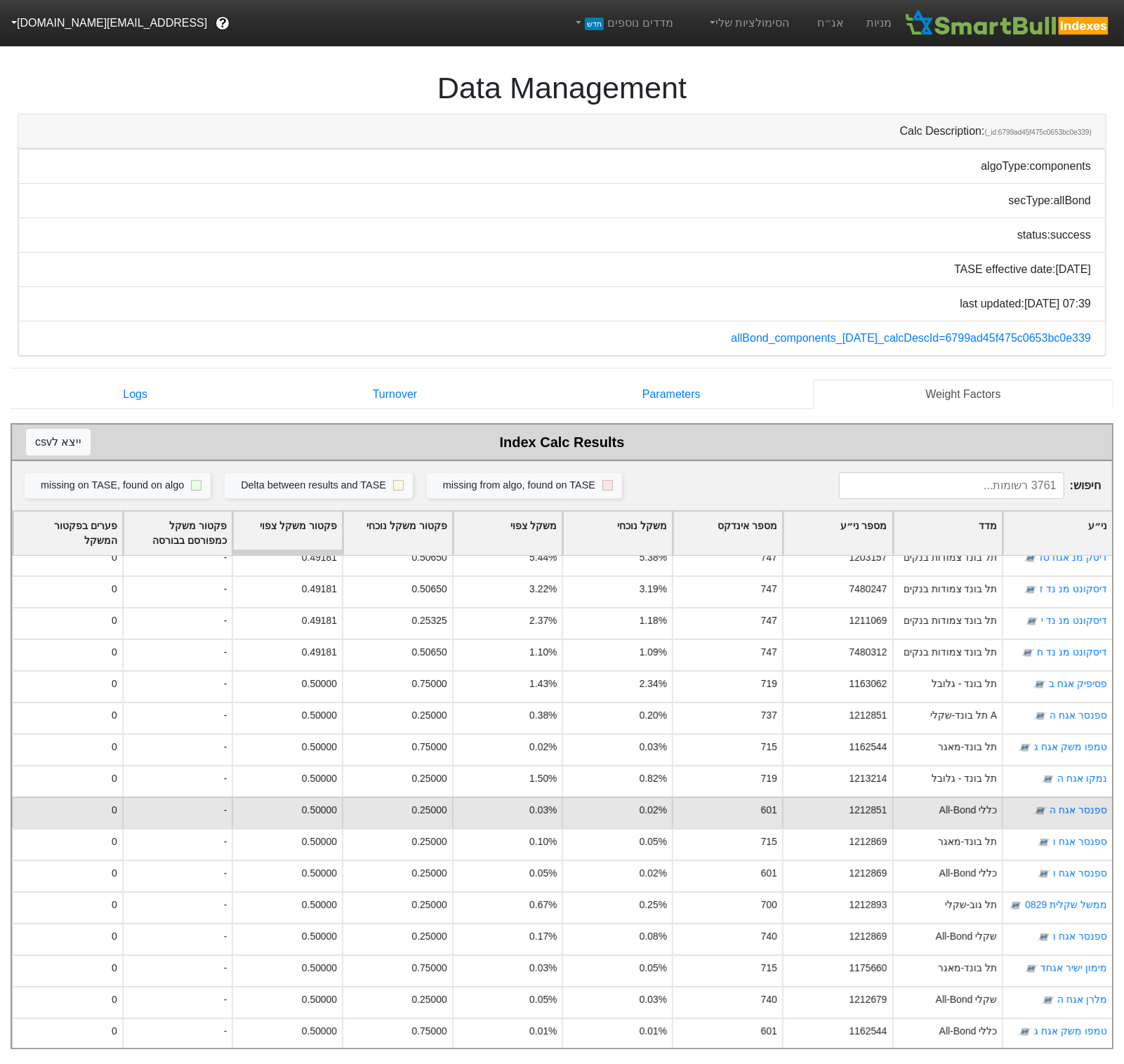
scroll to position [9205, 0]
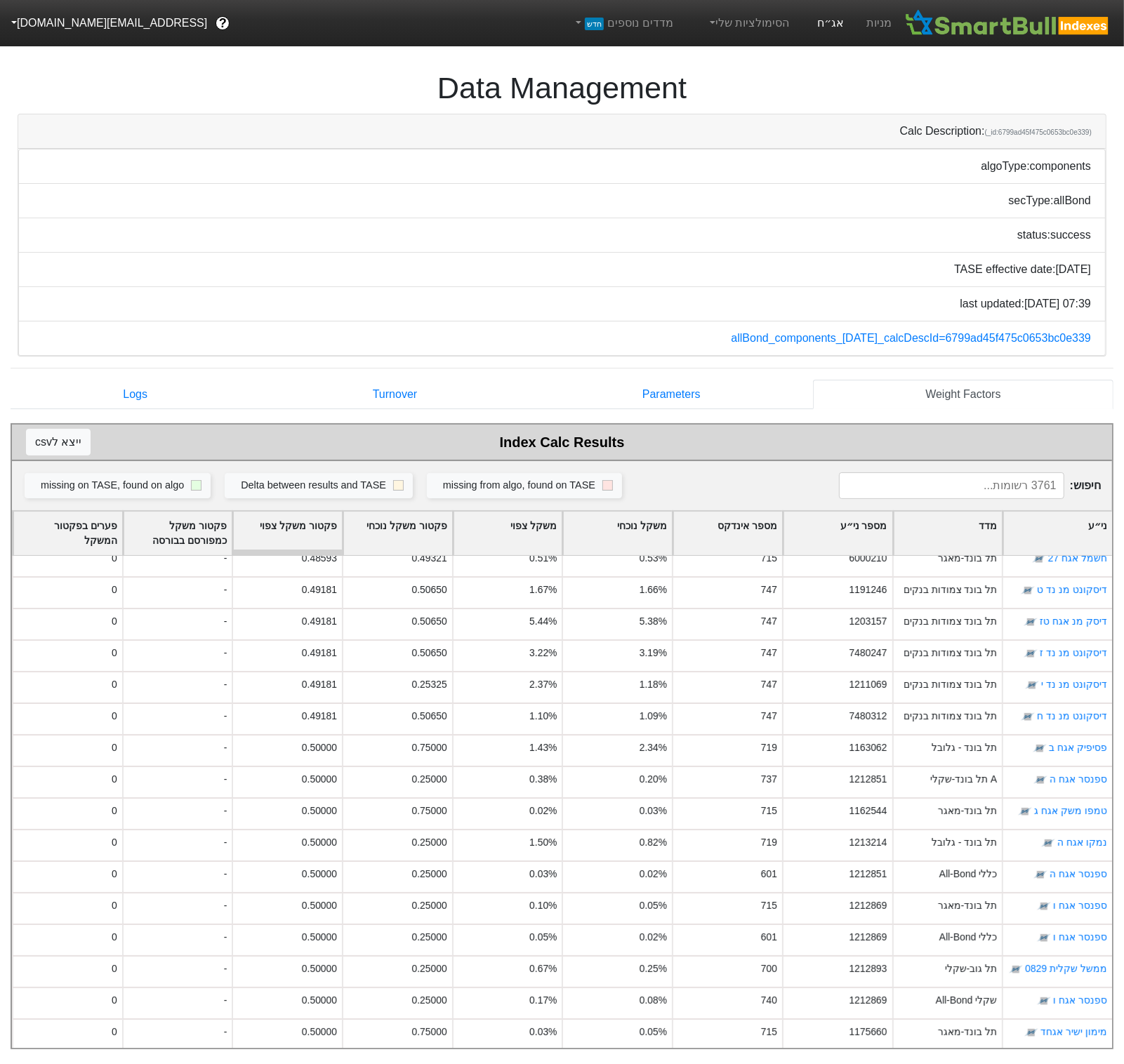
click at [822, 33] on link "אג״ח" at bounding box center [830, 23] width 49 height 47
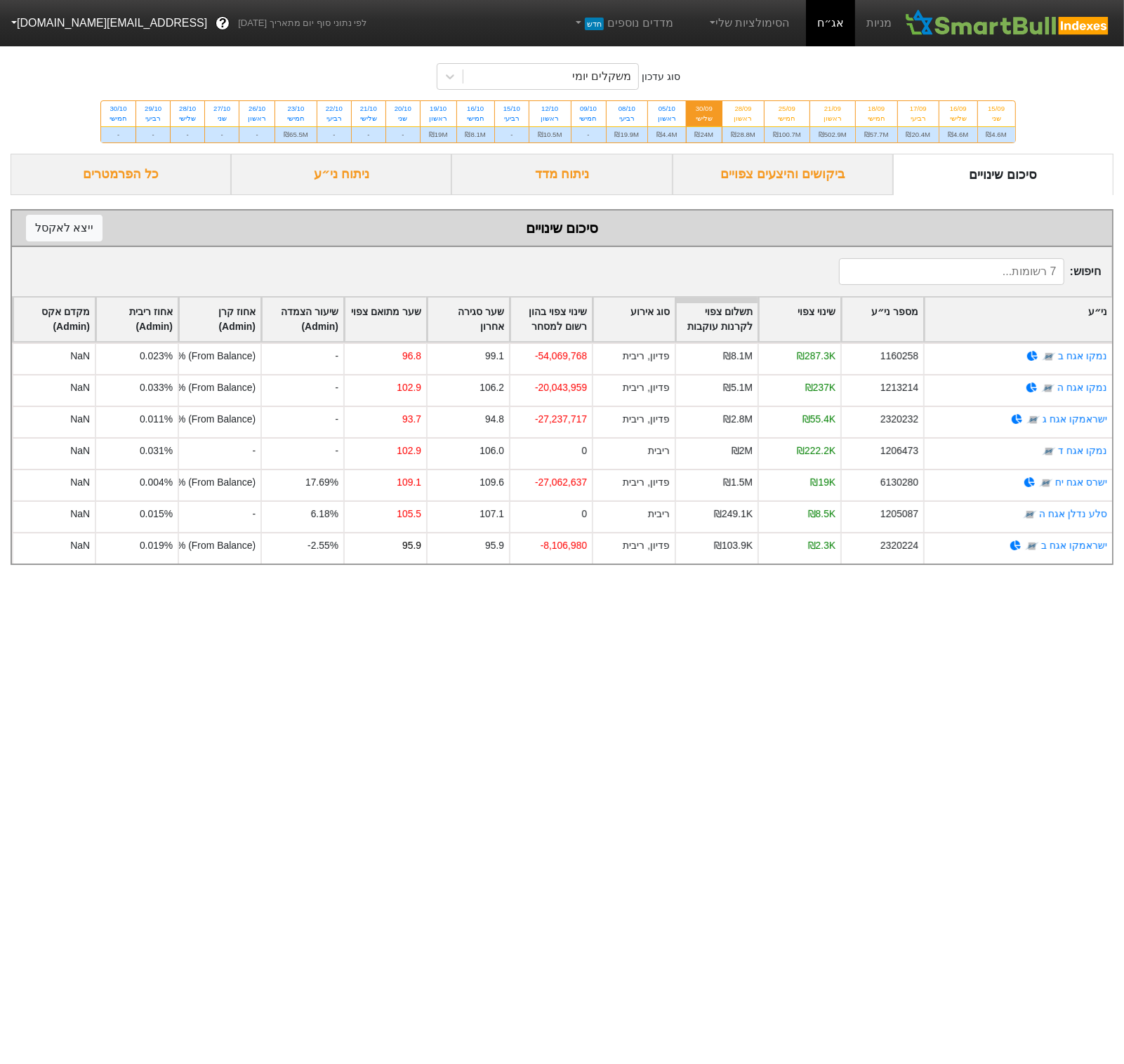
click at [538, 93] on div "סוג עדכון משקלים יומי 15/09 שני ₪4.6M 16/09 שלישי ₪4.6M 17/09 רביעי ₪20.4M 18/0…" at bounding box center [562, 98] width 1124 height 112
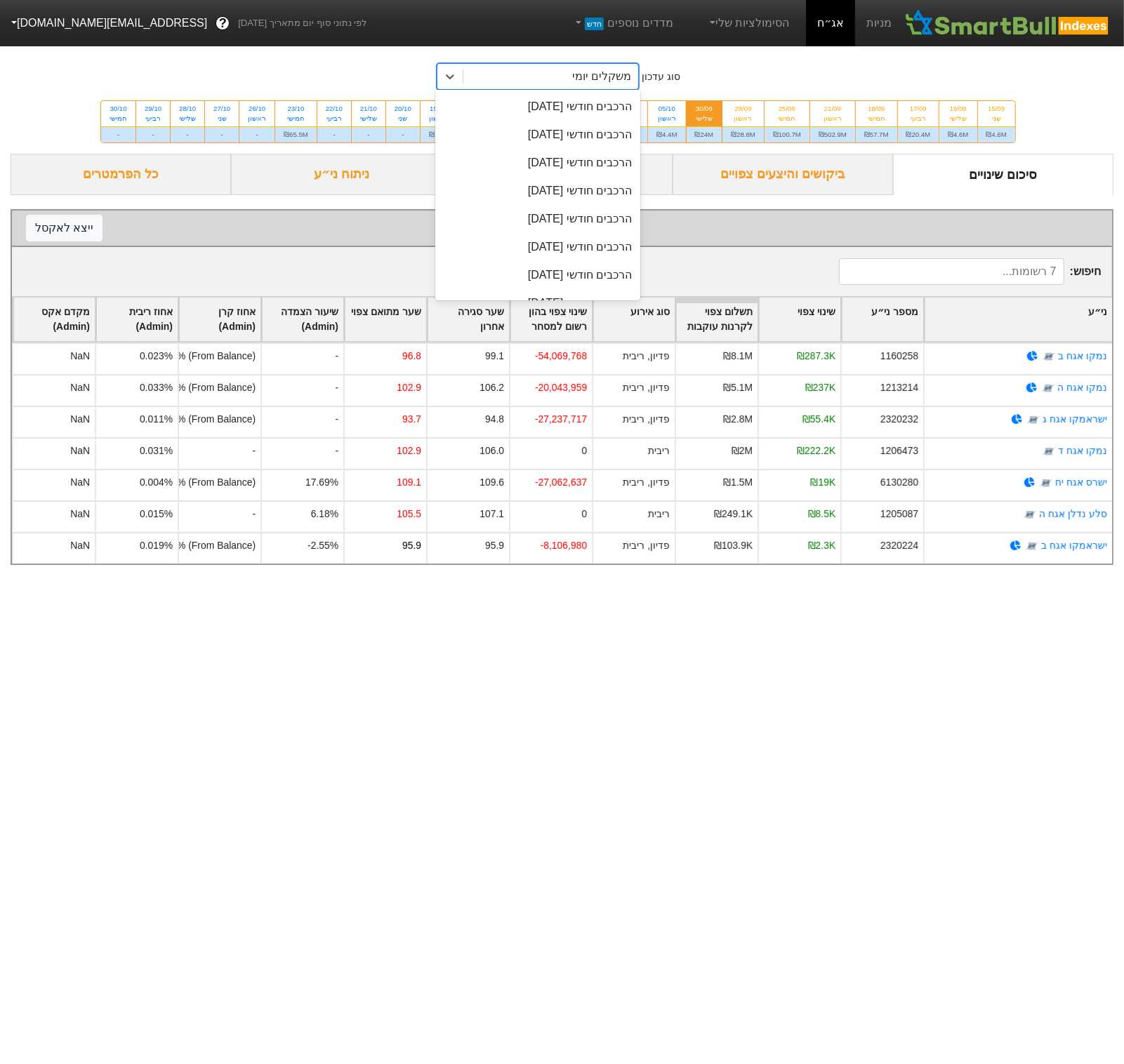
click at [539, 65] on div "משקלים יומי" at bounding box center [550, 76] width 175 height 25
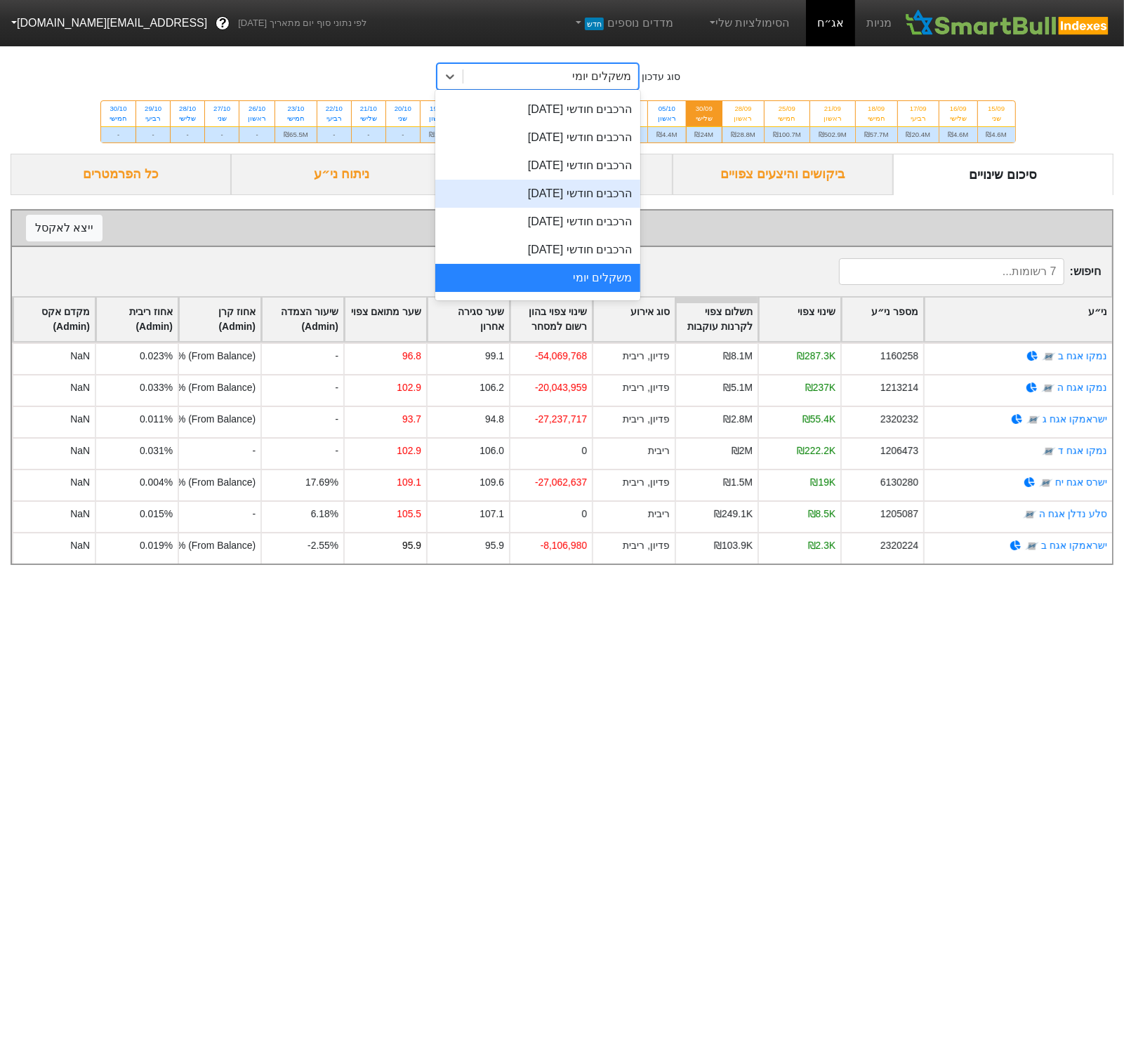
scroll to position [636, 0]
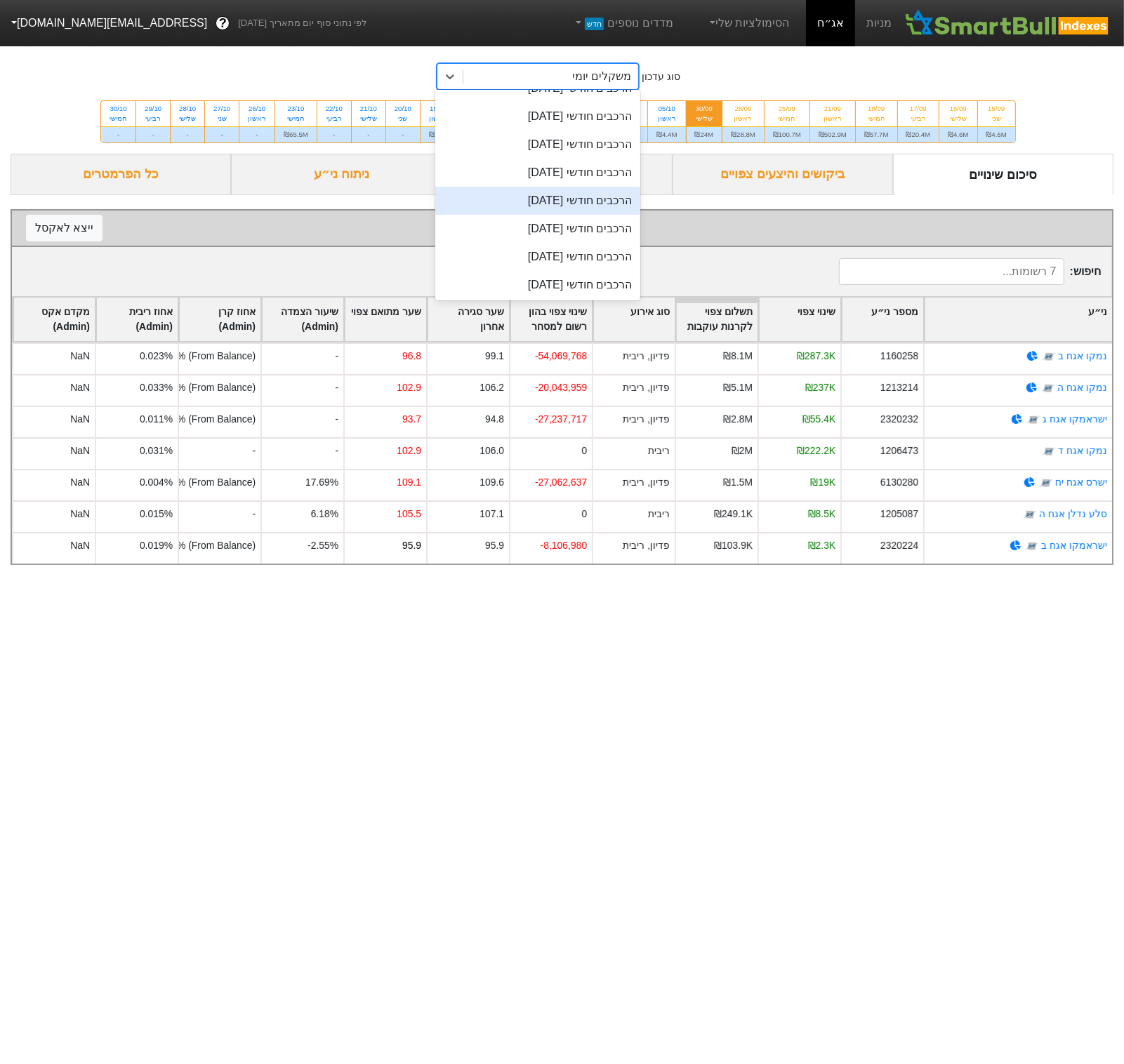
click at [563, 200] on div "הרכבים חודשי [DATE]" at bounding box center [537, 200] width 205 height 28
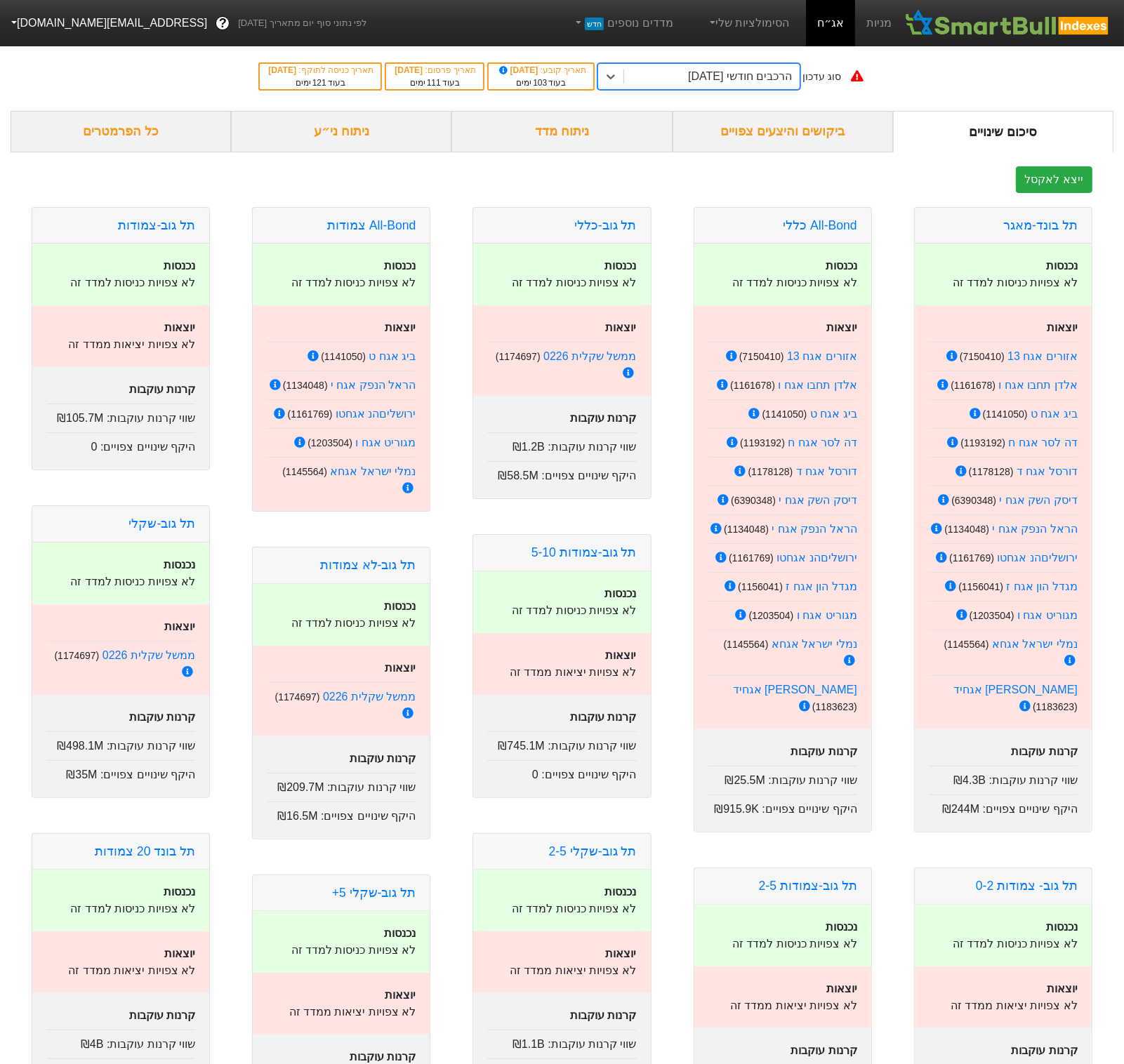
click at [335, 140] on div "ניתוח ני״ע" at bounding box center [341, 132] width 220 height 41
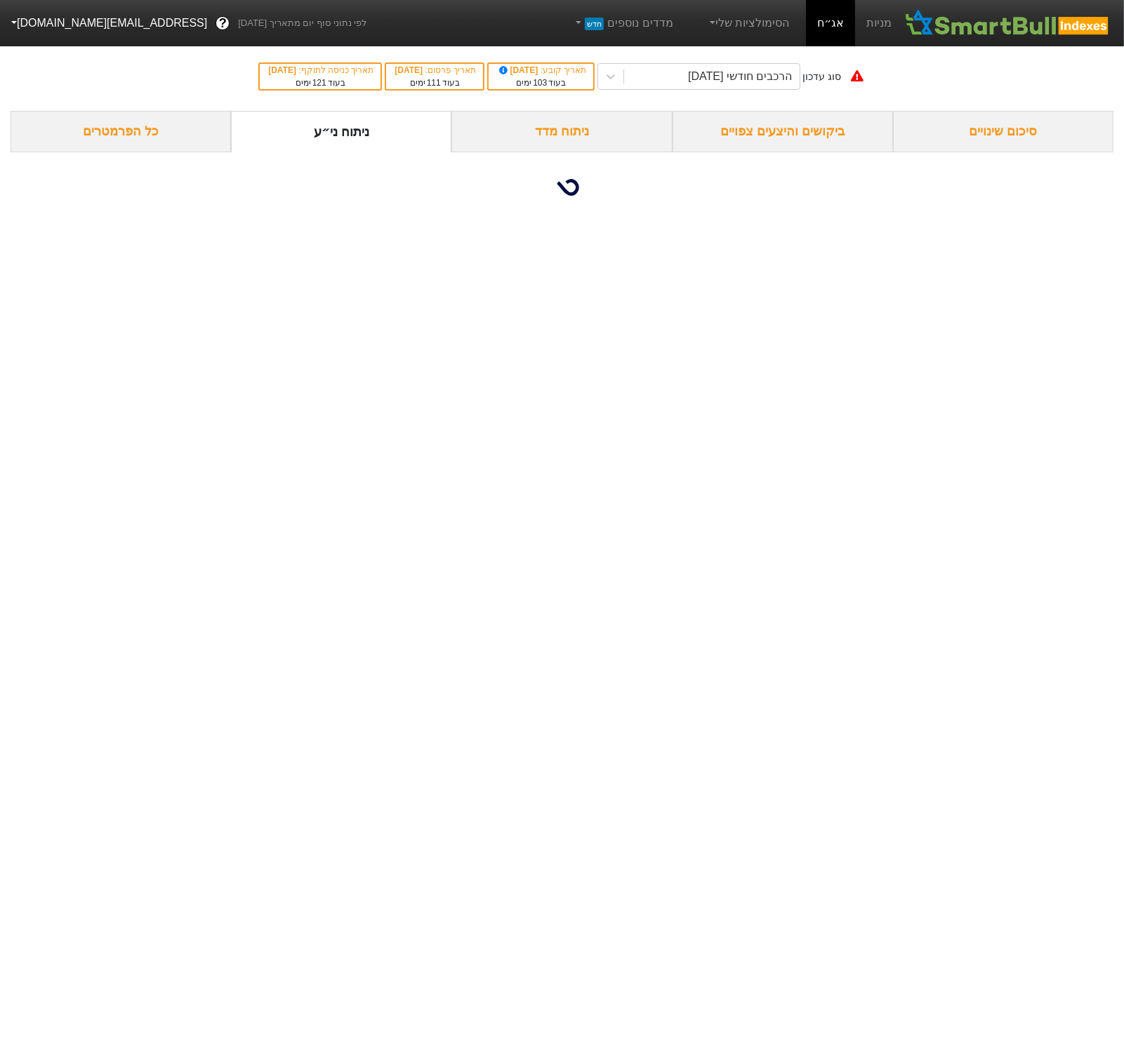
click at [524, 139] on div "ניתוח מדד" at bounding box center [561, 132] width 220 height 41
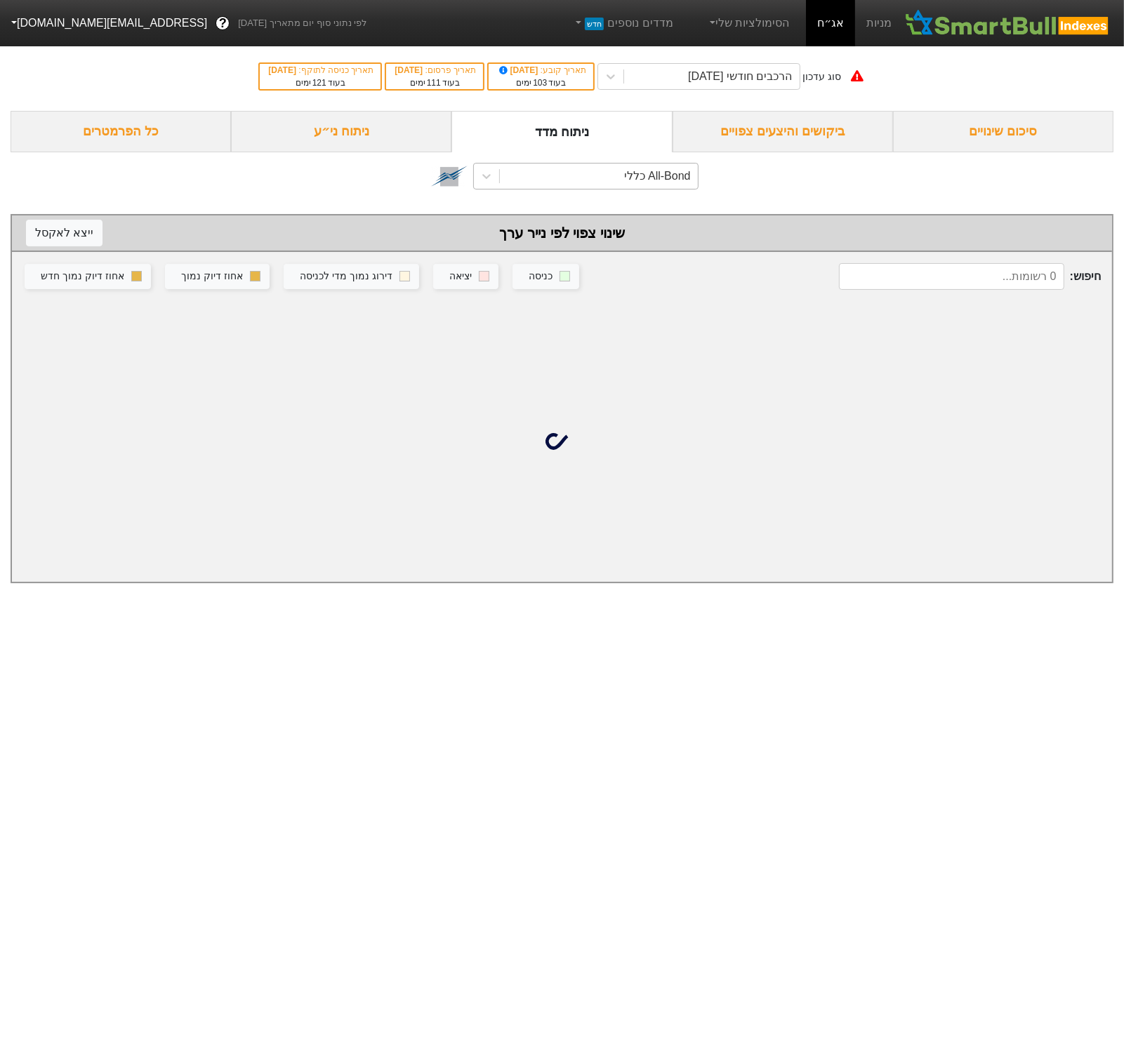
click at [616, 179] on div "All-Bond כללי" at bounding box center [599, 176] width 197 height 25
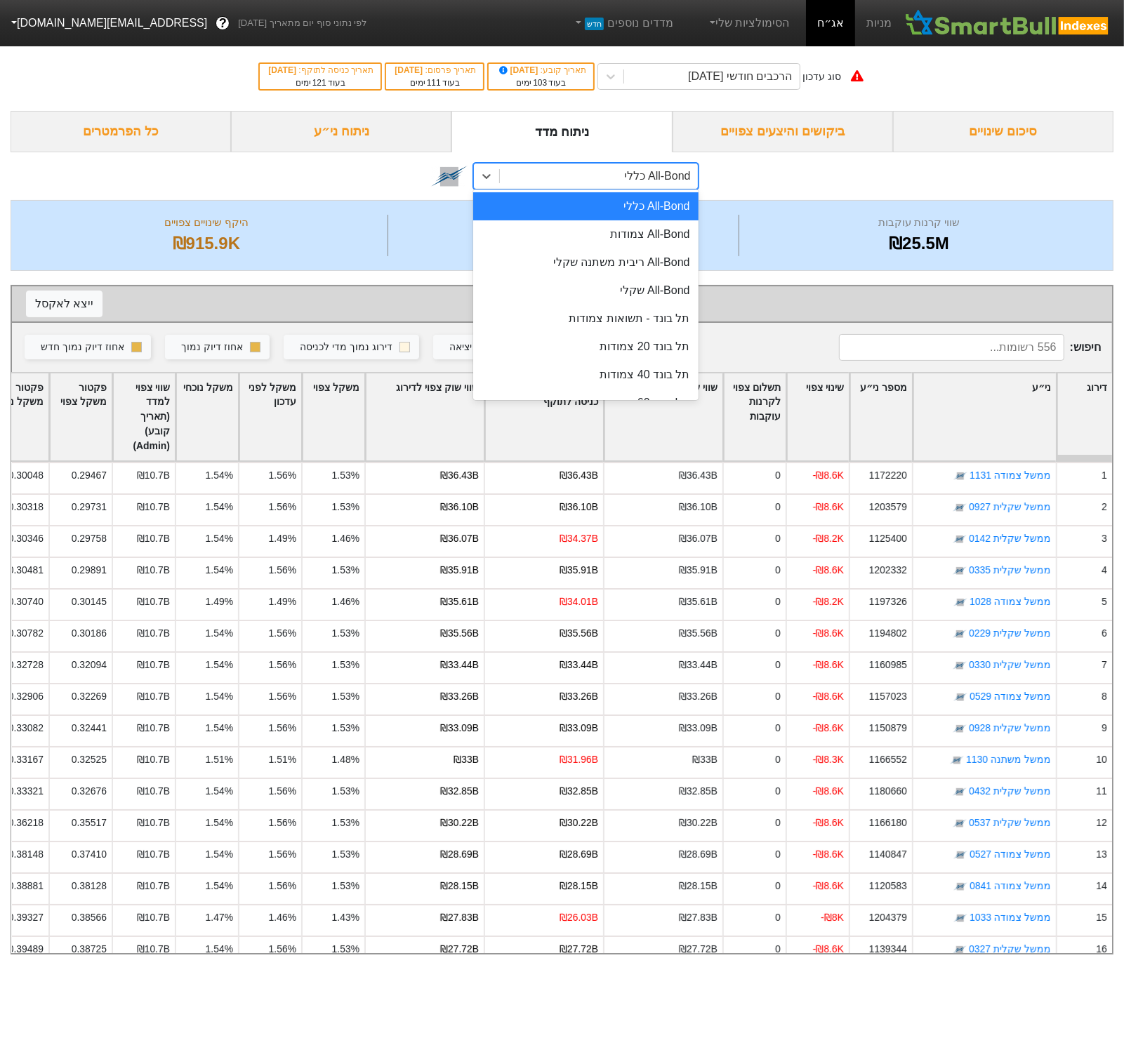
type input "תל"
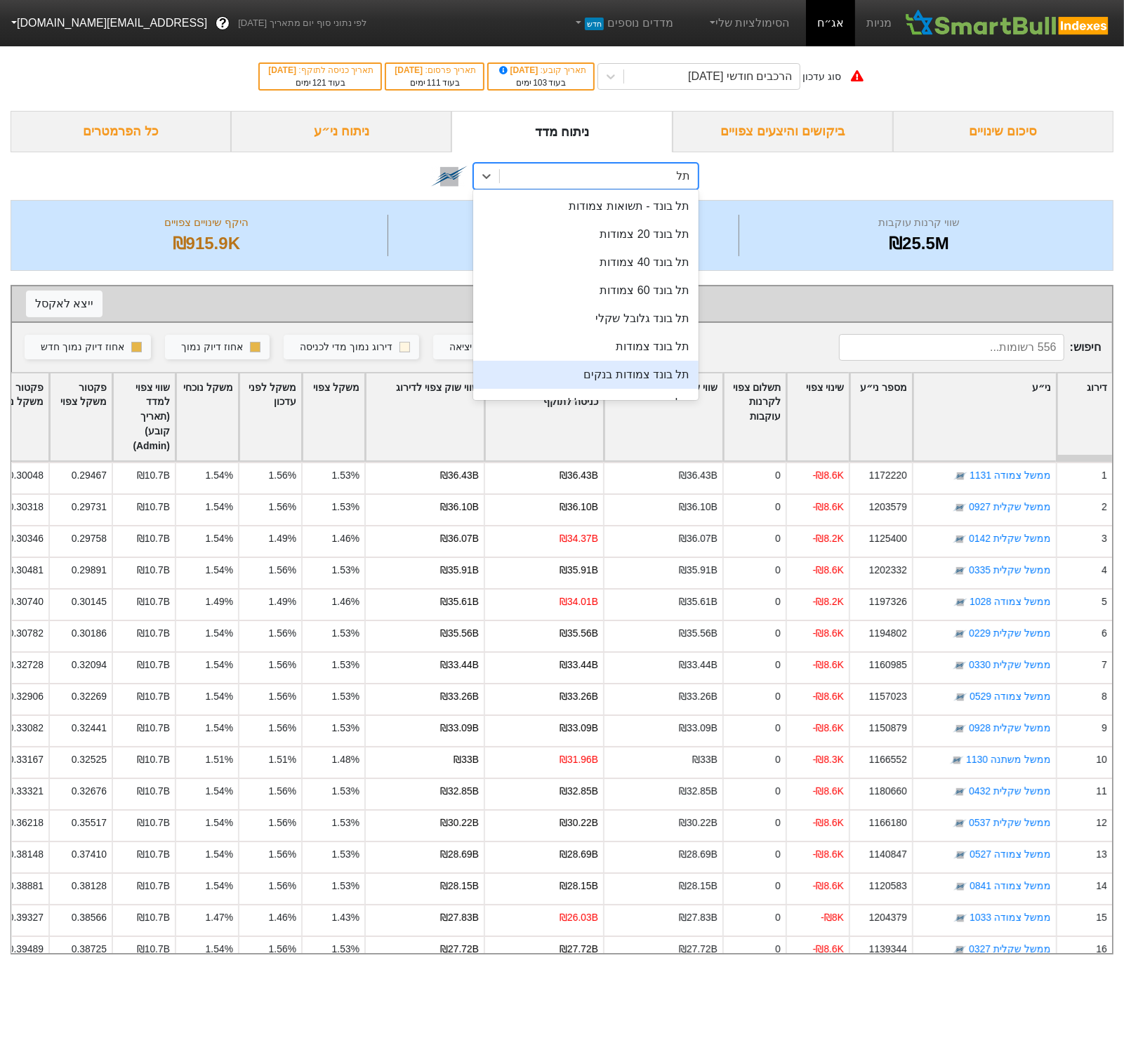
click at [621, 373] on div "תל בונד צמודות בנקים" at bounding box center [585, 374] width 225 height 28
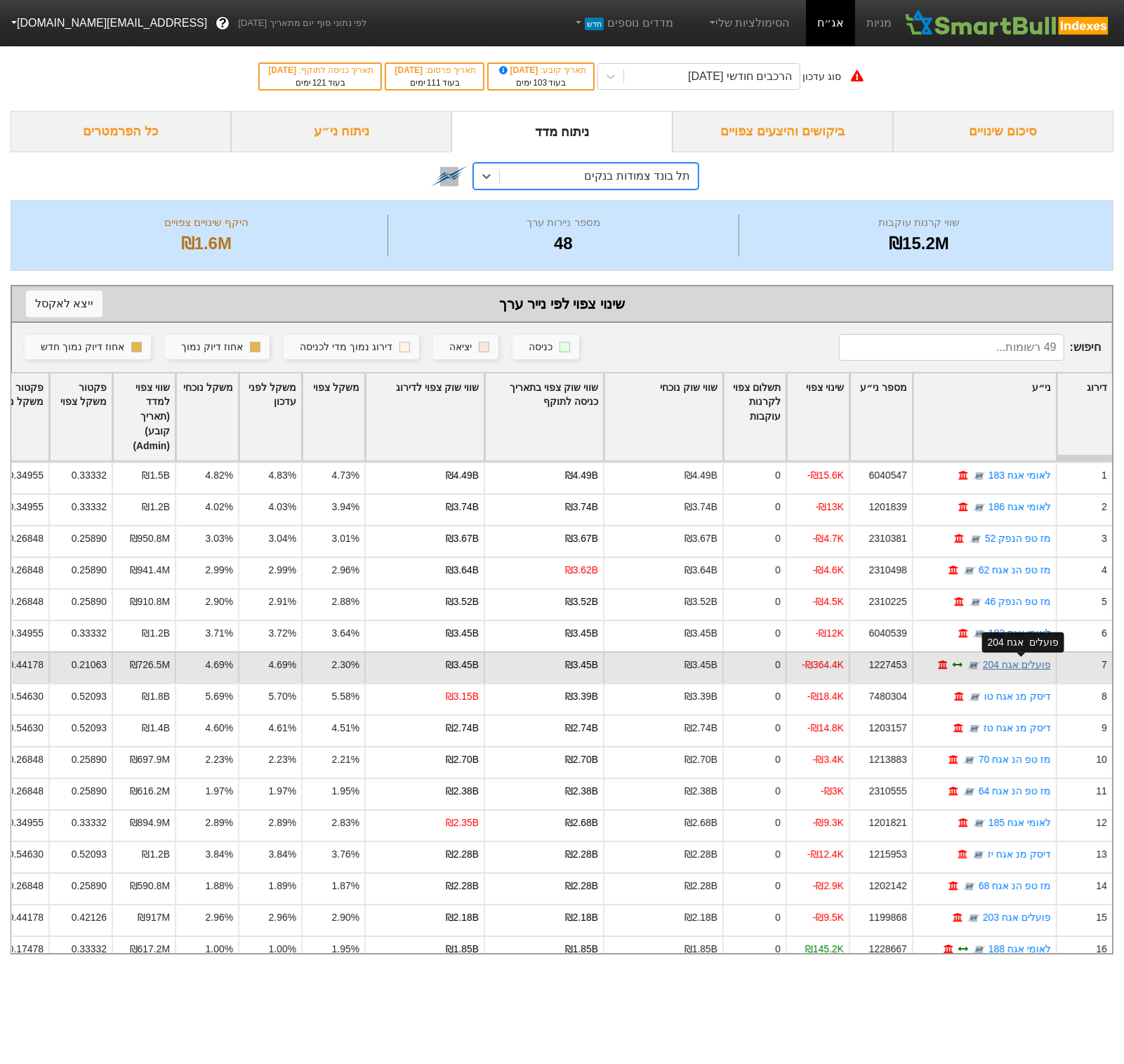
click at [1018, 663] on link "פועלים אגח 204" at bounding box center [1017, 665] width 68 height 12
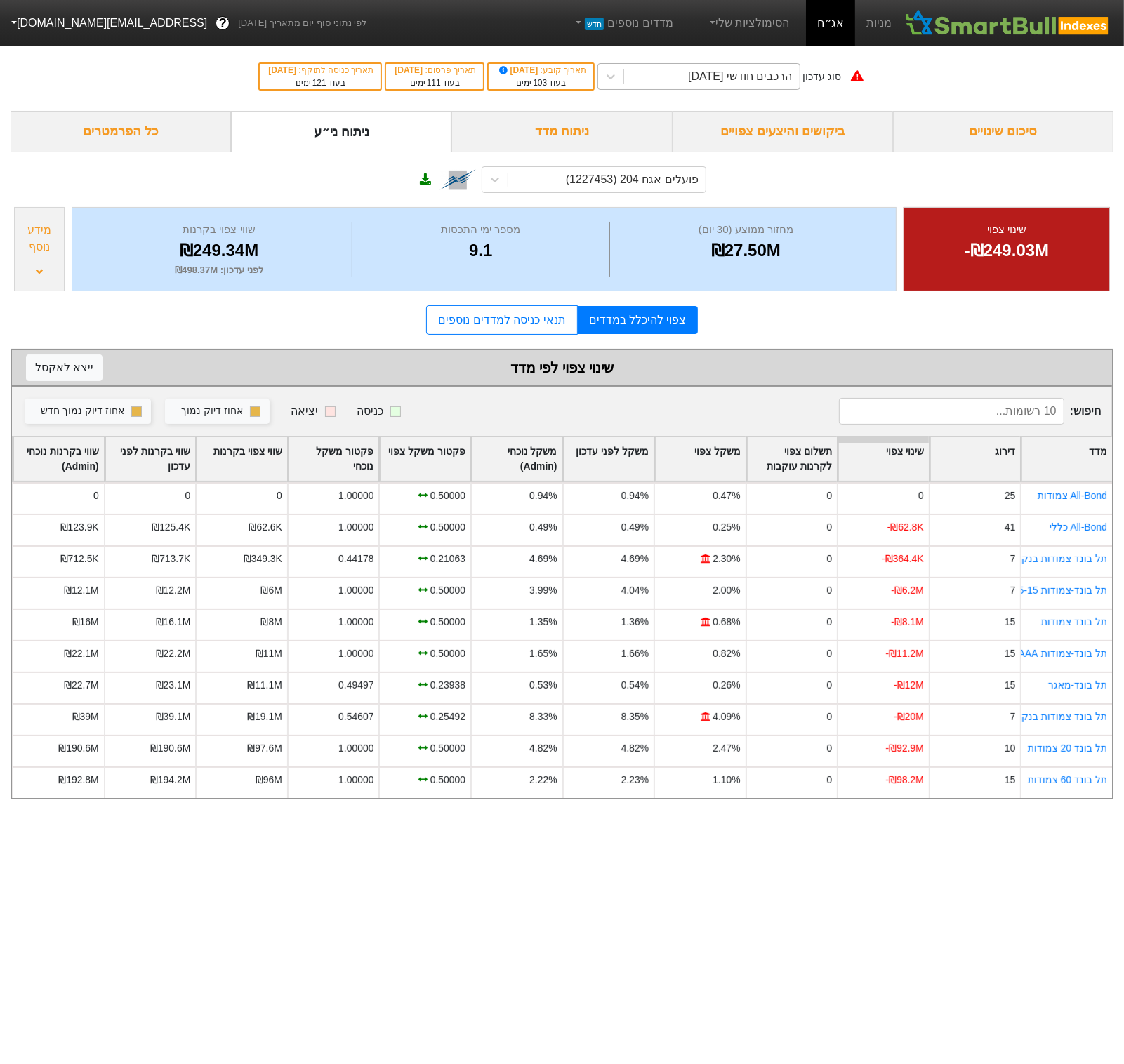
click at [722, 83] on div "הרכבים חודשי [DATE]" at bounding box center [740, 76] width 104 height 17
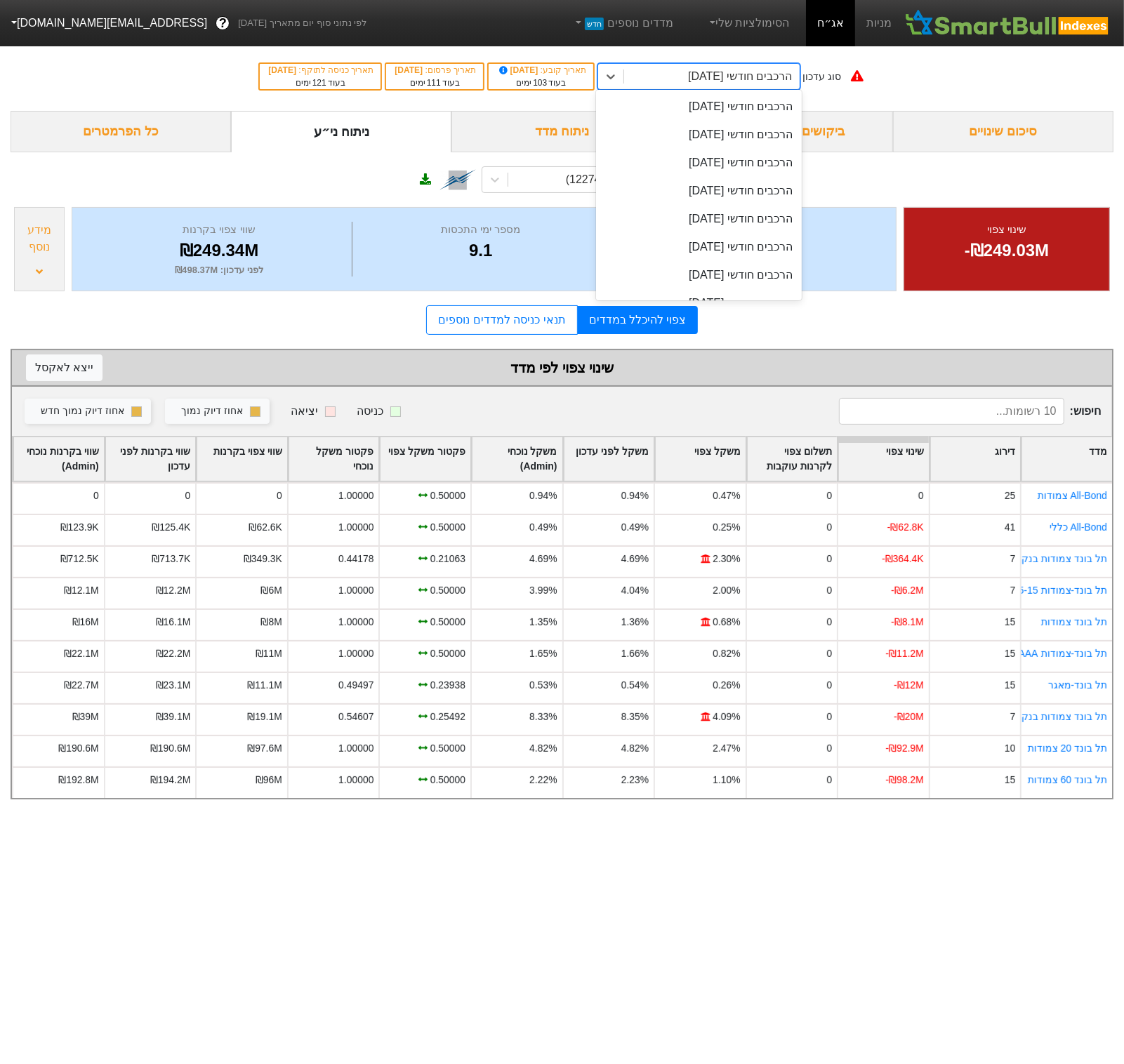
scroll to position [558, 0]
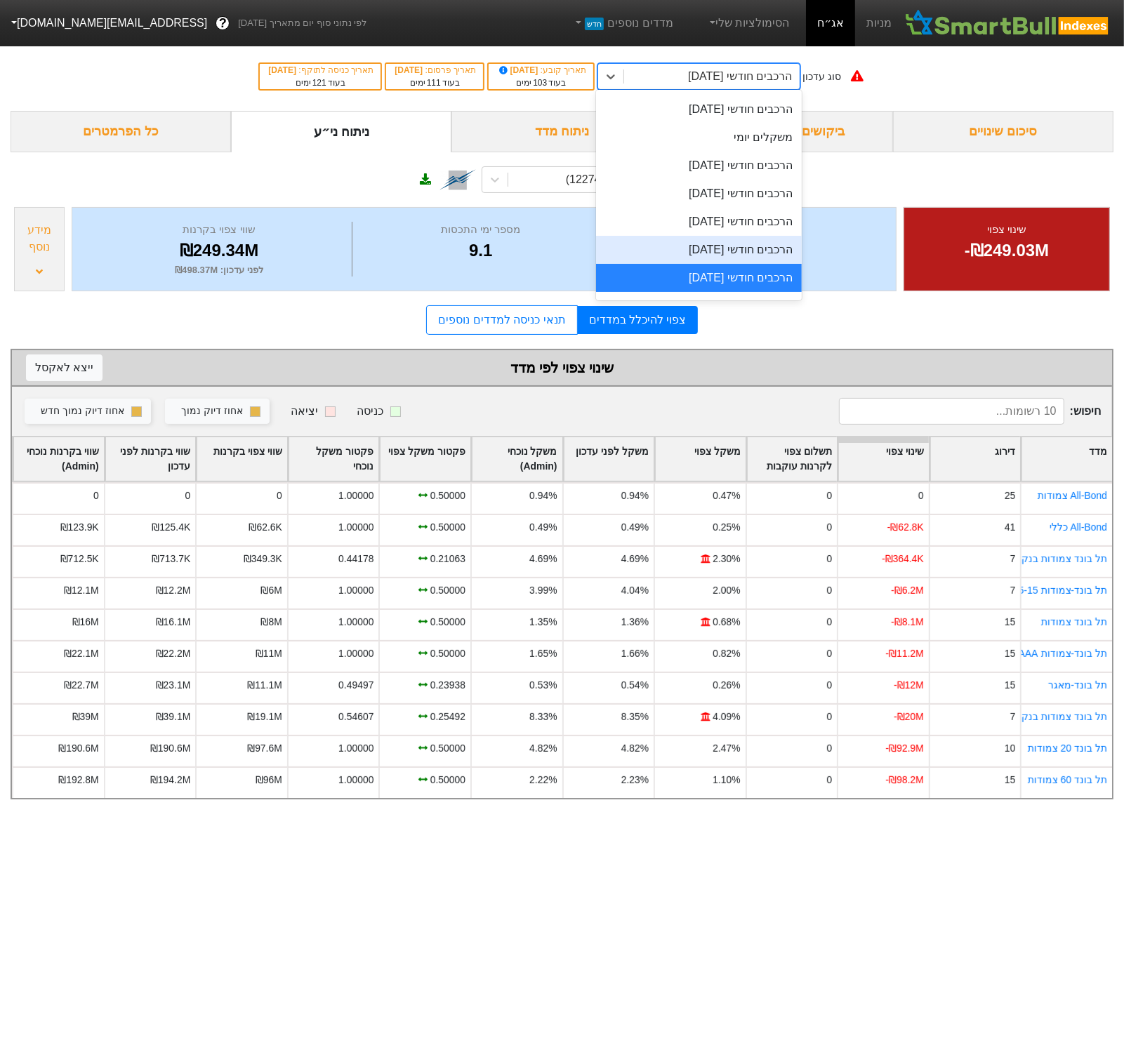
click at [757, 240] on div "הרכבים חודשי [DATE]" at bounding box center [698, 250] width 205 height 28
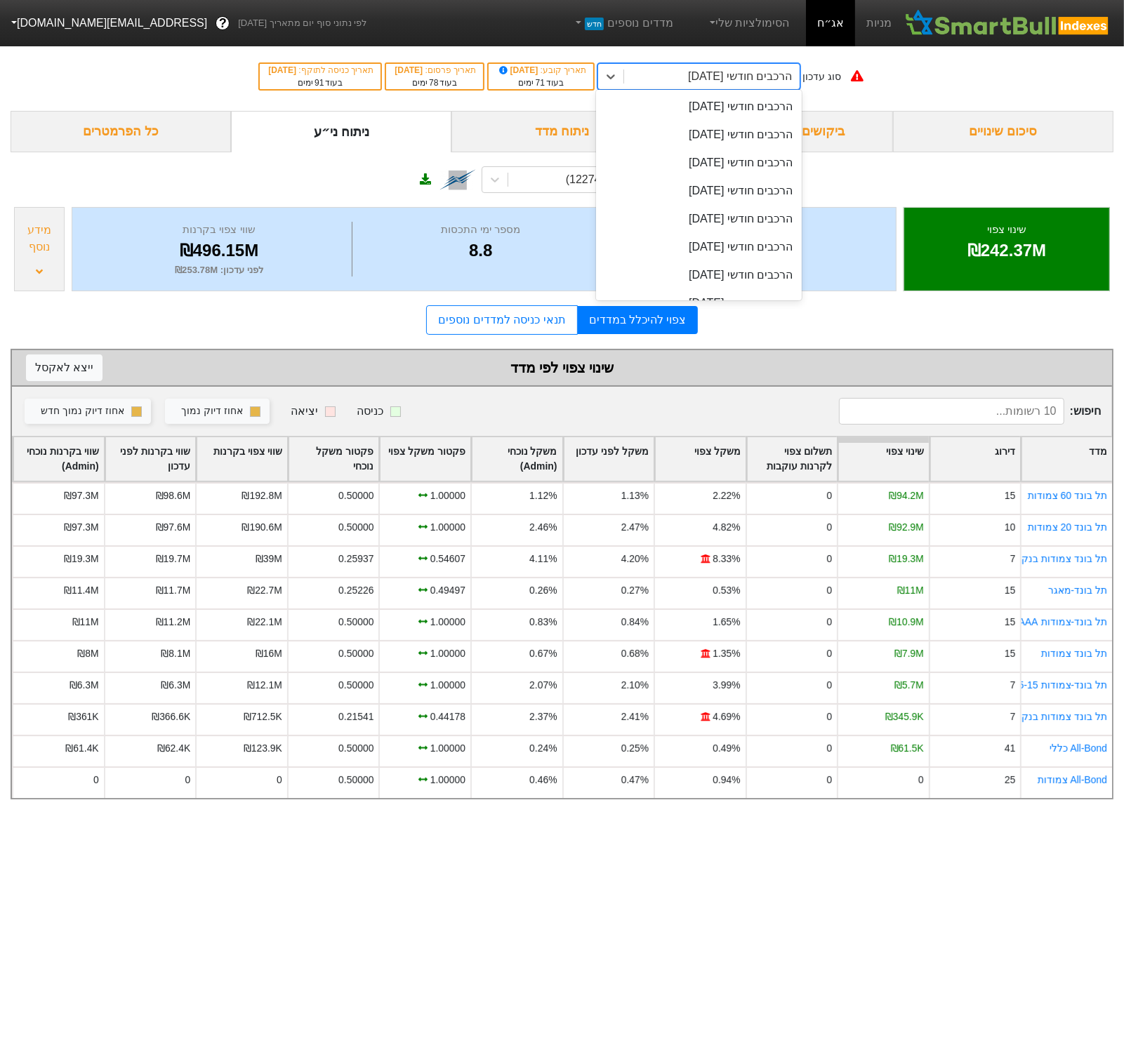
click at [711, 64] on div "הרכבים חודשי [DATE]" at bounding box center [711, 76] width 175 height 25
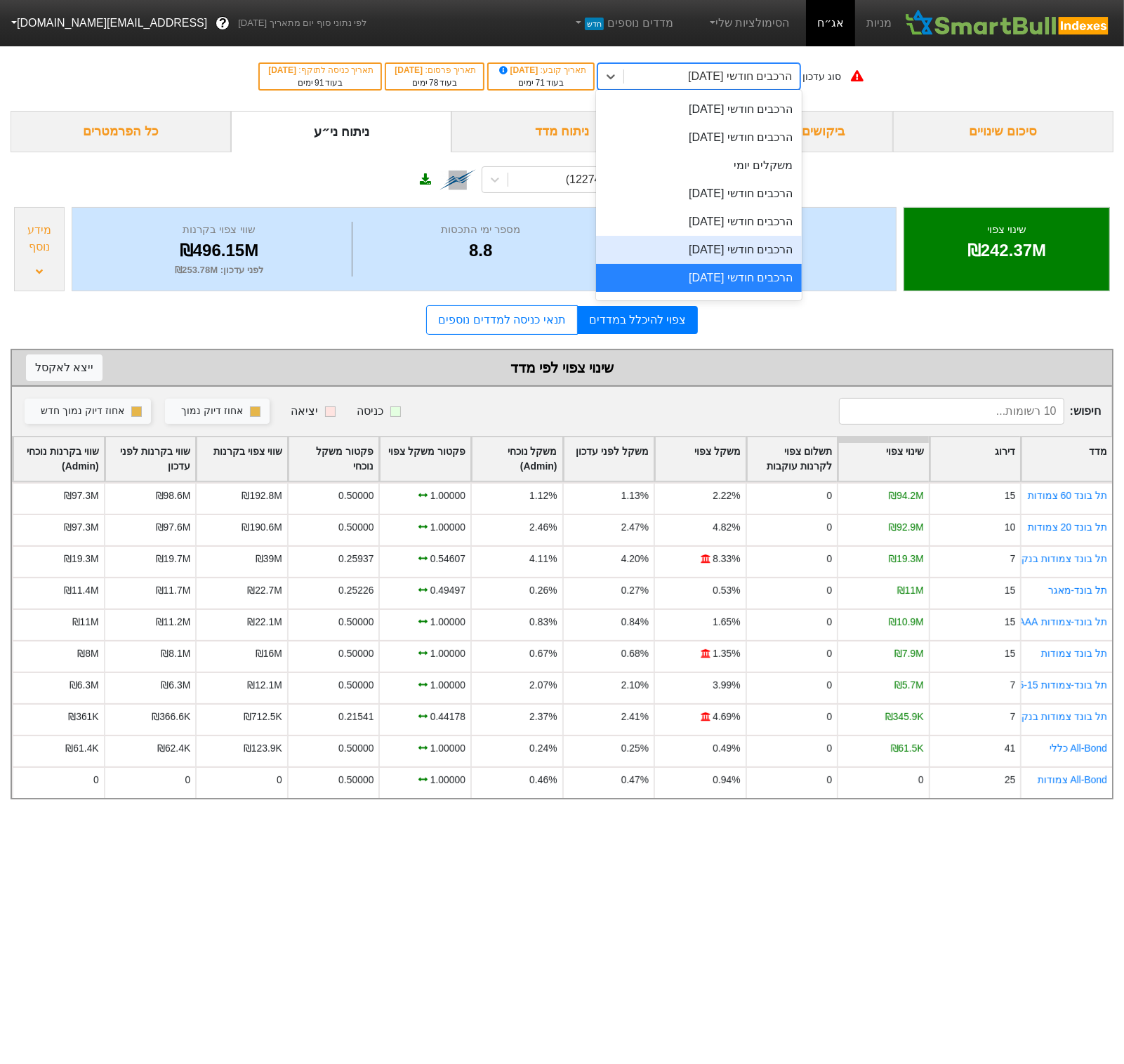
scroll to position [553, 0]
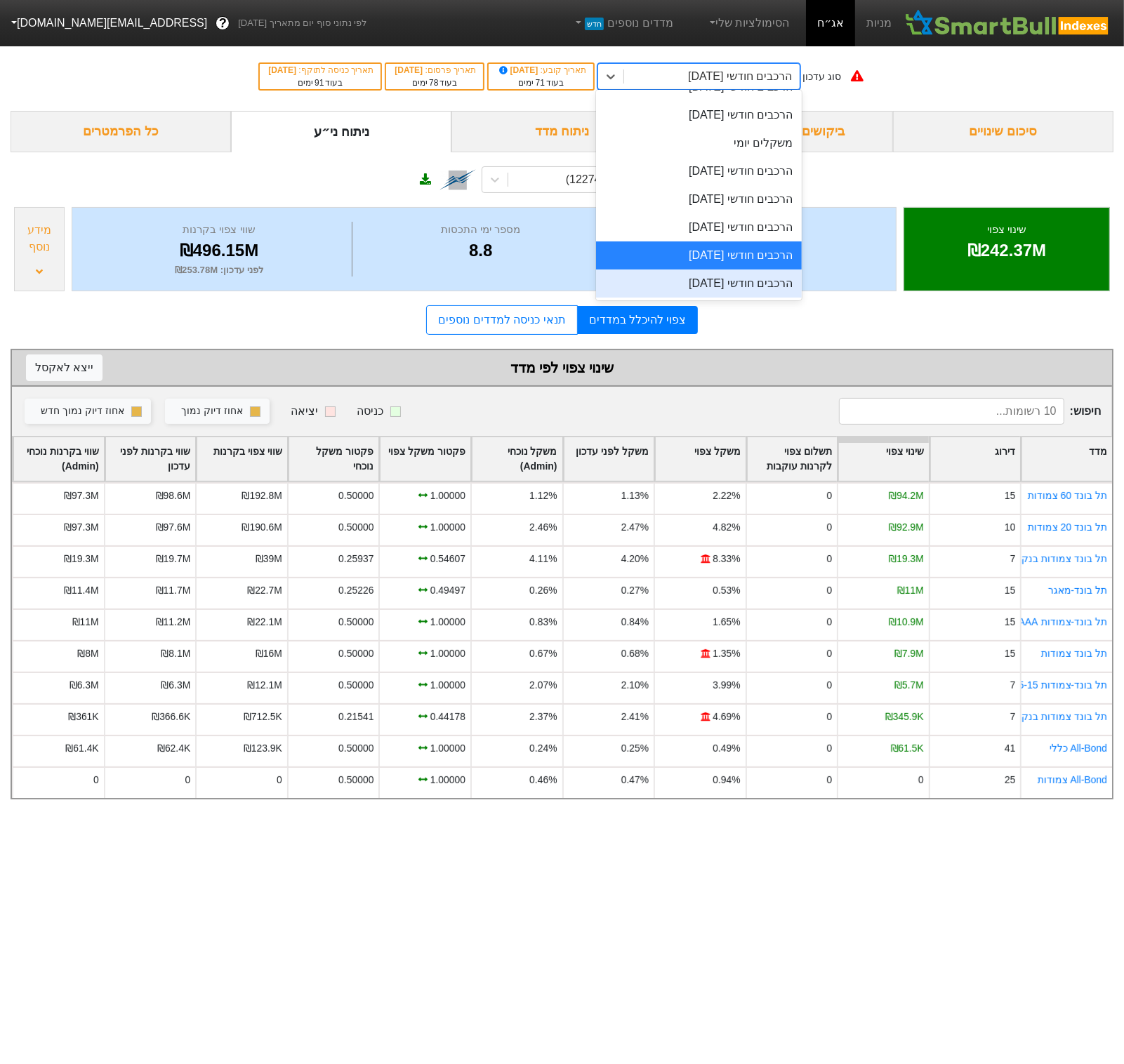
click at [749, 284] on div "הרכבים חודשי [DATE]" at bounding box center [698, 283] width 205 height 28
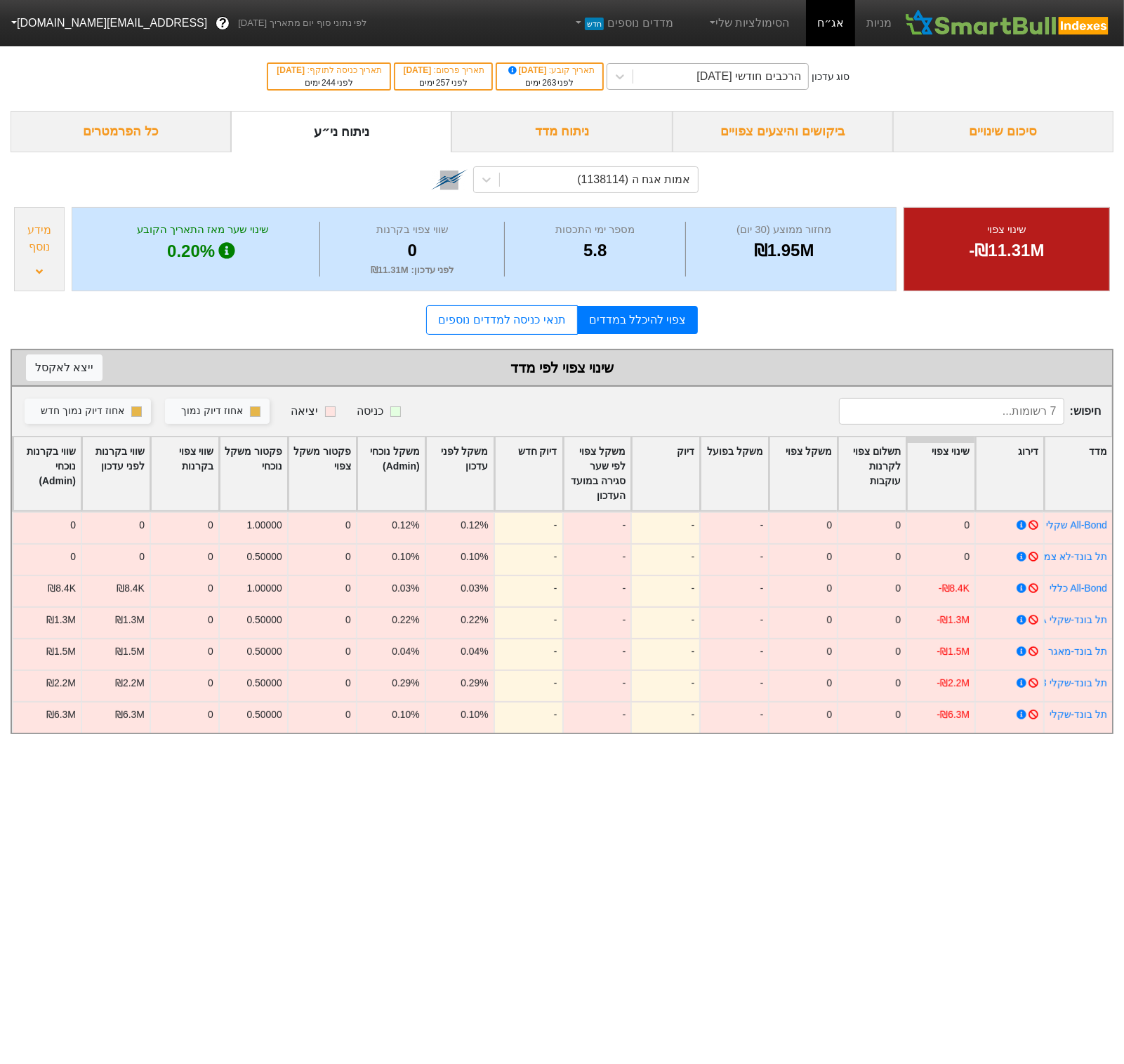
click at [728, 82] on div "הרכבים חודשי [DATE]" at bounding box center [748, 76] width 104 height 17
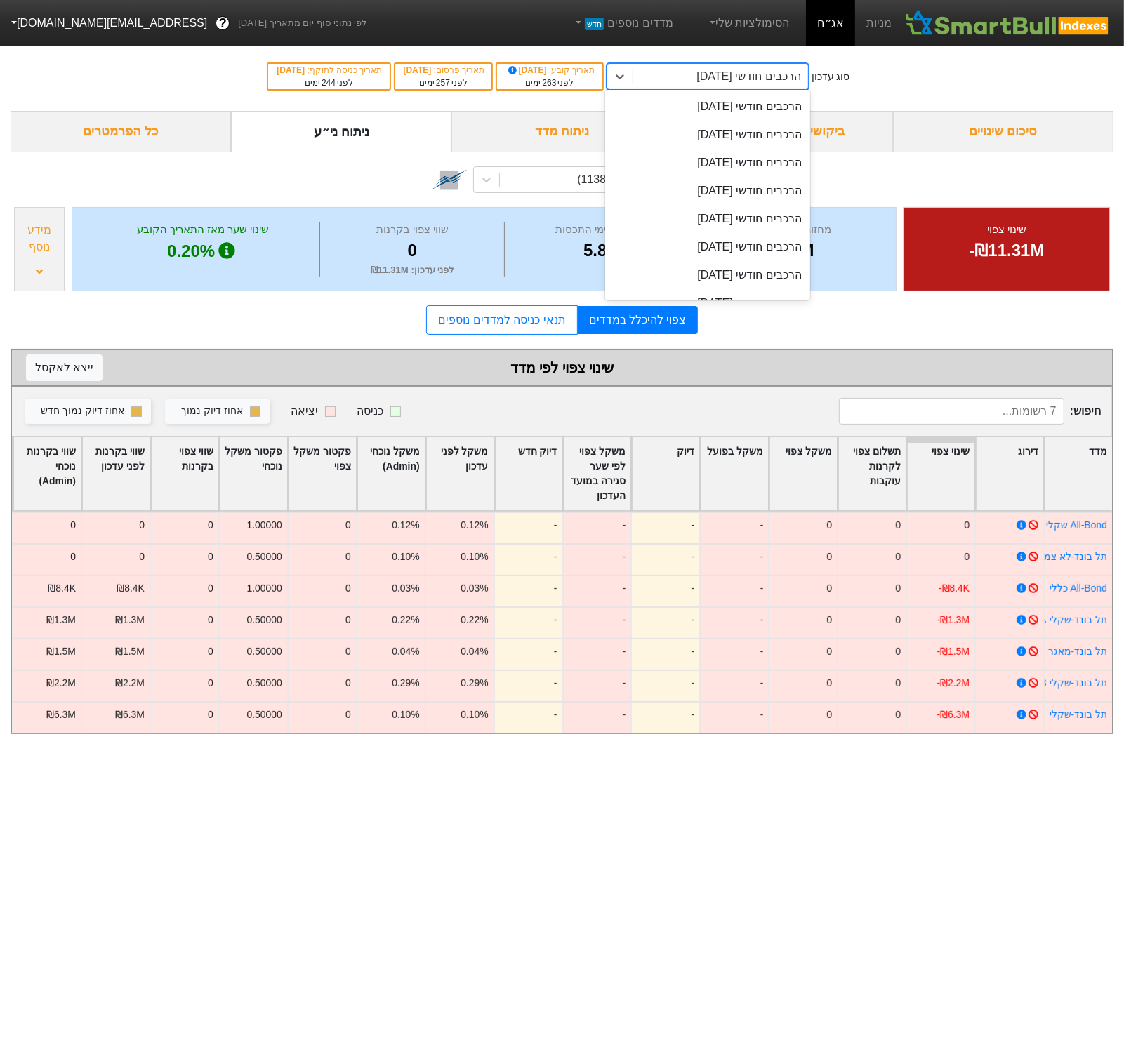
scroll to position [194, 0]
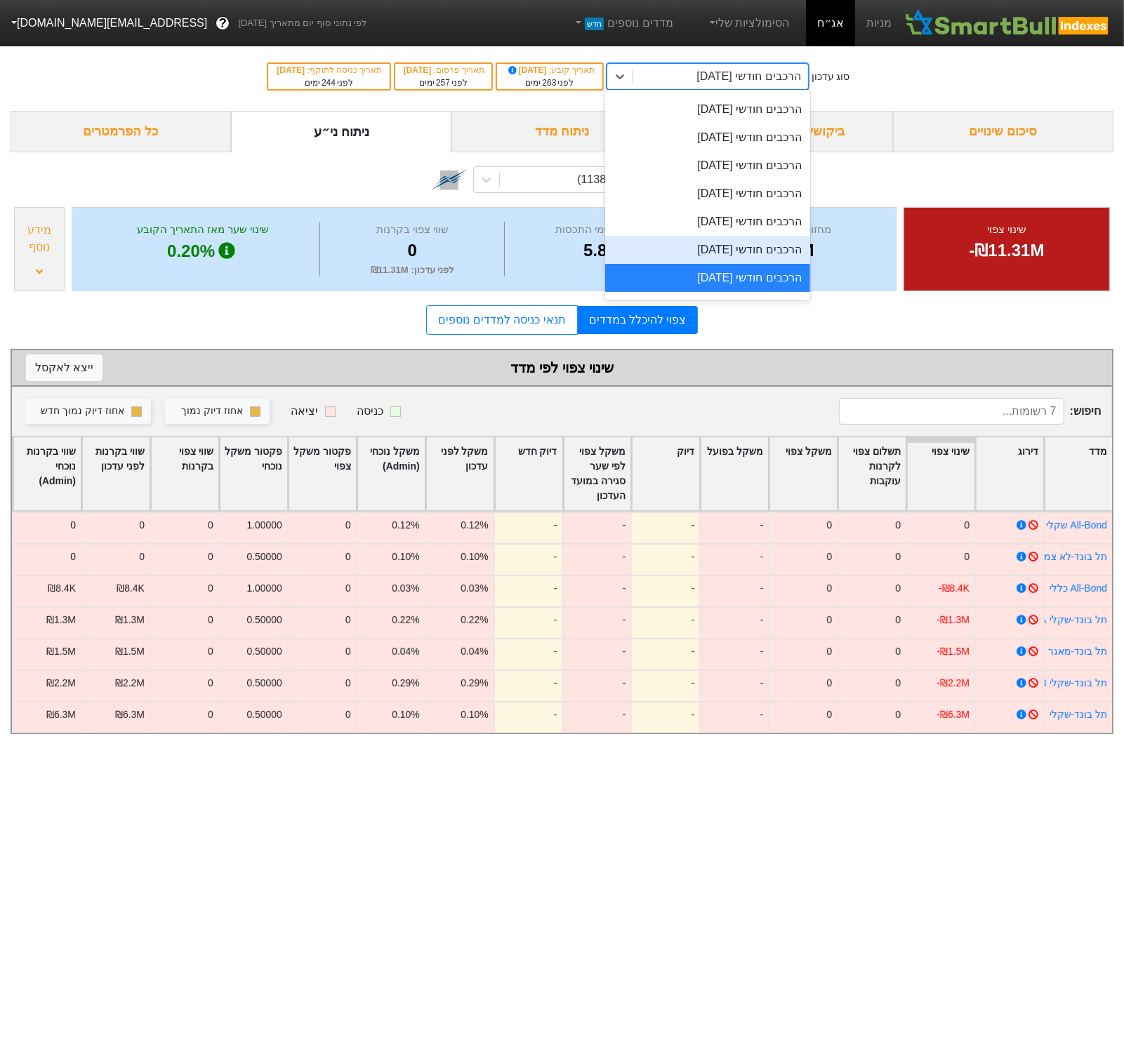
click at [762, 251] on div "הרכבים חודשי [DATE]" at bounding box center [707, 250] width 205 height 28
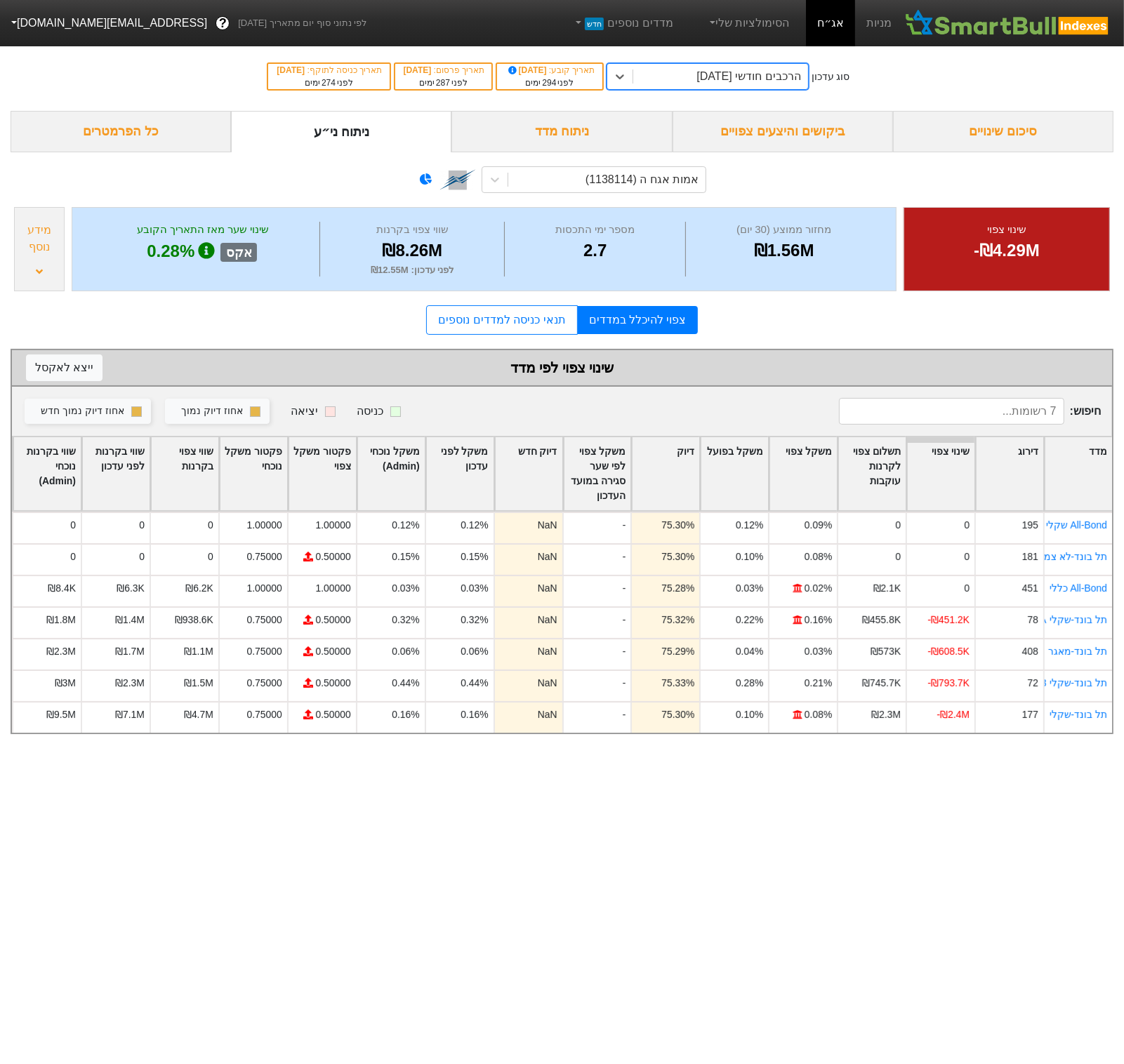
click at [721, 86] on div "הרכבים חודשי [DATE]" at bounding box center [720, 76] width 175 height 25
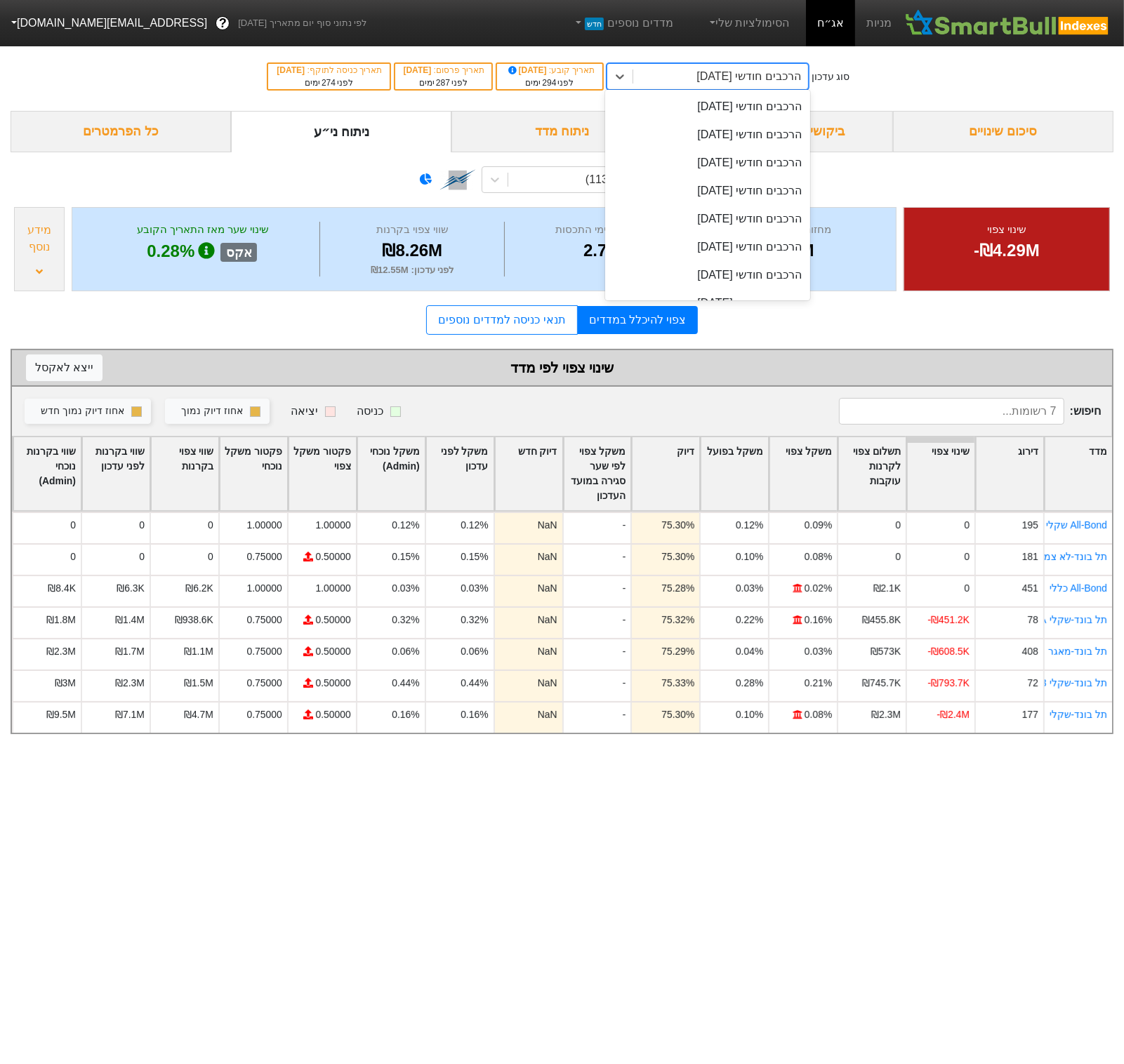
scroll to position [166, 0]
click at [27, 243] on div "מידע נוסף" at bounding box center [38, 239] width 42 height 34
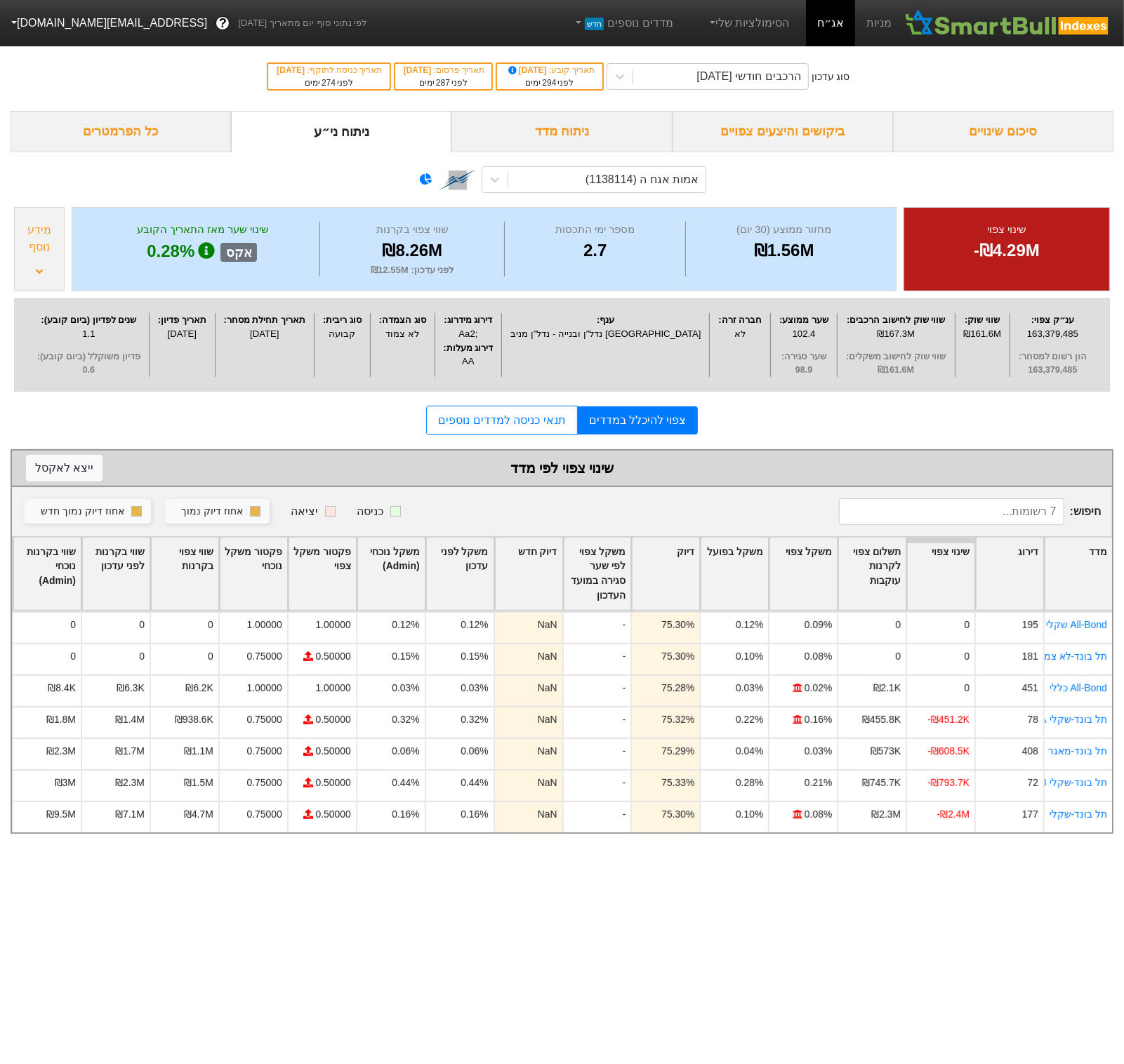
click at [27, 243] on div "מידע נוסף" at bounding box center [38, 239] width 42 height 34
